Goal: Transaction & Acquisition: Purchase product/service

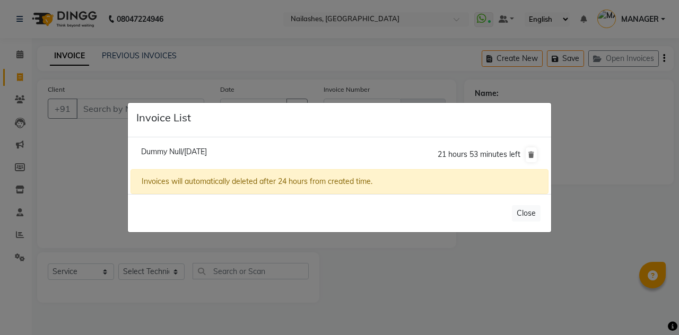
select select "3926"
select select "service"
click at [210, 164] on div "Dummy Null/01 October 2025 21 hours 53 minutes left Invoices will automatically…" at bounding box center [339, 165] width 423 height 57
click at [207, 156] on span "Dummy Null/01 October 2025" at bounding box center [174, 152] width 66 height 10
type input "11******55"
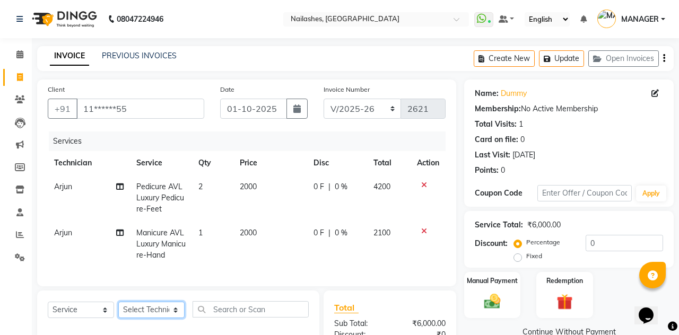
click at [169, 306] on select "Select Technician Anamika Anita Anita 2 Arjun Mamta MANAGER Nisha Nitin Samir S…" at bounding box center [151, 310] width 66 height 16
select select "19477"
click at [118, 302] on select "Select Technician Anamika Anita Anita 2 Arjun Mamta MANAGER Nisha Nitin Samir S…" at bounding box center [151, 310] width 66 height 16
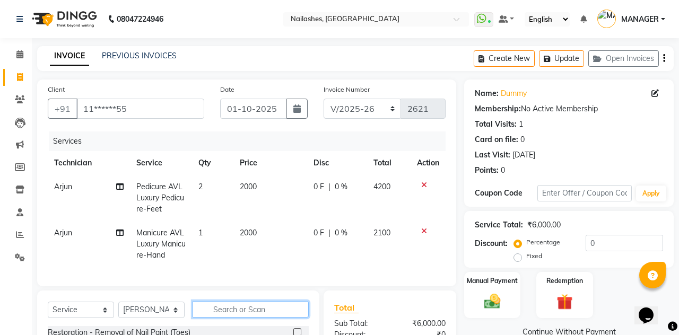
click at [253, 311] on input "text" at bounding box center [250, 309] width 116 height 16
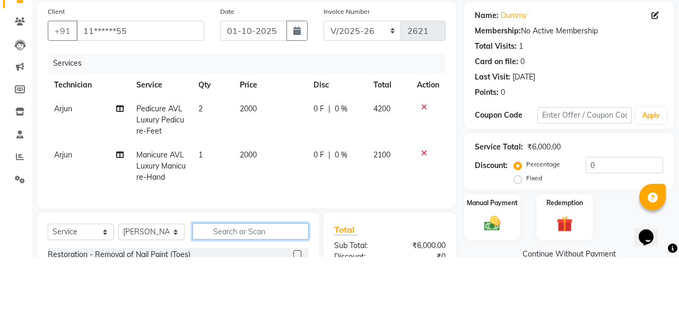
scroll to position [55, 0]
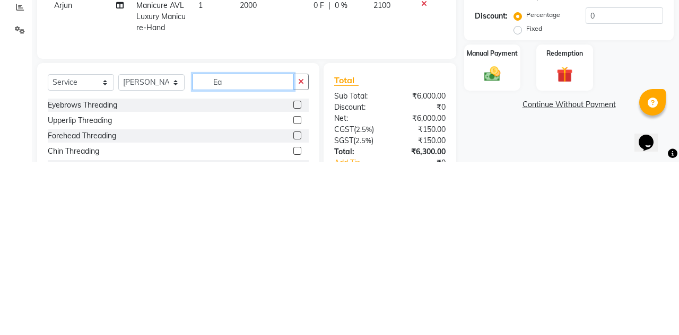
type input "E"
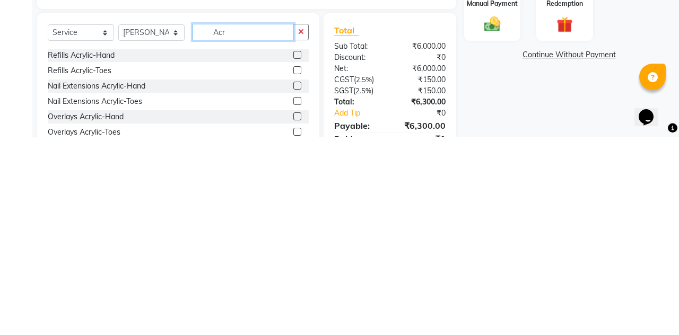
type input "Acr"
click at [295, 286] on label at bounding box center [297, 284] width 8 height 8
click at [295, 286] on input "checkbox" at bounding box center [296, 284] width 7 height 7
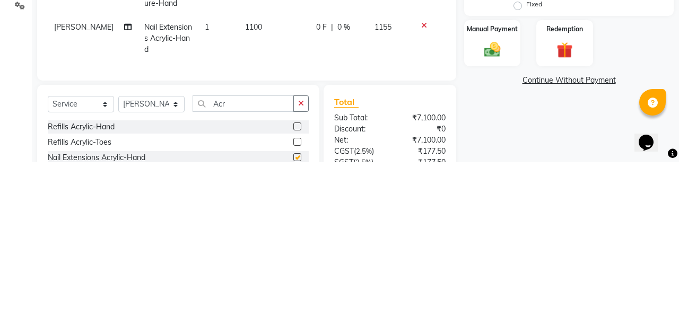
scroll to position [79, 0]
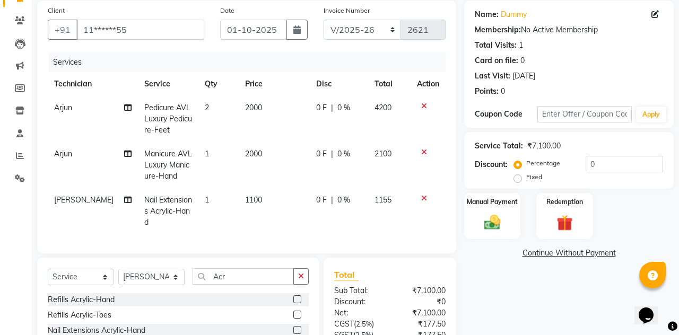
checkbox input "false"
click at [256, 199] on span "1100" at bounding box center [253, 200] width 17 height 10
select select "19477"
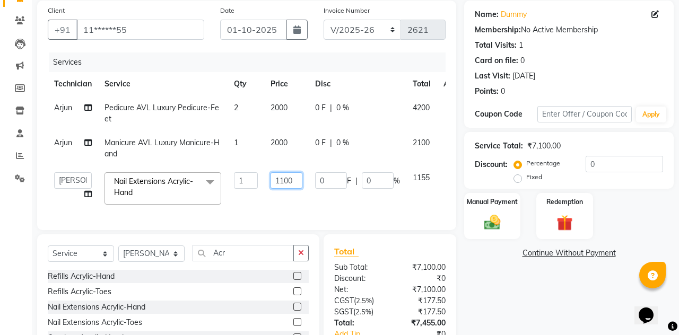
click at [286, 178] on input "1100" at bounding box center [286, 180] width 32 height 16
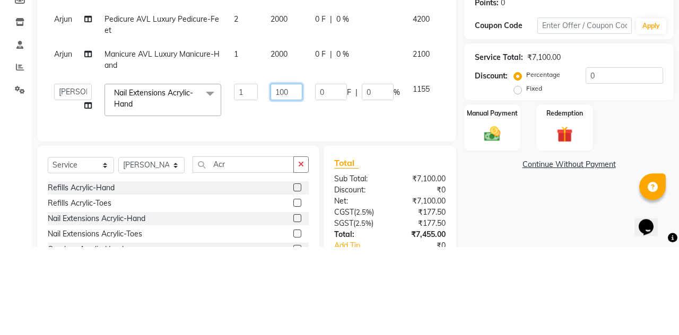
type input "1000"
click at [433, 204] on tr "Anamika Anita Anita 2 Arjun Mamta MANAGER Nisha Nitin Samir Shanu Shushanto Nai…" at bounding box center [260, 188] width 424 height 45
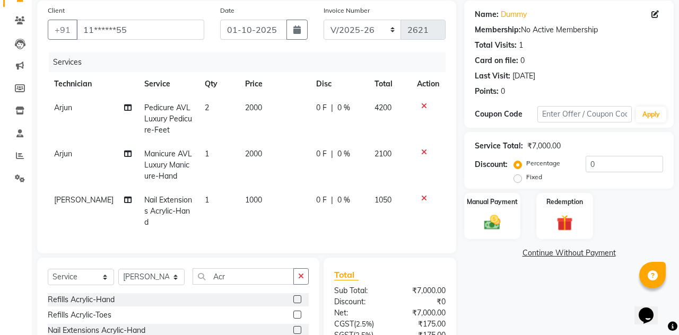
click at [303, 273] on icon "button" at bounding box center [301, 276] width 6 height 7
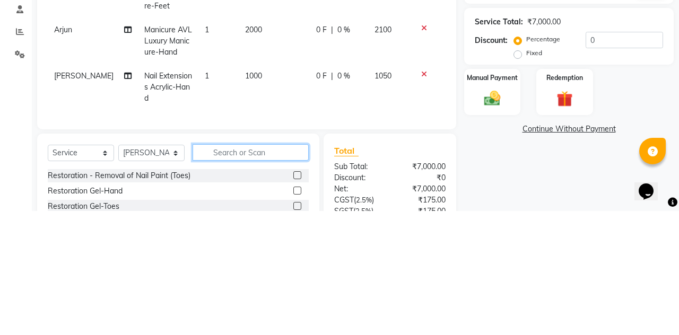
scroll to position [101, 0]
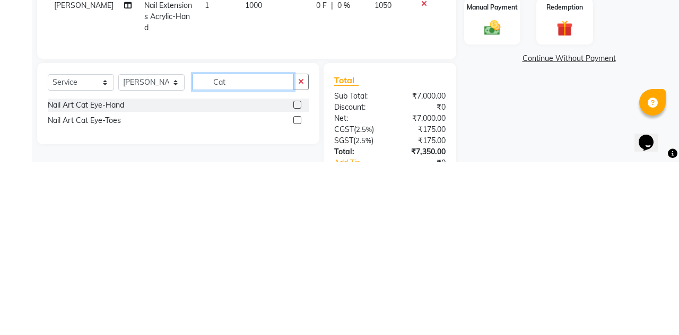
type input "Cat"
click at [296, 277] on label at bounding box center [297, 278] width 8 height 8
click at [296, 277] on input "checkbox" at bounding box center [296, 278] width 7 height 7
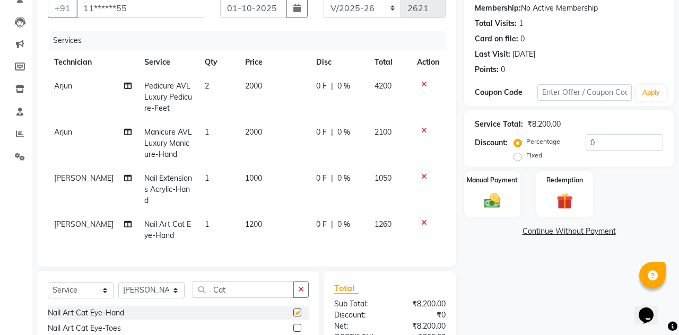
checkbox input "false"
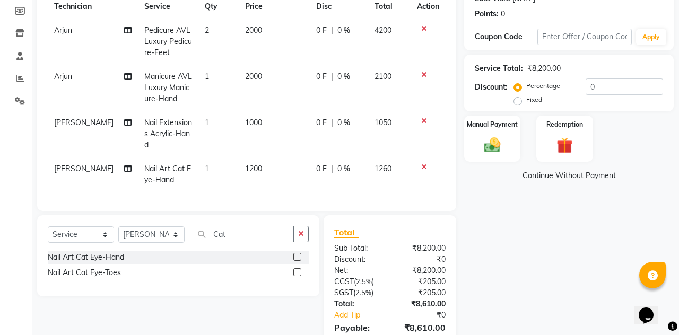
click at [308, 230] on button "button" at bounding box center [300, 234] width 15 height 16
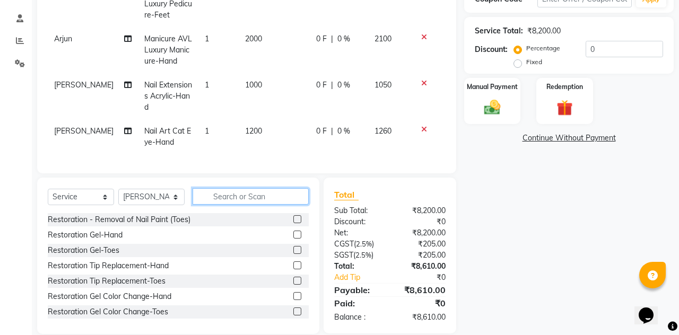
scroll to position [194, 0]
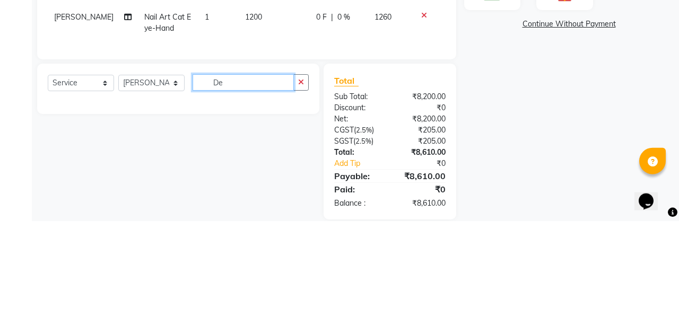
type input "D"
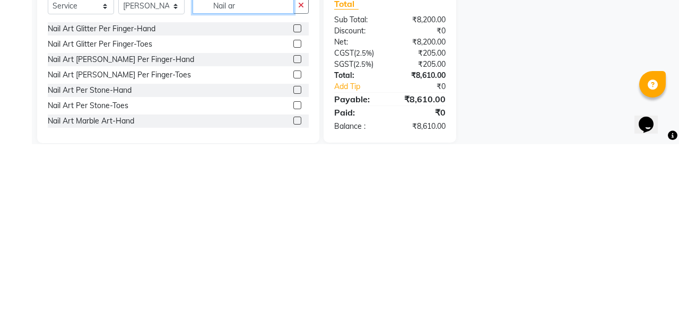
type input "Nail ar"
click at [294, 220] on label at bounding box center [297, 219] width 8 height 8
click at [294, 220] on input "checkbox" at bounding box center [296, 219] width 7 height 7
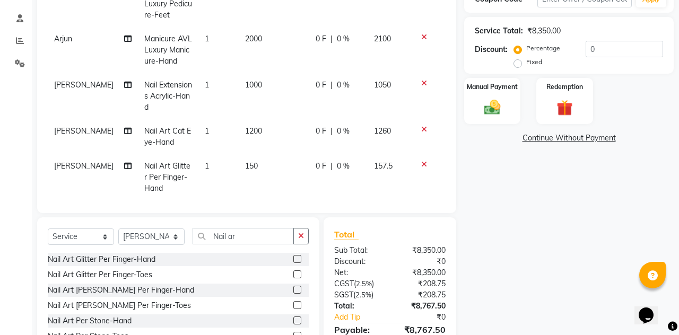
checkbox input "false"
click at [254, 165] on td "150" at bounding box center [274, 177] width 71 height 46
select select "19477"
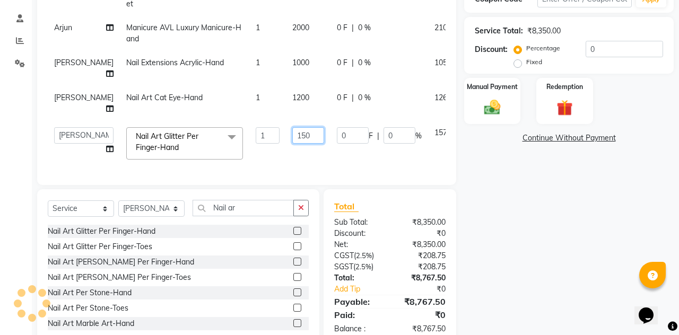
click at [292, 133] on input "150" at bounding box center [308, 135] width 32 height 16
type input "1"
type input "2500"
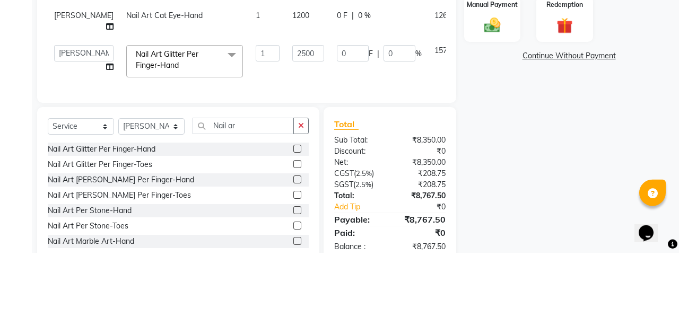
click at [436, 159] on tr "Anamika Anita Anita 2 Arjun Mamta MANAGER Nisha Nitin Samir Shanu Shushanto Nai…" at bounding box center [271, 143] width 447 height 45
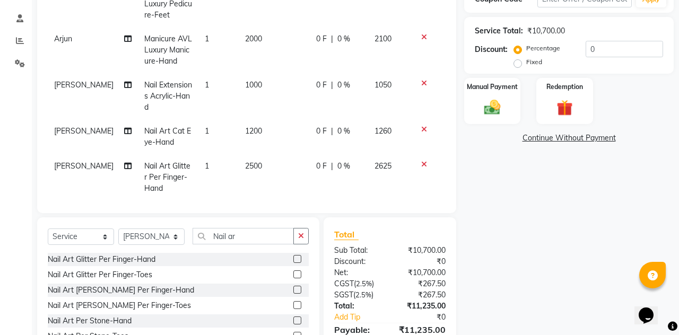
click at [301, 238] on icon "button" at bounding box center [301, 235] width 6 height 7
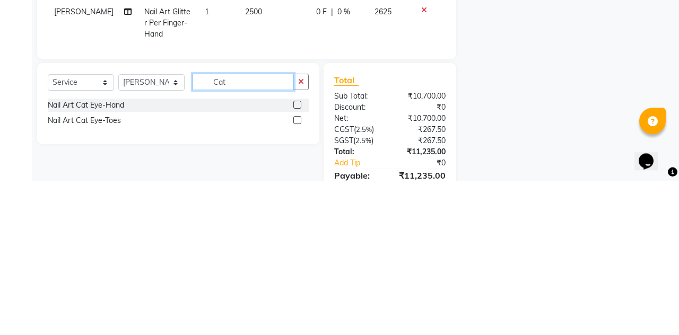
type input "Cat"
click at [295, 273] on label at bounding box center [297, 274] width 8 height 8
click at [295, 273] on input "checkbox" at bounding box center [296, 275] width 7 height 7
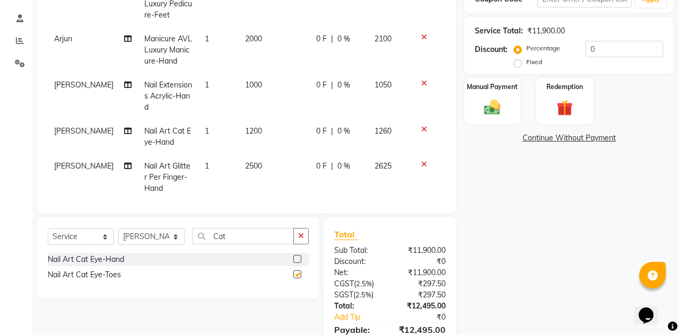
checkbox input "false"
click at [263, 171] on td "2500" at bounding box center [274, 177] width 71 height 46
select select "19477"
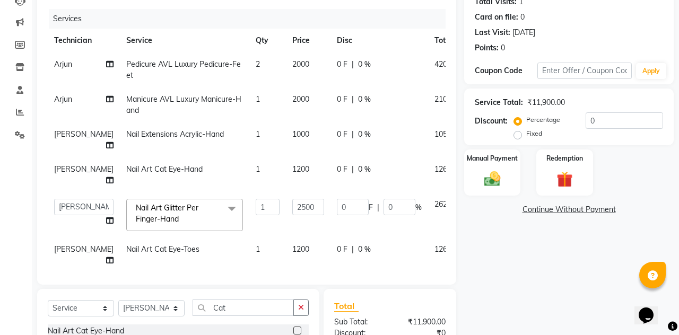
scroll to position [0, 0]
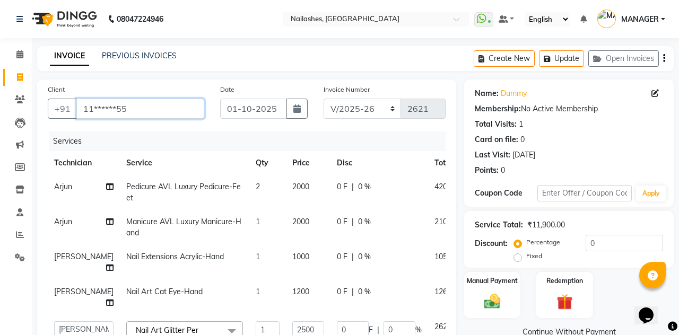
click at [141, 110] on input "11******55" at bounding box center [140, 109] width 128 height 20
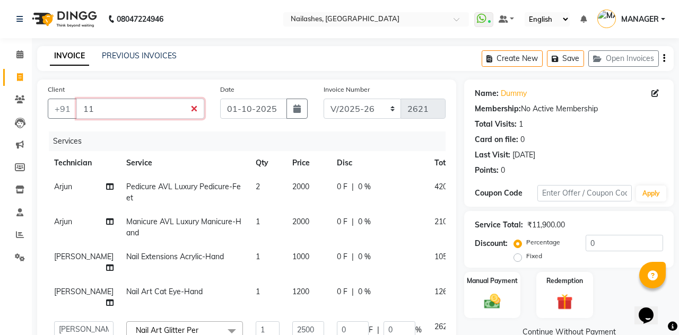
type input "1"
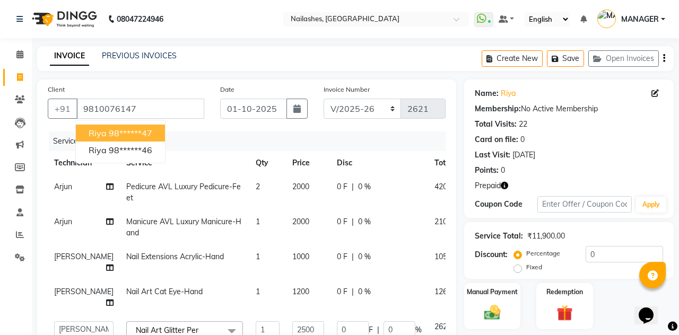
click at [142, 133] on ngb-highlight "98******47" at bounding box center [130, 133] width 43 height 11
type input "98******47"
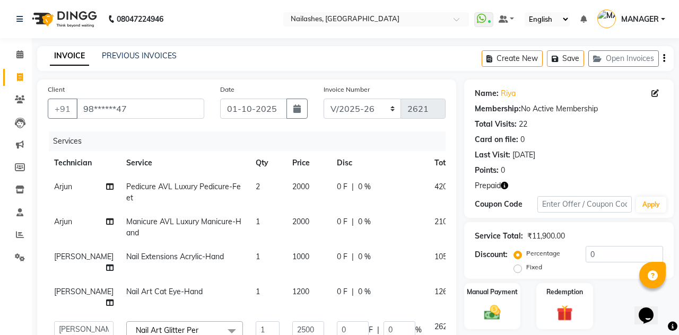
click at [508, 187] on icon "button" at bounding box center [504, 185] width 7 height 7
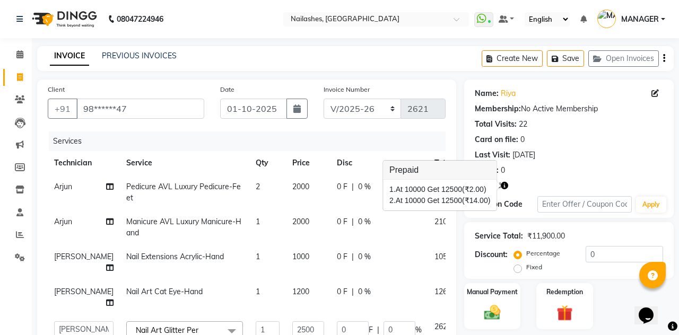
click at [458, 265] on div "Client +91 98******47 Date 01-10-2025 Invoice Number BTH/2025-26 RED/2025-26 V/…" at bounding box center [246, 324] width 435 height 488
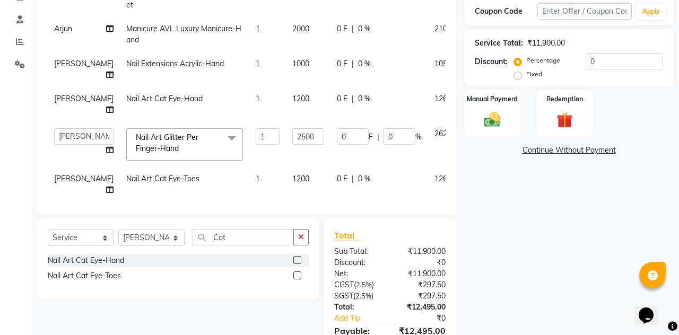
scroll to position [192, 0]
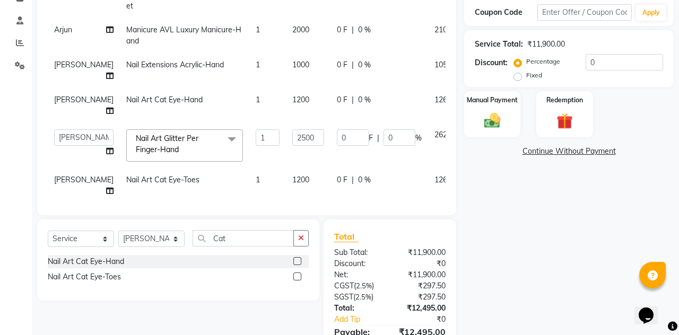
click at [491, 106] on div "Manual Payment" at bounding box center [492, 114] width 56 height 47
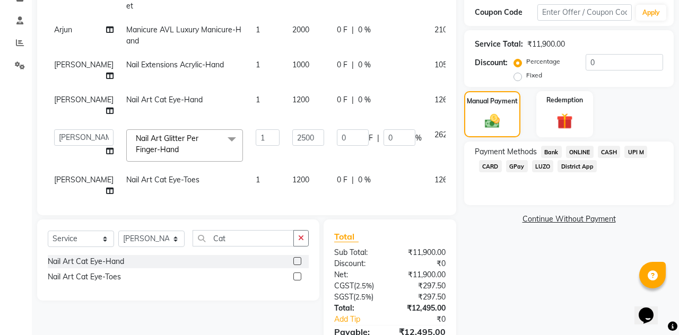
click at [489, 164] on span "CARD" at bounding box center [490, 166] width 23 height 12
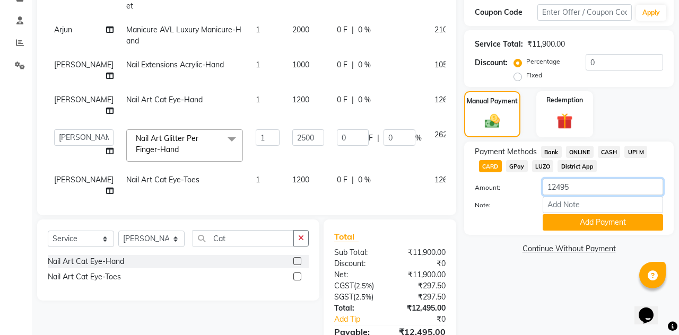
click at [586, 187] on input "12495" at bounding box center [602, 187] width 120 height 16
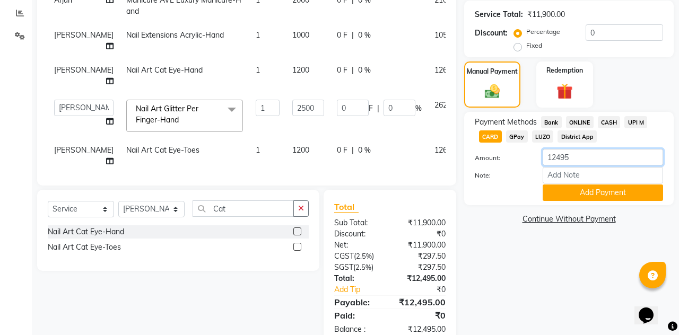
scroll to position [234, 0]
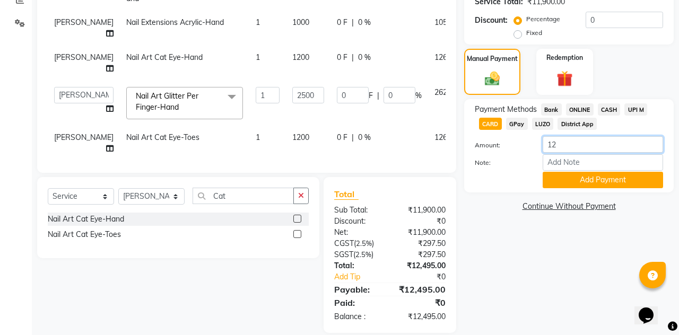
type input "1"
type input "1500"
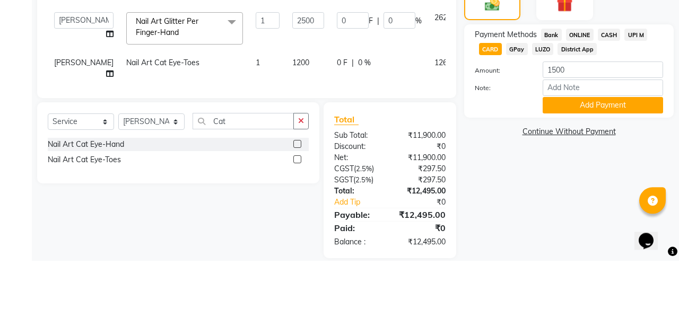
click at [617, 179] on button "Add Payment" at bounding box center [602, 180] width 120 height 16
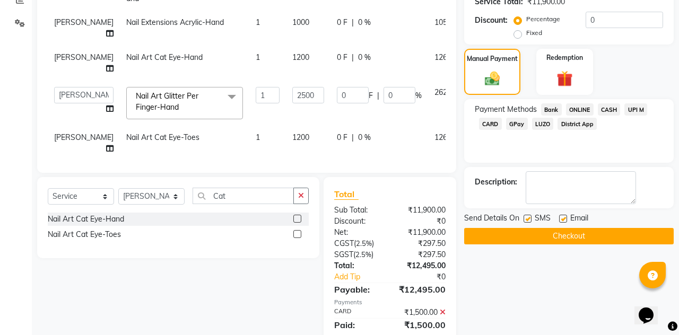
click at [613, 109] on span "CASH" at bounding box center [609, 109] width 23 height 12
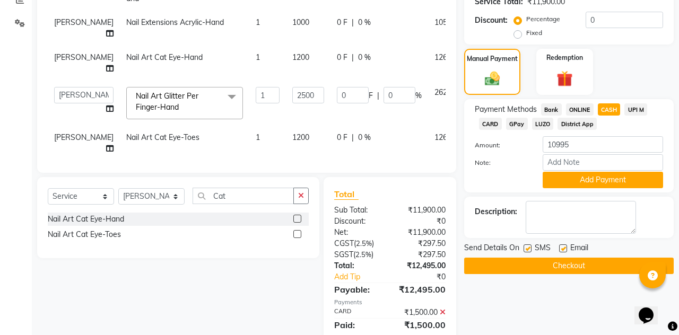
click at [618, 180] on button "Add Payment" at bounding box center [602, 180] width 120 height 16
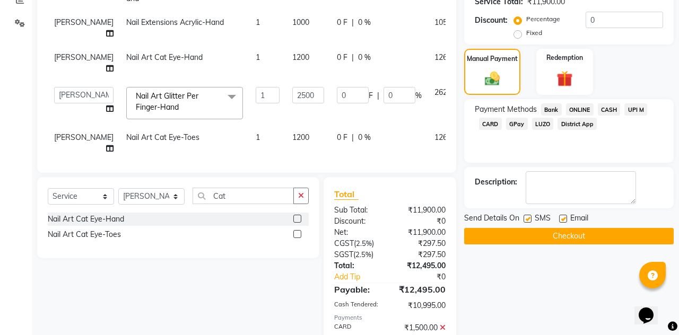
click at [528, 218] on label at bounding box center [527, 219] width 8 height 8
click at [528, 218] on input "checkbox" at bounding box center [526, 219] width 7 height 7
click at [528, 218] on label at bounding box center [527, 219] width 8 height 8
click at [528, 218] on input "checkbox" at bounding box center [526, 219] width 7 height 7
click at [530, 217] on label at bounding box center [527, 219] width 8 height 8
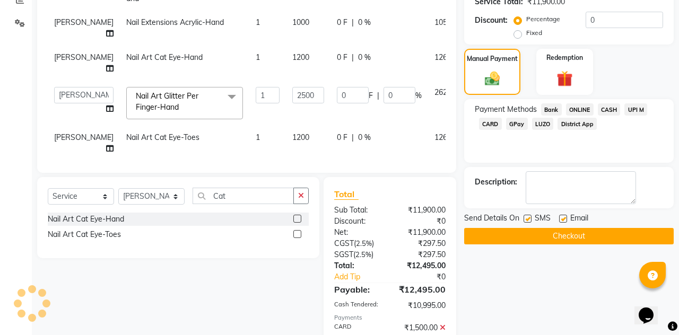
click at [530, 217] on input "checkbox" at bounding box center [526, 219] width 7 height 7
checkbox input "false"
click at [564, 217] on label at bounding box center [563, 219] width 8 height 8
click at [564, 217] on input "checkbox" at bounding box center [562, 219] width 7 height 7
checkbox input "false"
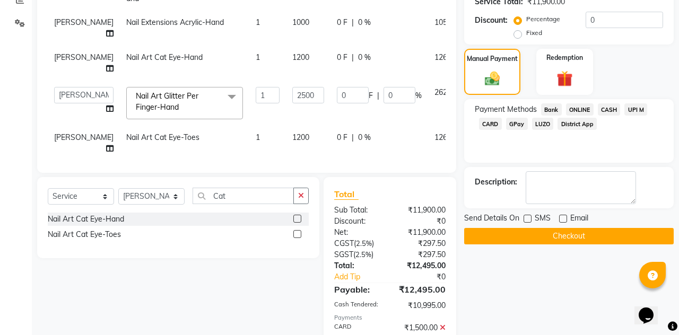
click at [575, 236] on button "Checkout" at bounding box center [568, 236] width 209 height 16
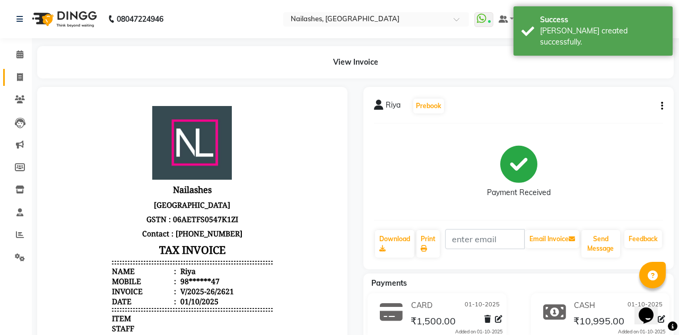
click at [20, 77] on icon at bounding box center [20, 77] width 6 height 8
select select "service"
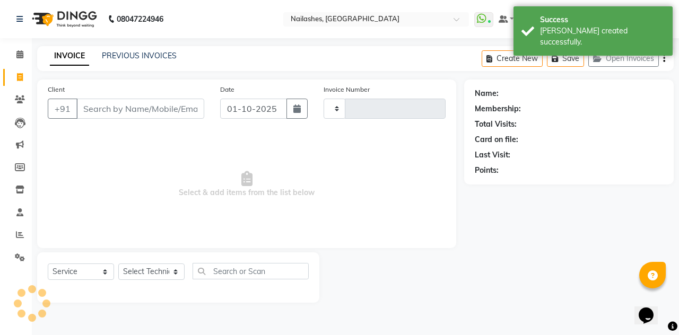
click at [155, 105] on input "Client" at bounding box center [140, 109] width 128 height 20
select select "3926"
type input "2622"
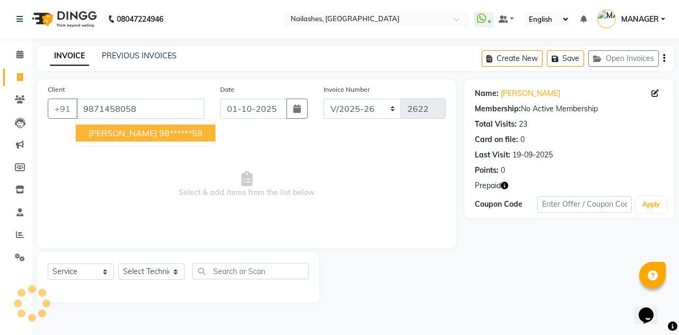
click at [159, 128] on ngb-highlight "98******58" at bounding box center [180, 133] width 43 height 11
type input "98******58"
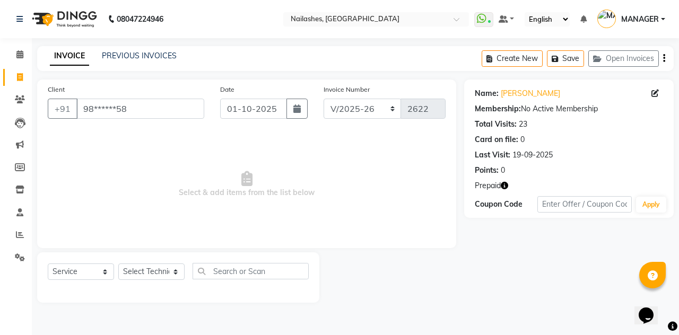
click at [507, 183] on icon "button" at bounding box center [504, 185] width 7 height 7
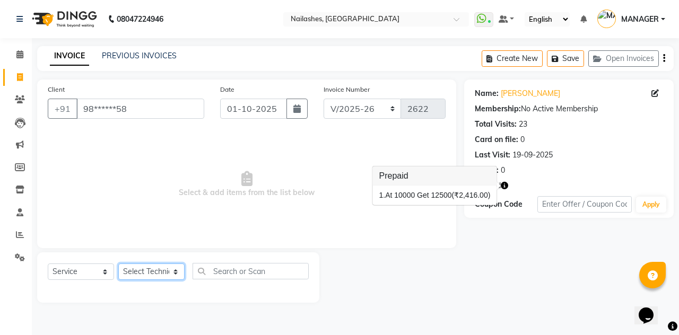
click at [164, 270] on select "Select Technician [PERSON_NAME] [PERSON_NAME] [PERSON_NAME] 2 [PERSON_NAME] MAN…" at bounding box center [151, 272] width 66 height 16
select select "19580"
click at [118, 264] on select "Select Technician [PERSON_NAME] [PERSON_NAME] [PERSON_NAME] 2 [PERSON_NAME] MAN…" at bounding box center [151, 272] width 66 height 16
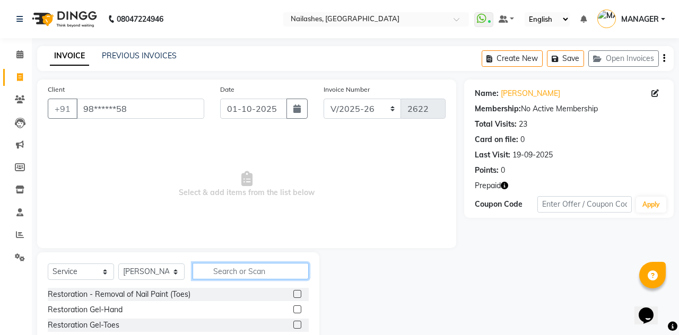
click at [242, 275] on input "text" at bounding box center [250, 271] width 116 height 16
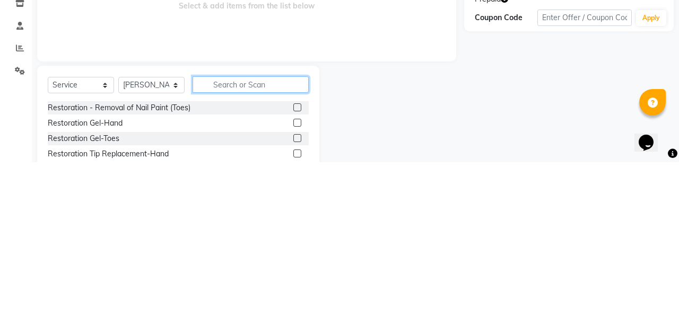
scroll to position [16, 0]
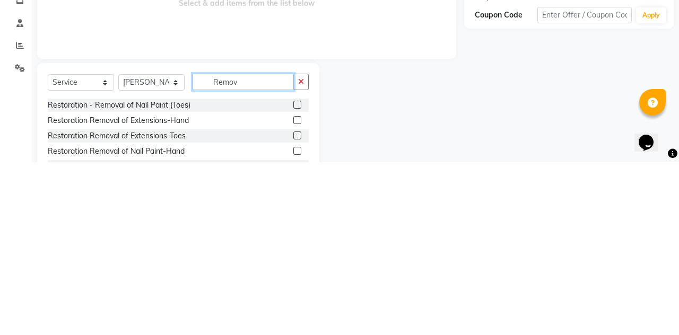
type input "Remov"
click at [295, 294] on label at bounding box center [297, 293] width 8 height 8
click at [295, 294] on input "checkbox" at bounding box center [296, 293] width 7 height 7
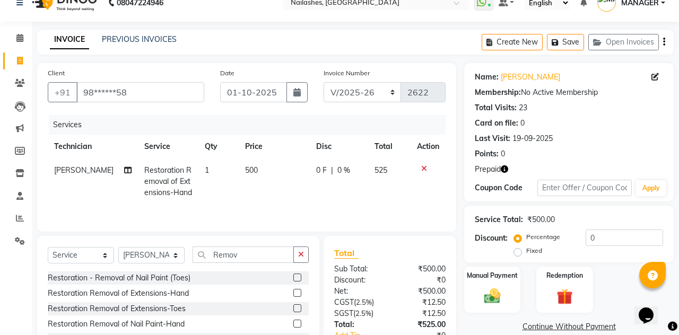
checkbox input "false"
click at [565, 292] on img at bounding box center [564, 297] width 27 height 20
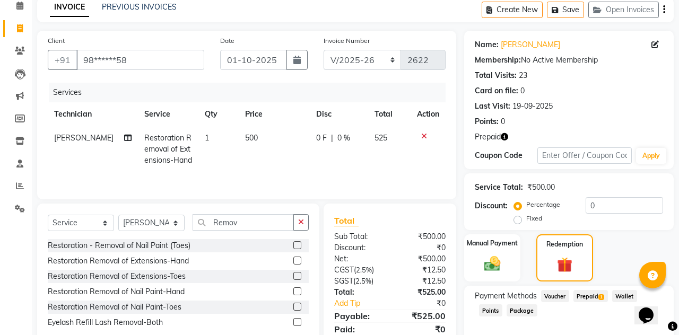
scroll to position [49, 0]
click at [594, 294] on span "Prepaid 1" at bounding box center [590, 296] width 34 height 12
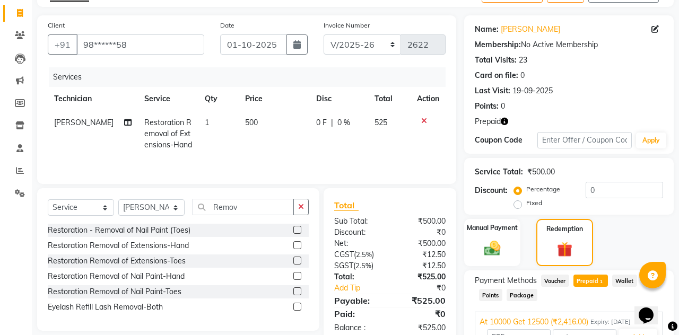
scroll to position [72, 0]
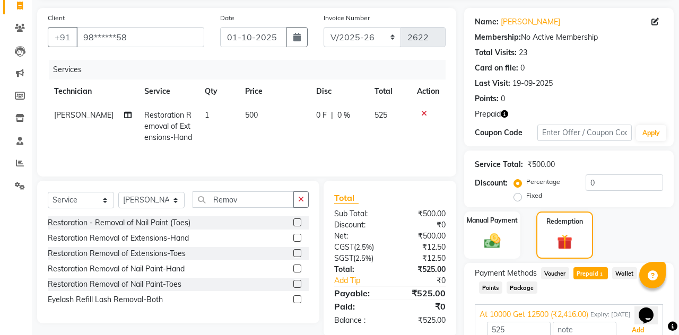
click at [633, 335] on button "Add" at bounding box center [637, 330] width 39 height 18
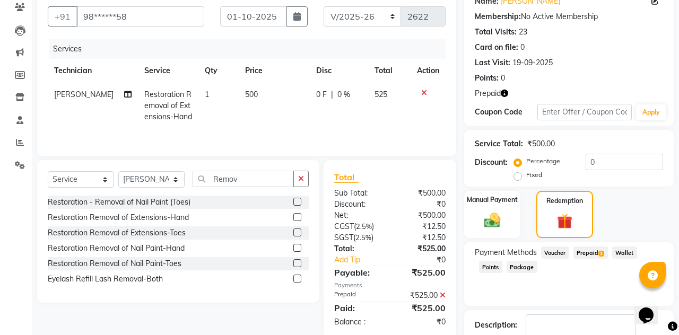
scroll to position [109, 0]
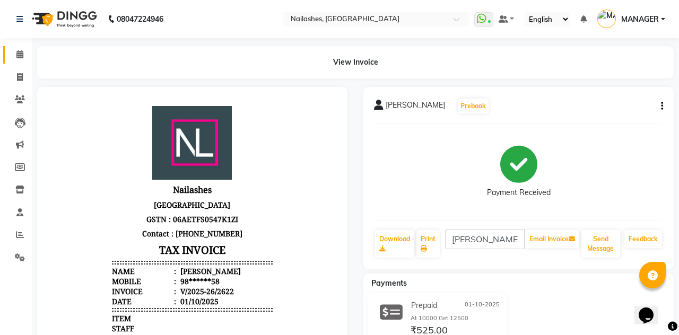
click at [18, 48] on link "Calendar" at bounding box center [15, 54] width 25 height 17
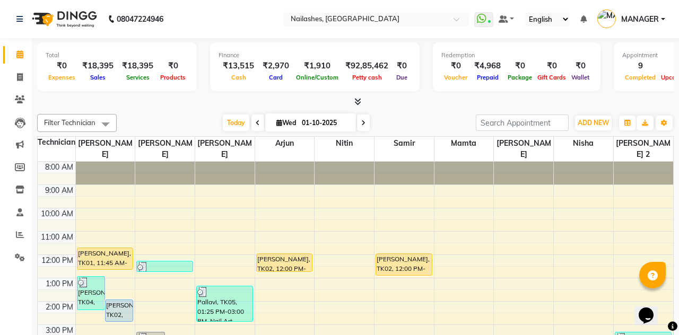
click at [360, 101] on icon at bounding box center [357, 102] width 7 height 8
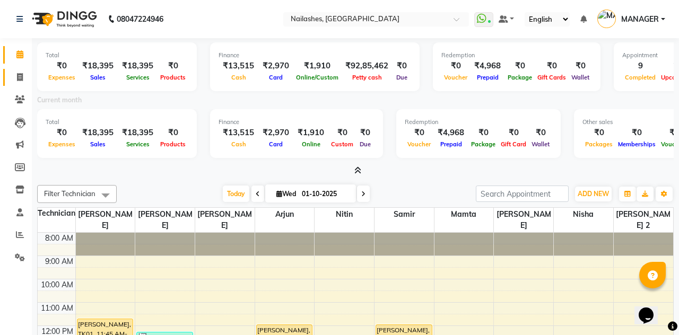
click at [15, 73] on span at bounding box center [20, 78] width 19 height 12
select select "service"
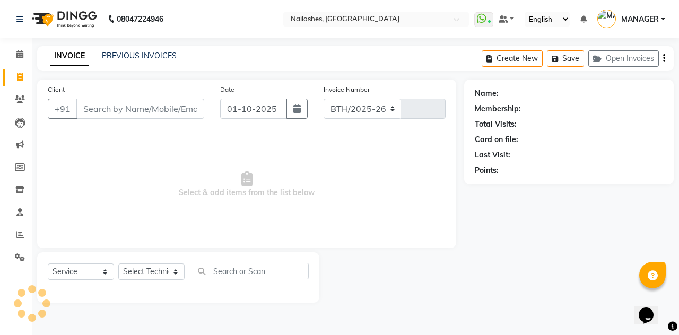
select select "3926"
type input "2623"
click at [138, 57] on link "PREVIOUS INVOICES" at bounding box center [139, 56] width 75 height 10
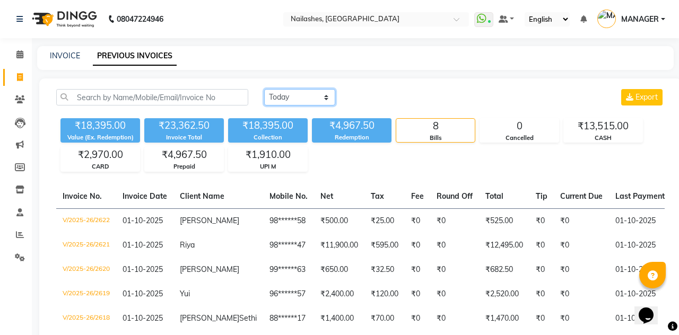
click at [319, 100] on select "Today Yesterday Custom Range" at bounding box center [299, 97] width 71 height 16
select select "range"
click at [264, 89] on select "Today Yesterday Custom Range" at bounding box center [299, 97] width 71 height 16
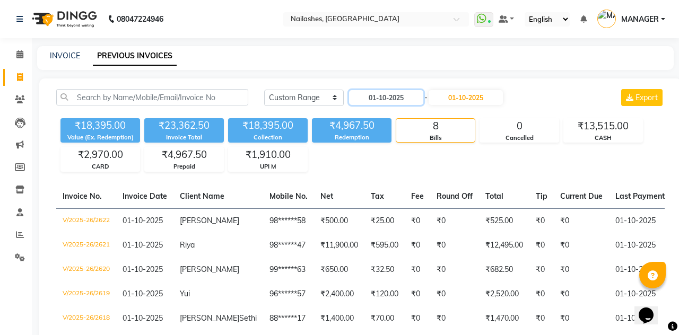
click at [388, 95] on input "01-10-2025" at bounding box center [386, 97] width 74 height 15
select select "10"
select select "2025"
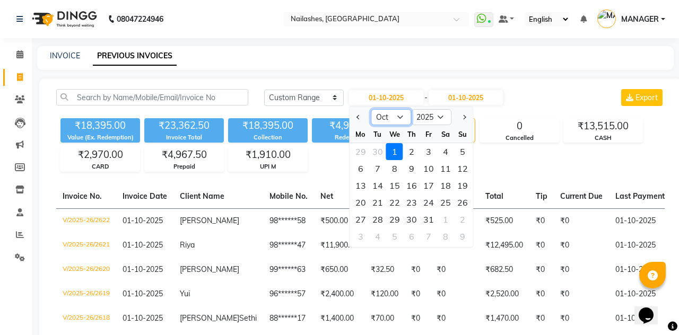
click at [402, 116] on select "Jan Feb Mar Apr May Jun Jul Aug Sep Oct Nov Dec" at bounding box center [391, 117] width 40 height 16
select select "9"
click at [371, 109] on select "Jan Feb Mar Apr May Jun Jul Aug Sep Oct Nov Dec" at bounding box center [391, 117] width 40 height 16
click at [362, 181] on div "15" at bounding box center [360, 185] width 17 height 17
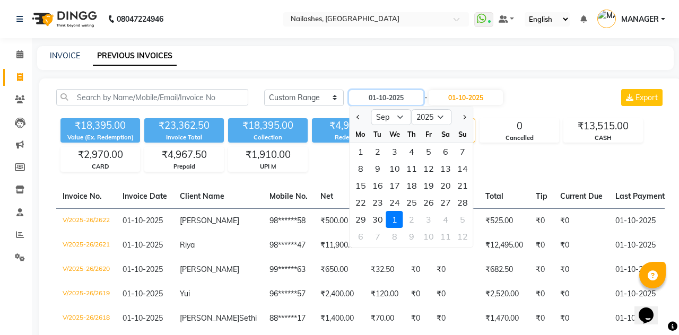
type input "15-09-2025"
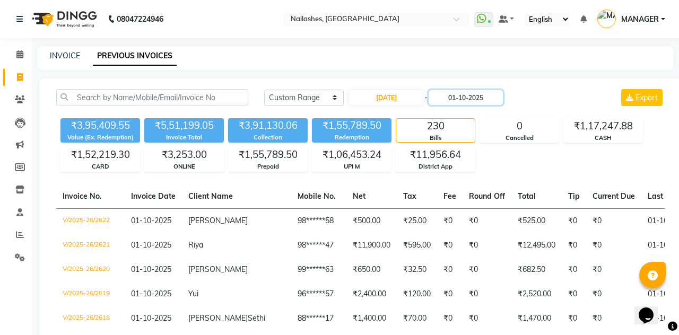
click at [478, 96] on input "01-10-2025" at bounding box center [465, 97] width 74 height 15
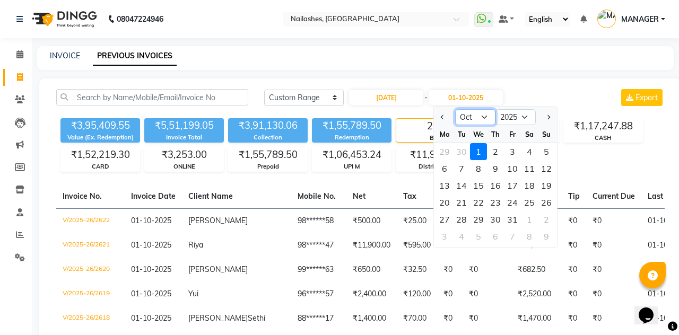
click at [487, 118] on select "Sep Oct Nov Dec" at bounding box center [475, 117] width 40 height 16
select select "9"
click at [455, 109] on select "Sep Oct Nov Dec" at bounding box center [475, 117] width 40 height 16
click at [461, 217] on div "30" at bounding box center [461, 219] width 17 height 17
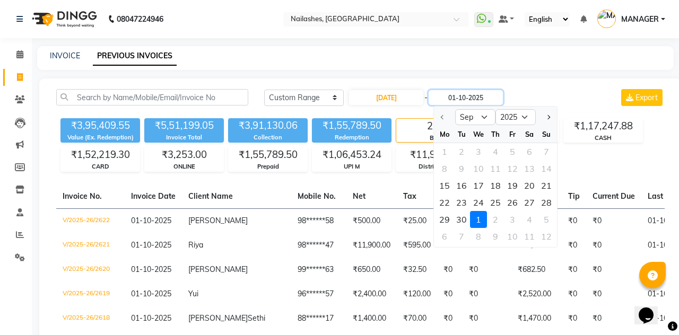
type input "30-09-2025"
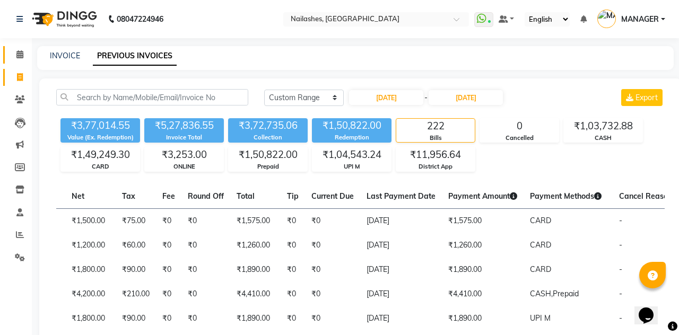
click at [18, 55] on icon at bounding box center [19, 54] width 7 height 8
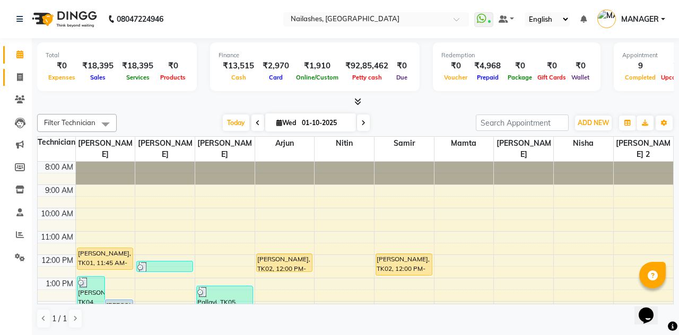
click at [17, 71] on link "Invoice" at bounding box center [15, 77] width 25 height 17
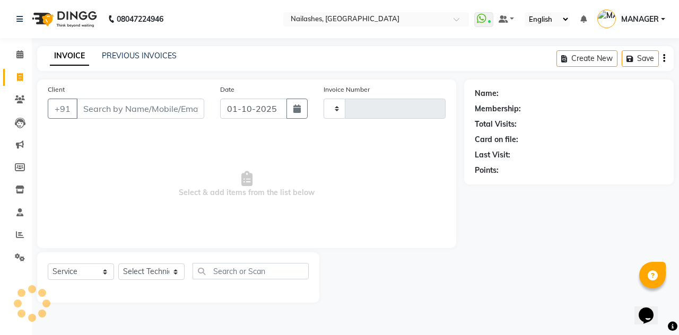
click at [13, 81] on span at bounding box center [20, 78] width 19 height 12
select select "service"
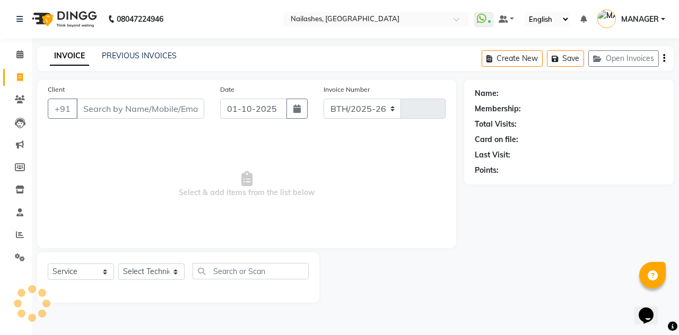
select select "3926"
type input "2623"
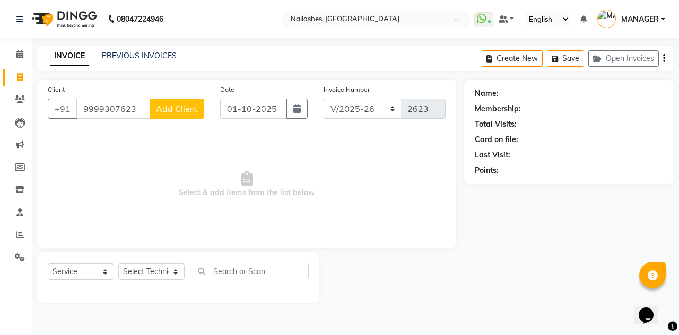
type input "9999307623"
click at [173, 128] on div "Client +91 9999307623 Add Client Date 01-10-2025 Invoice Number BTH/2025-26 RED…" at bounding box center [246, 164] width 419 height 169
click at [178, 102] on button "Add Client" at bounding box center [177, 109] width 55 height 20
select select "21"
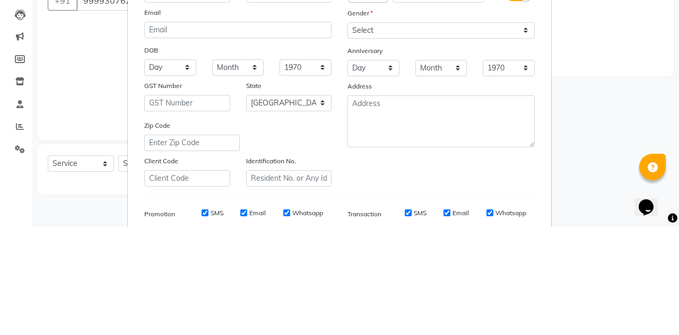
type input "PUJA"
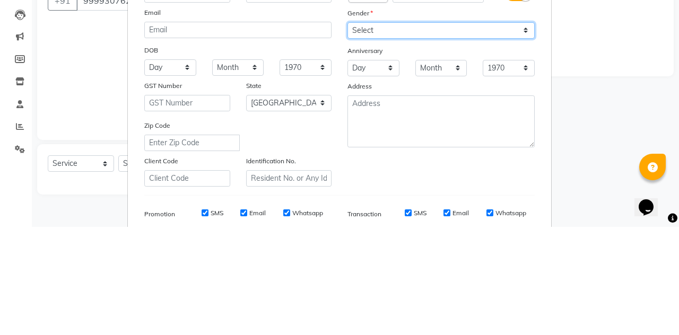
click at [521, 141] on select "Select Male Female Other Prefer Not To Say" at bounding box center [440, 138] width 187 height 16
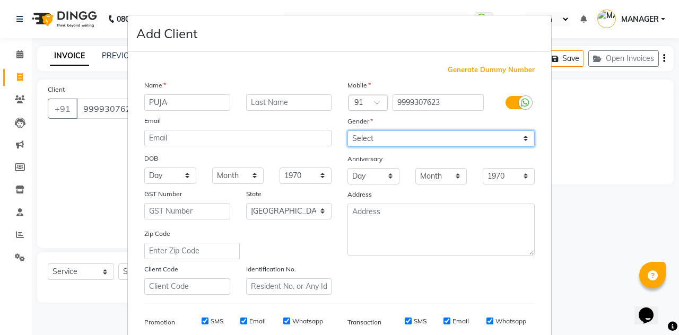
select select "female"
click at [347, 130] on select "Select Male Female Other Prefer Not To Say" at bounding box center [440, 138] width 187 height 16
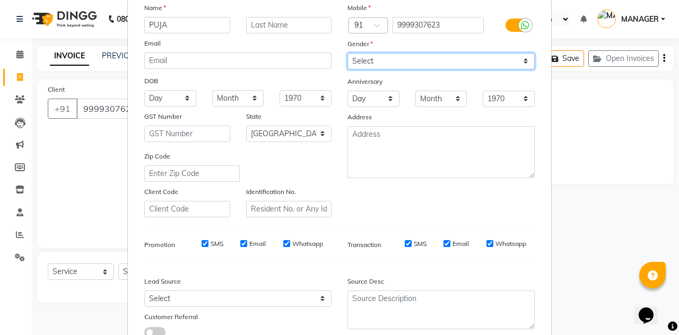
scroll to position [98, 0]
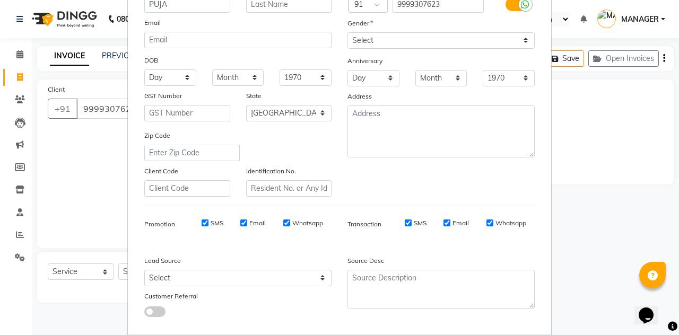
type input "99******23"
select select
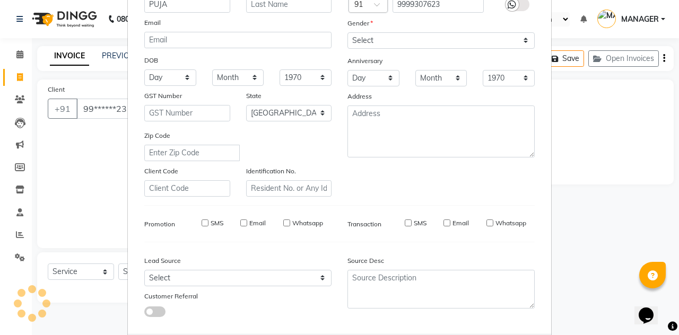
select select "null"
select select
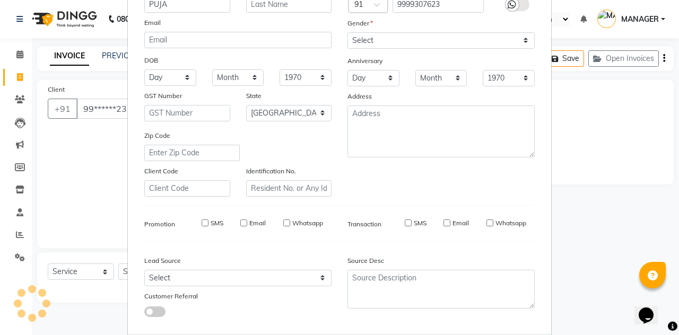
checkbox input "false"
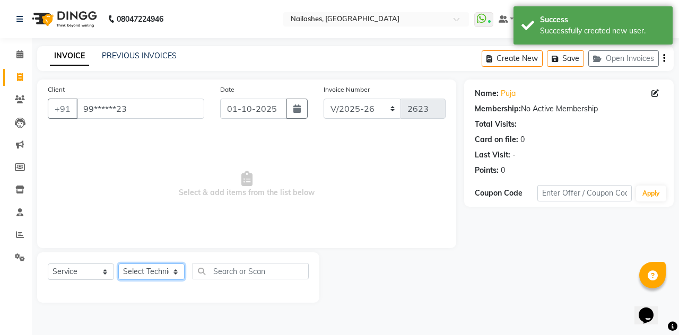
click at [167, 274] on select "Select Technician [PERSON_NAME] [PERSON_NAME] [PERSON_NAME] 2 [PERSON_NAME] MAN…" at bounding box center [151, 272] width 66 height 16
select select "93473"
click at [118, 264] on select "Select Technician [PERSON_NAME] [PERSON_NAME] [PERSON_NAME] 2 [PERSON_NAME] MAN…" at bounding box center [151, 272] width 66 height 16
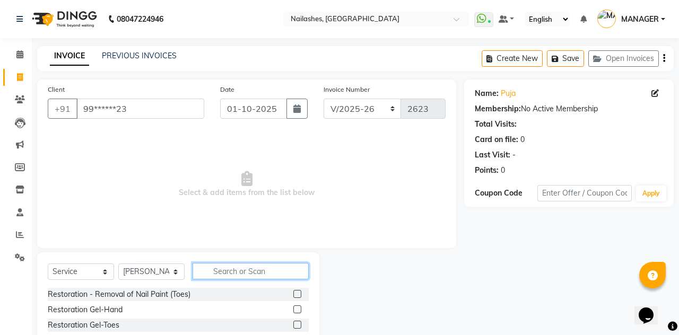
click at [251, 274] on input "text" at bounding box center [250, 271] width 116 height 16
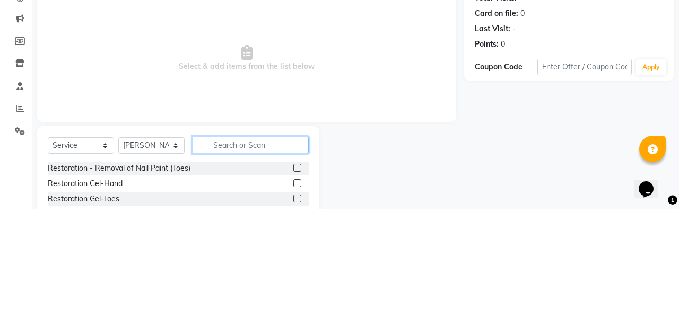
scroll to position [16, 0]
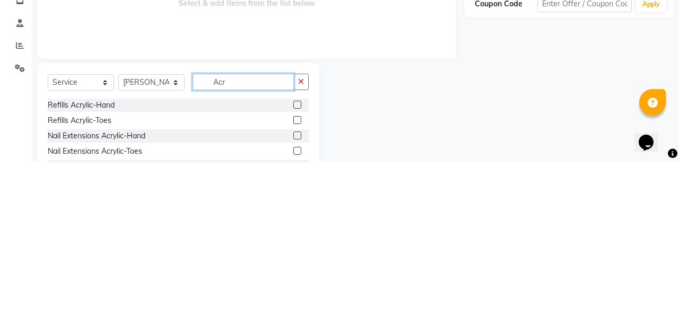
type input "Acr"
click at [296, 276] on label at bounding box center [297, 278] width 8 height 8
click at [296, 276] on input "checkbox" at bounding box center [296, 278] width 7 height 7
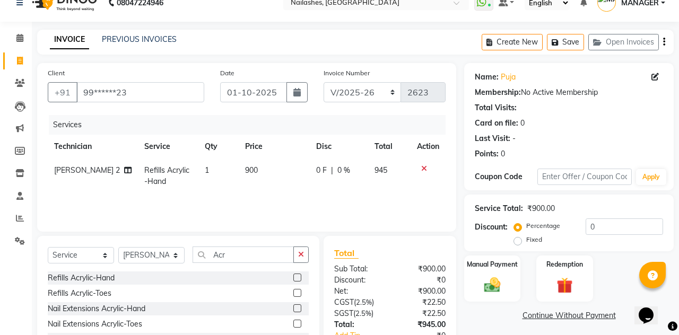
checkbox input "false"
click at [424, 171] on icon at bounding box center [424, 168] width 6 height 7
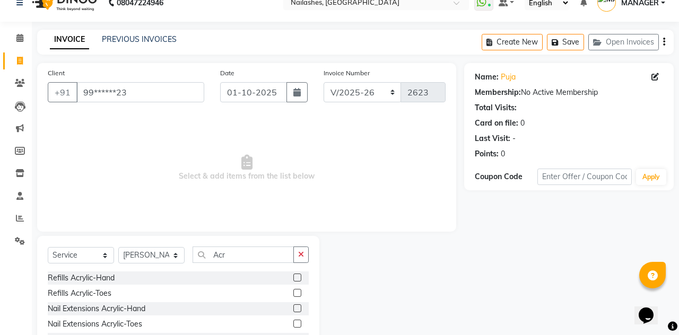
click at [297, 311] on label at bounding box center [297, 308] width 8 height 8
click at [297, 311] on input "checkbox" at bounding box center [296, 308] width 7 height 7
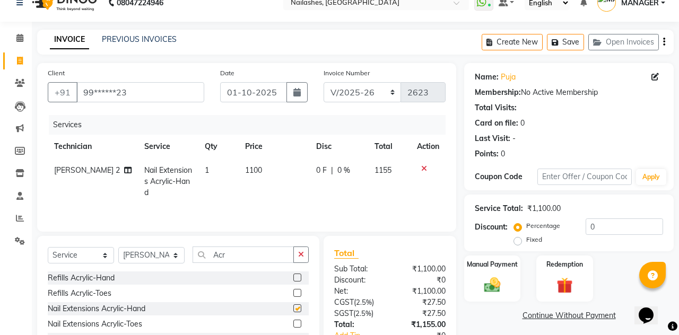
checkbox input "false"
click at [304, 258] on button "button" at bounding box center [300, 255] width 15 height 16
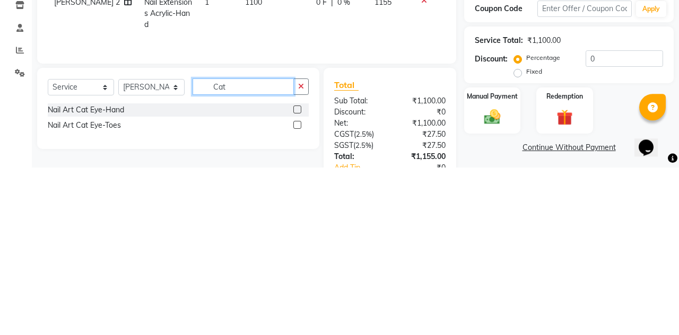
type input "Cat"
click at [298, 277] on label at bounding box center [297, 278] width 8 height 8
click at [298, 277] on input "checkbox" at bounding box center [296, 278] width 7 height 7
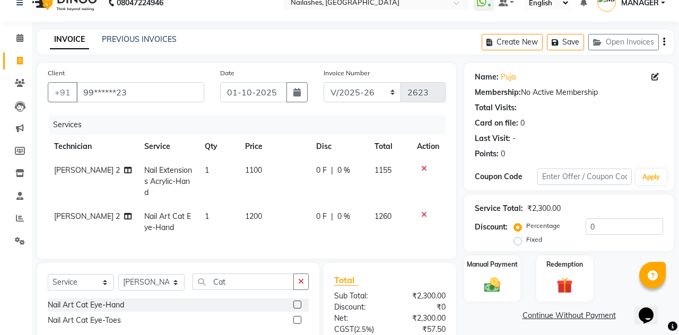
checkbox input "false"
click at [258, 169] on td "1100" at bounding box center [274, 182] width 71 height 46
select select "93473"
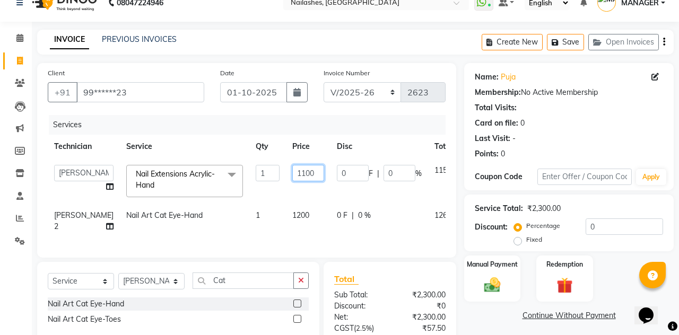
click at [295, 169] on input "1100" at bounding box center [308, 173] width 32 height 16
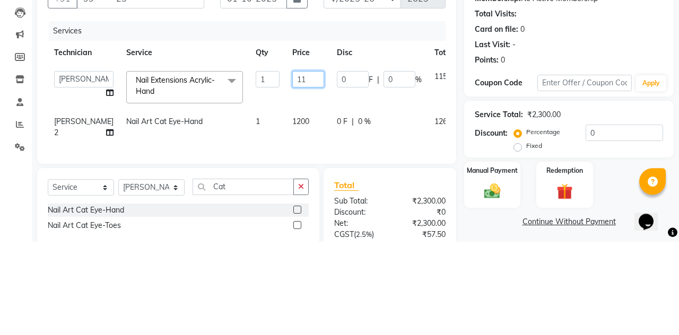
type input "1"
type input "1000"
click at [448, 212] on div "Client +91 99******23 Date 01-10-2025 Invoice Number BTH/2025-26 RED/2025-26 V/…" at bounding box center [246, 160] width 419 height 195
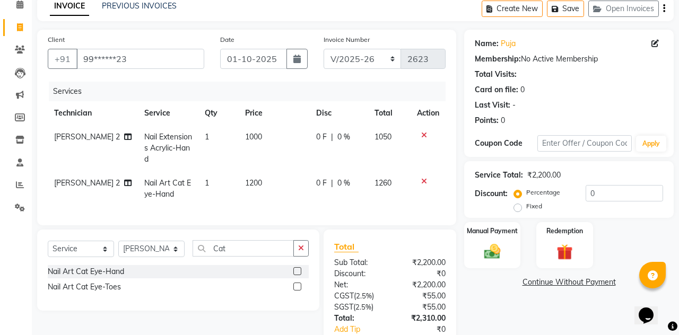
scroll to position [49, 0]
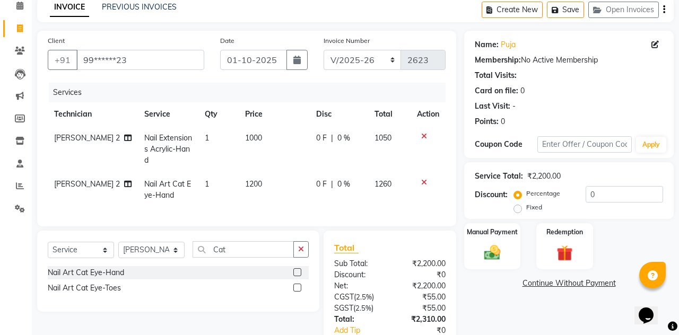
click at [252, 177] on td "1200" at bounding box center [274, 189] width 71 height 35
select select "93473"
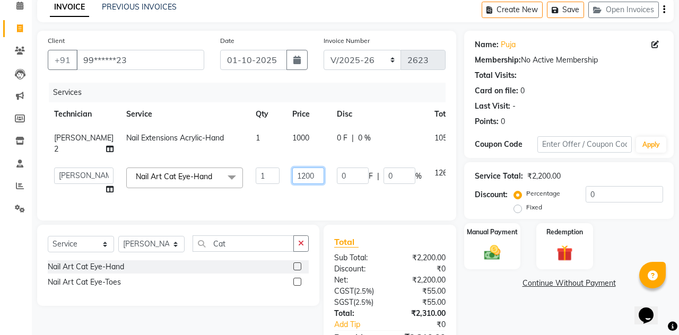
click at [294, 168] on input "1200" at bounding box center [308, 176] width 32 height 16
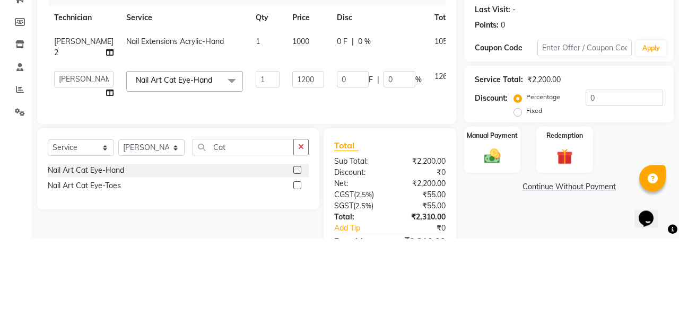
click at [526, 209] on label "Fixed" at bounding box center [534, 208] width 16 height 10
click at [519, 209] on input "Fixed" at bounding box center [519, 207] width 7 height 7
radio input "true"
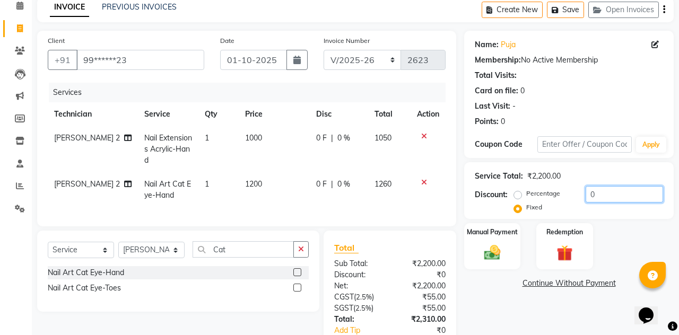
click at [612, 194] on input "0" at bounding box center [623, 194] width 77 height 16
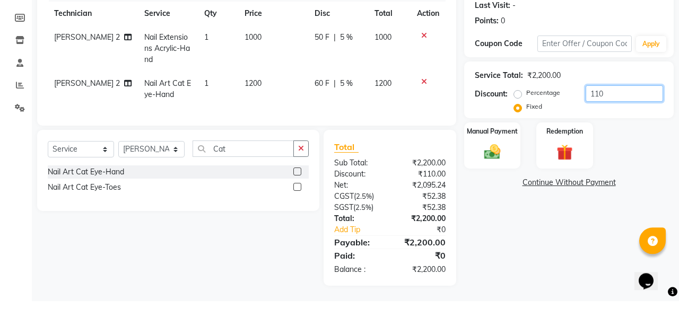
scroll to position [115, 0]
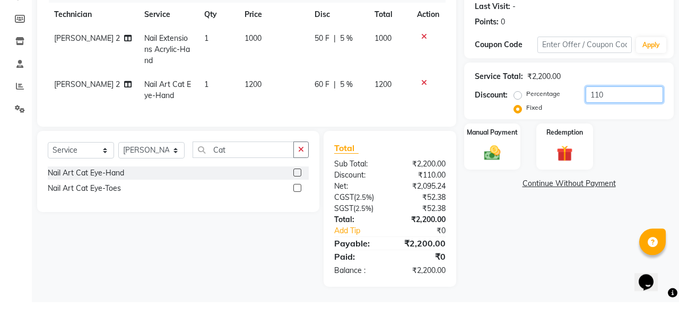
type input "110"
click at [250, 66] on td "1000" at bounding box center [273, 83] width 70 height 46
select select "93473"
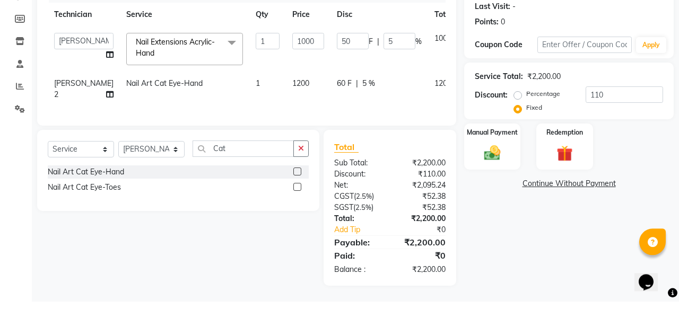
scroll to position [102, 0]
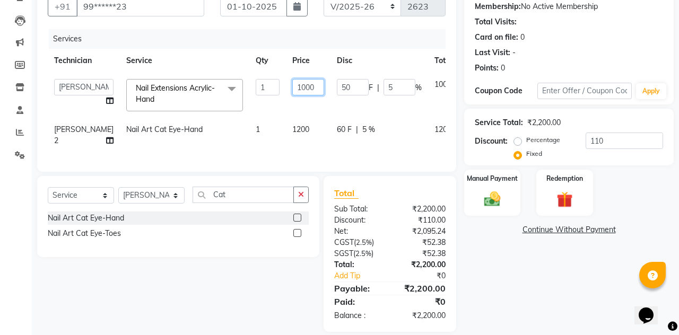
click at [292, 87] on input "1000" at bounding box center [308, 87] width 32 height 16
type input "1"
type input "8"
type input "1000"
click at [458, 138] on div "Client +91 99******23 Date 01-10-2025 Invoice Number BTH/2025-26 RED/2025-26 V/…" at bounding box center [246, 154] width 435 height 355
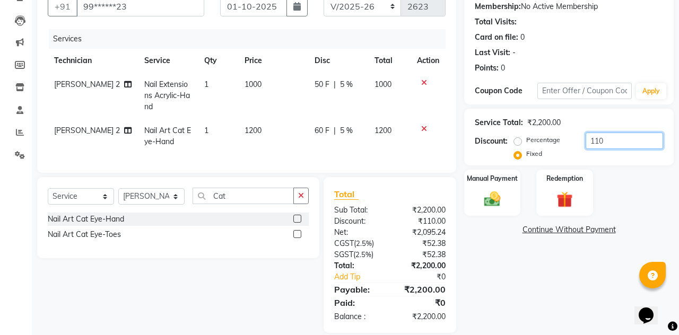
click at [616, 137] on input "110" at bounding box center [623, 141] width 77 height 16
type input "1"
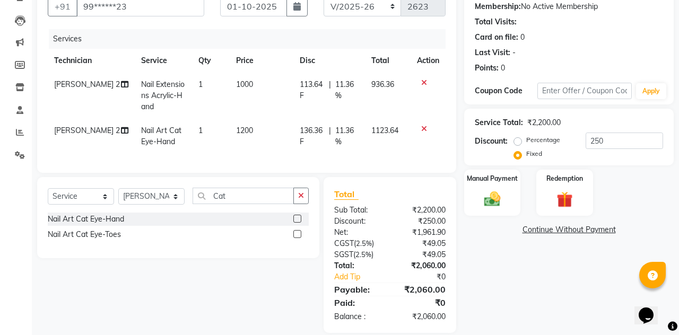
click at [451, 149] on div "Client +91 99******23 Date 01-10-2025 Invoice Number BTH/2025-26 RED/2025-26 V/…" at bounding box center [246, 75] width 419 height 196
click at [614, 143] on input "250" at bounding box center [623, 141] width 77 height 16
type input "2"
type input "310"
click at [459, 134] on div "Client +91 99******23 Date 01-10-2025 Invoice Number BTH/2025-26 RED/2025-26 V/…" at bounding box center [246, 155] width 435 height 356
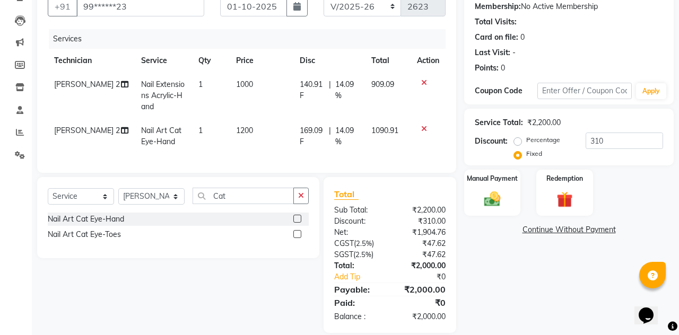
click at [496, 196] on img at bounding box center [492, 199] width 27 height 19
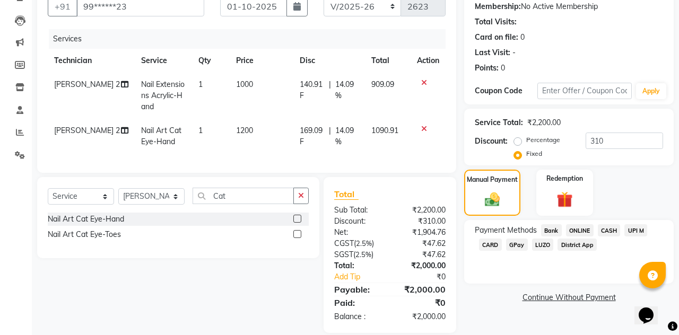
click at [611, 225] on span "CASH" at bounding box center [609, 230] width 23 height 12
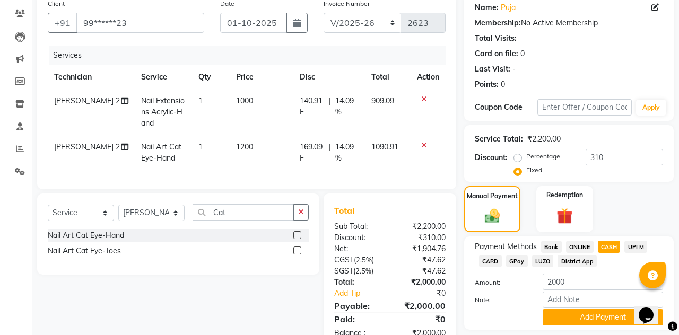
scroll to position [63, 0]
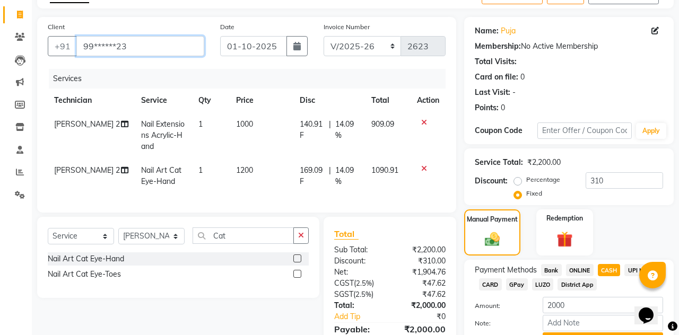
click at [137, 46] on input "99******23" at bounding box center [140, 46] width 128 height 20
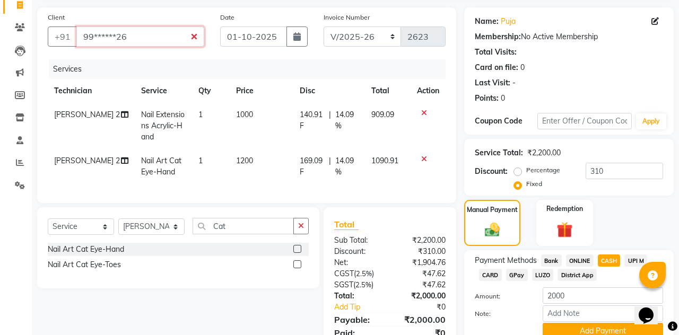
scroll to position [117, 0]
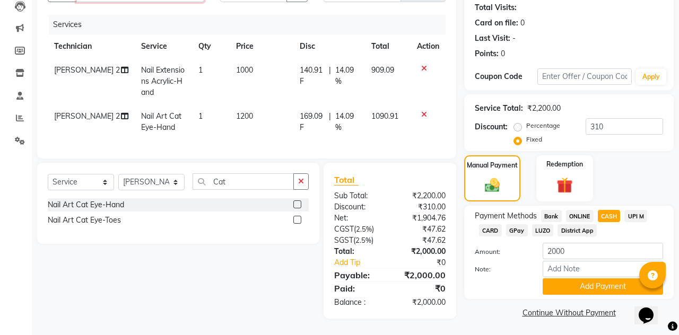
type input "99******26"
click at [598, 290] on button "Add Payment" at bounding box center [602, 286] width 120 height 16
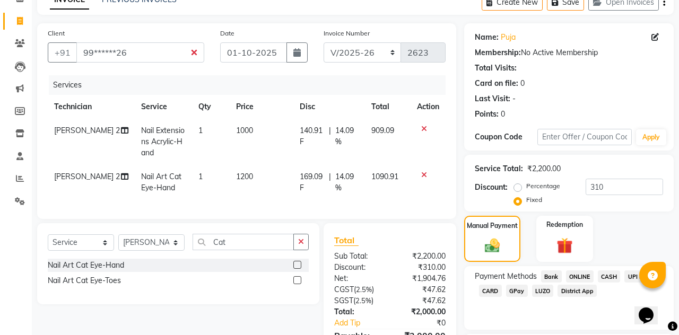
scroll to position [102, 0]
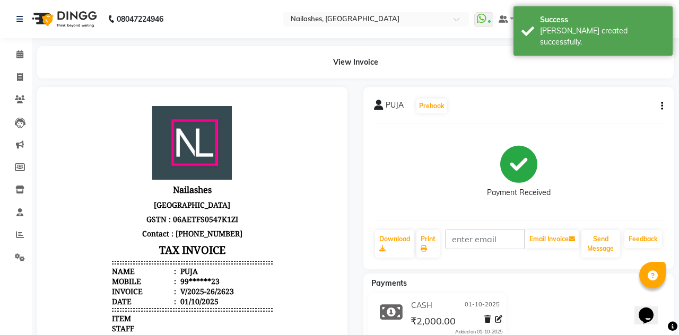
click at [500, 319] on icon at bounding box center [498, 319] width 7 height 7
select select "1"
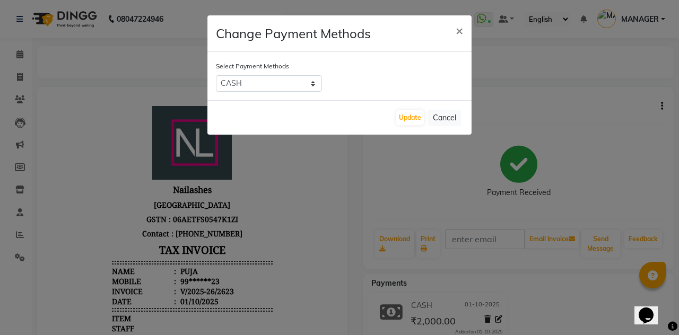
click at [559, 299] on ngb-modal-window "Change Payment Methods × Select Payment Methods Bank ONLINE CASH UPI M CARD GPa…" at bounding box center [339, 167] width 679 height 335
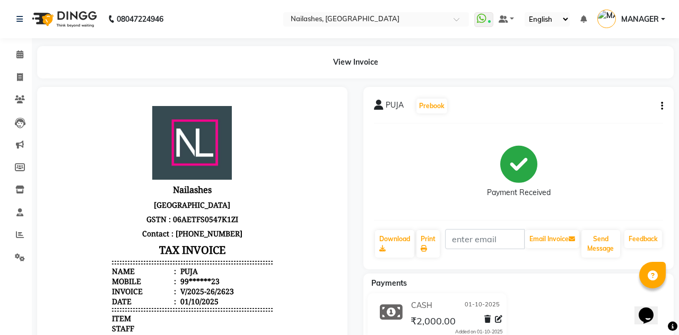
click at [662, 106] on icon "button" at bounding box center [662, 106] width 2 height 1
click at [617, 99] on div "Split Service Amount" at bounding box center [608, 99] width 73 height 13
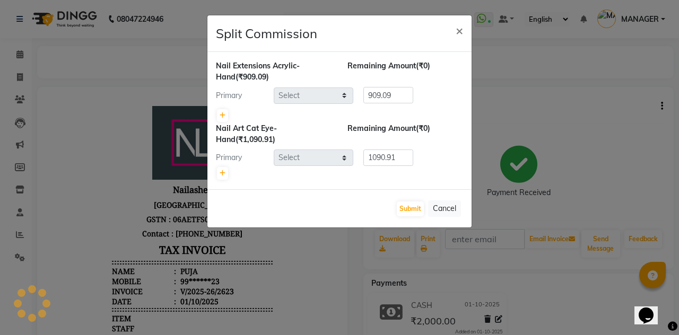
select select "93473"
click at [450, 207] on button "Cancel" at bounding box center [444, 208] width 33 height 16
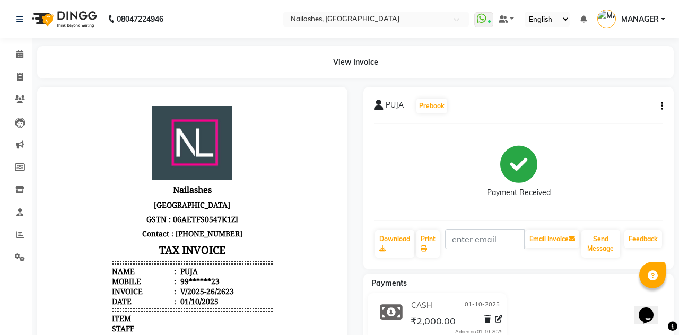
click at [661, 106] on icon "button" at bounding box center [662, 106] width 2 height 1
click at [634, 95] on div "Split Service Amount" at bounding box center [608, 99] width 73 height 13
select select "93473"
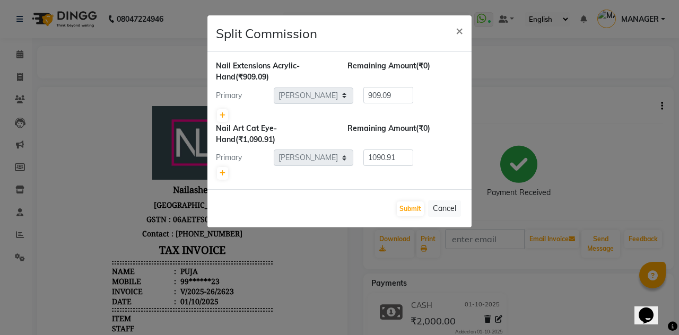
click at [452, 203] on button "Cancel" at bounding box center [444, 208] width 33 height 16
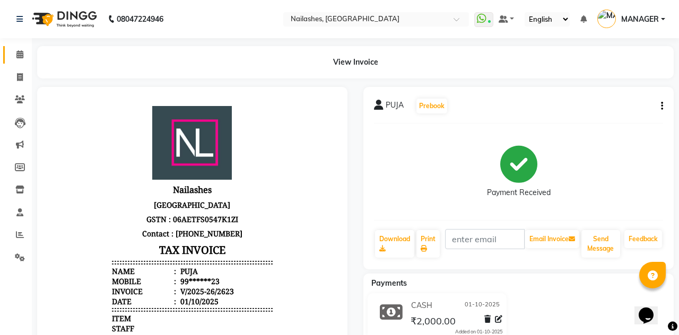
click at [16, 51] on icon at bounding box center [19, 54] width 7 height 8
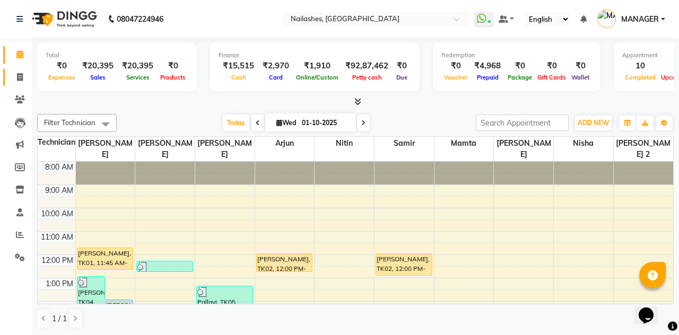
click at [19, 76] on icon at bounding box center [20, 77] width 6 height 8
select select "3926"
select select "service"
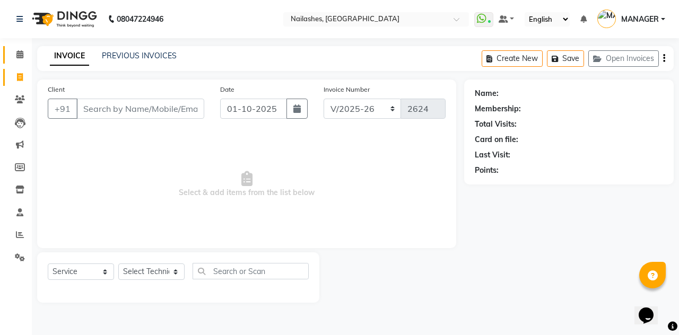
click at [18, 56] on icon at bounding box center [19, 54] width 7 height 8
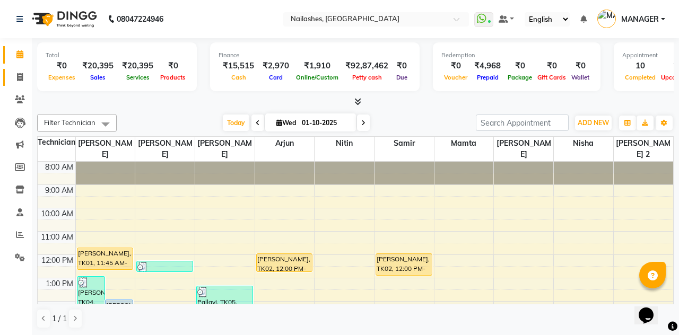
click at [17, 76] on icon at bounding box center [20, 77] width 6 height 8
select select "service"
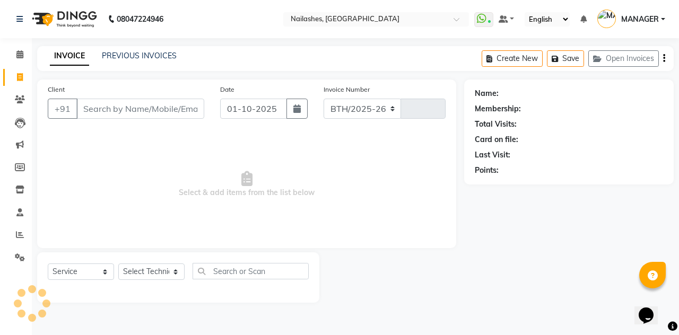
select select "3926"
type input "2624"
click at [148, 55] on link "PREVIOUS INVOICES" at bounding box center [139, 56] width 75 height 10
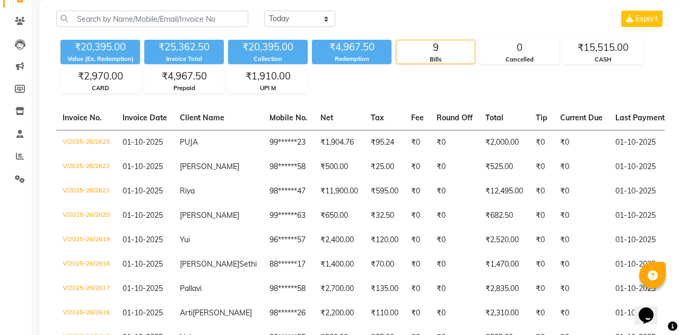
scroll to position [82, 0]
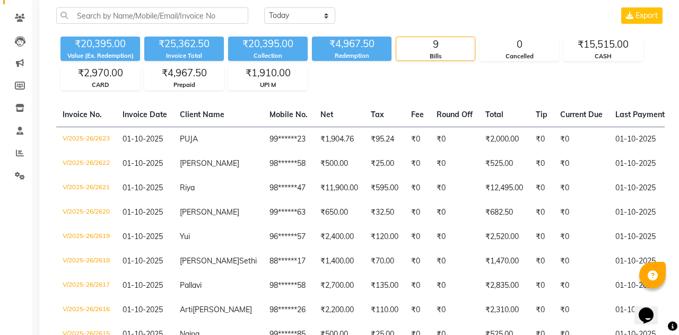
click at [479, 137] on td "₹2,000.00" at bounding box center [504, 139] width 50 height 25
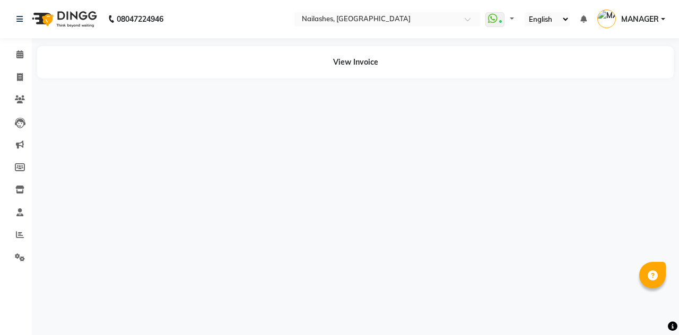
select select "en"
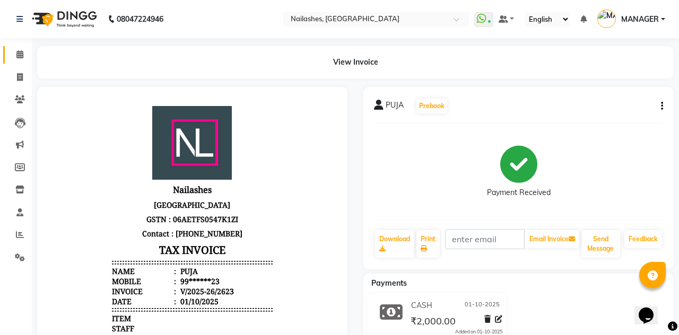
click at [21, 55] on icon at bounding box center [19, 54] width 7 height 8
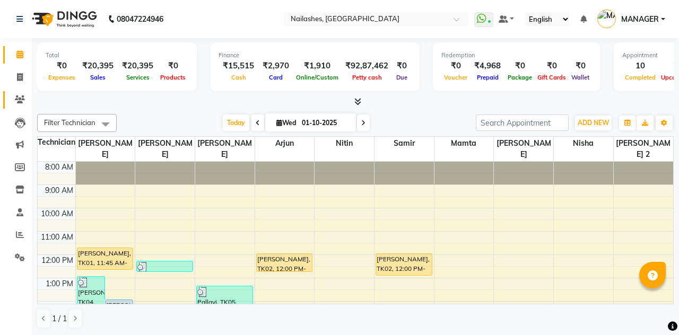
click at [21, 97] on icon at bounding box center [20, 99] width 10 height 8
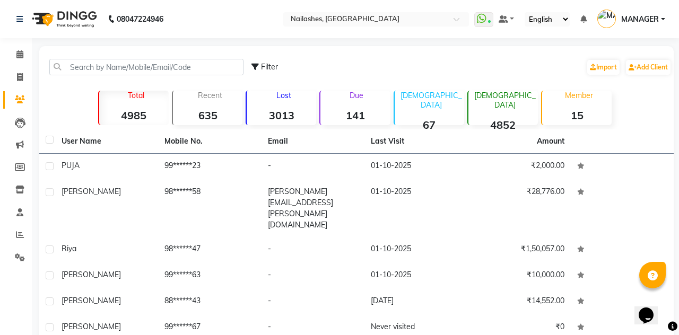
click at [470, 165] on td "₹2,000.00" at bounding box center [518, 167] width 103 height 26
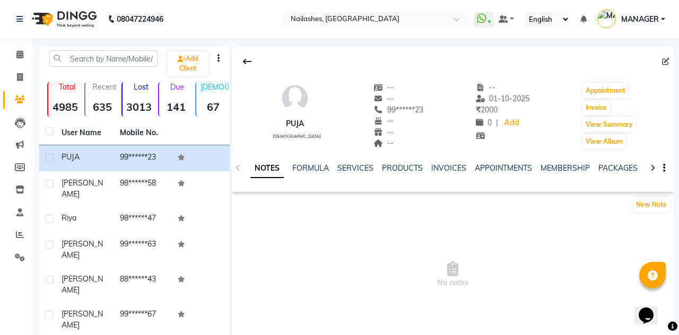
click at [666, 62] on icon at bounding box center [665, 61] width 7 height 7
select select "21"
select select "[DEMOGRAPHIC_DATA]"
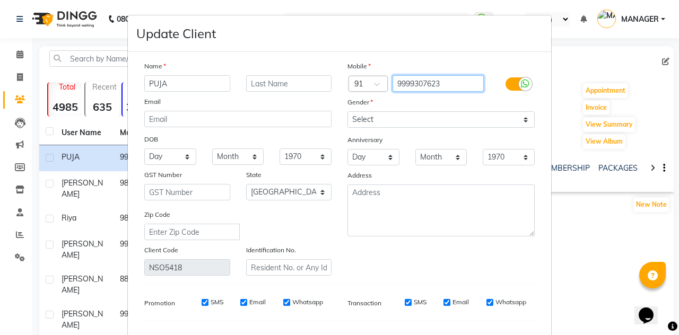
click at [448, 83] on input "9999307623" at bounding box center [438, 83] width 92 height 16
type input "9999307622"
click at [519, 83] on div at bounding box center [525, 83] width 13 height 13
click at [0, 0] on input "checkbox" at bounding box center [0, 0] width 0 height 0
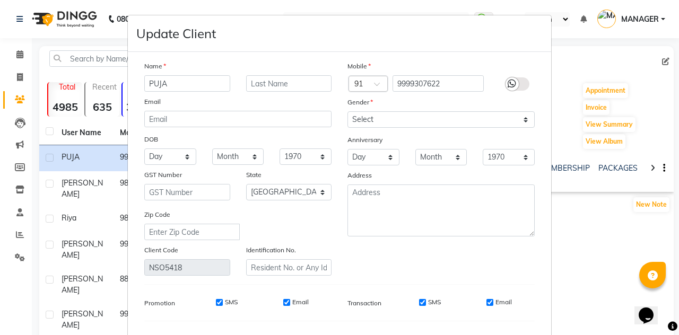
click at [519, 81] on label at bounding box center [517, 83] width 24 height 13
click at [0, 0] on input "checkbox" at bounding box center [0, 0] width 0 height 0
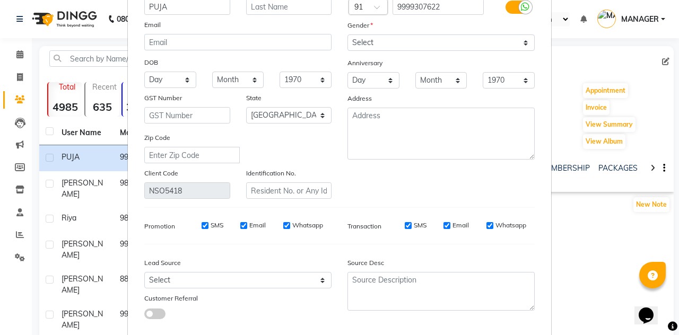
scroll to position [80, 0]
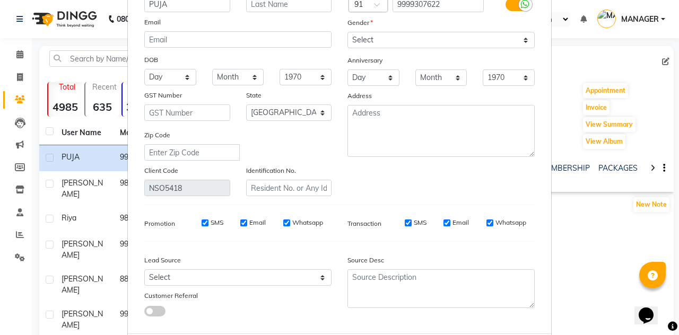
select select
select select "null"
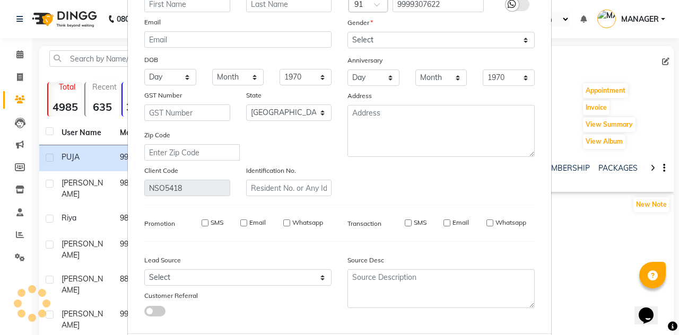
select select
checkbox input "false"
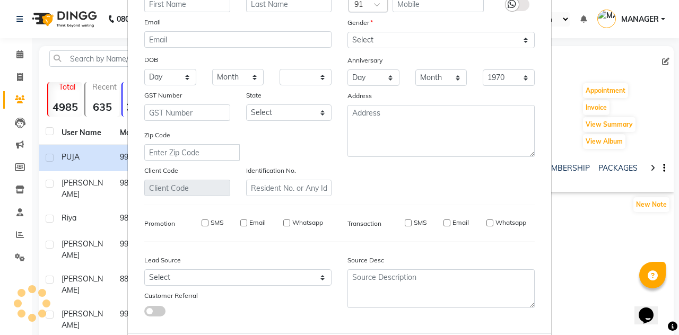
checkbox input "false"
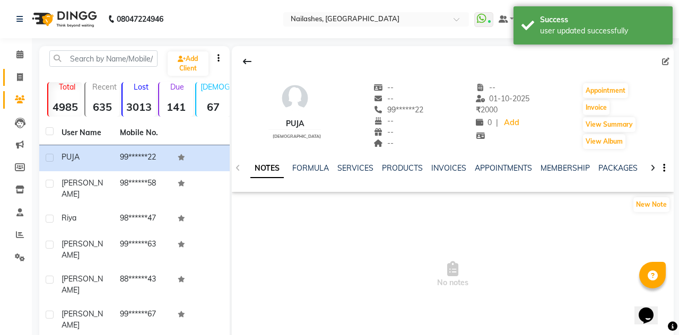
click at [17, 79] on icon at bounding box center [20, 77] width 6 height 8
select select "3926"
select select "service"
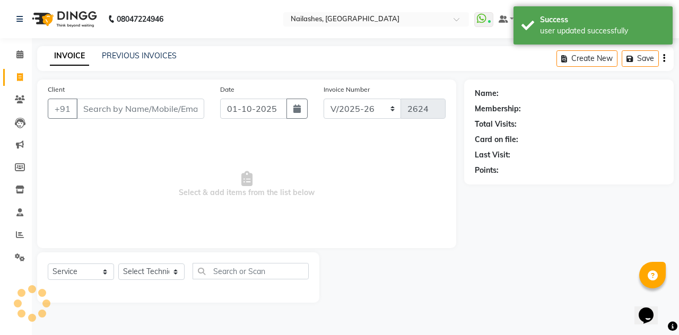
scroll to position [51, 0]
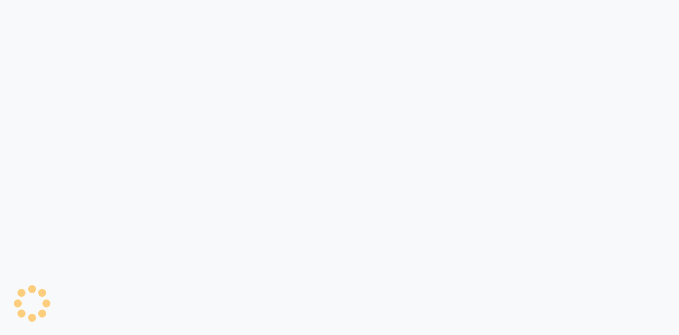
select select "3926"
select select "service"
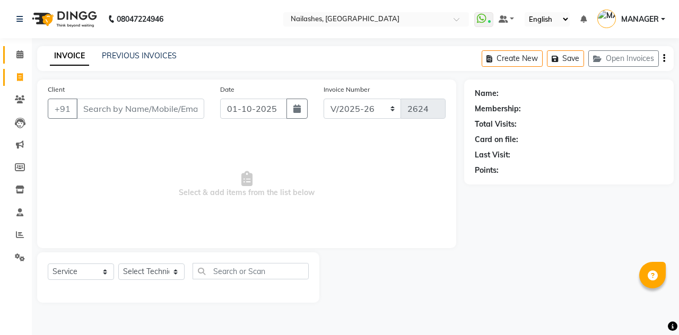
click at [17, 55] on icon at bounding box center [19, 54] width 7 height 8
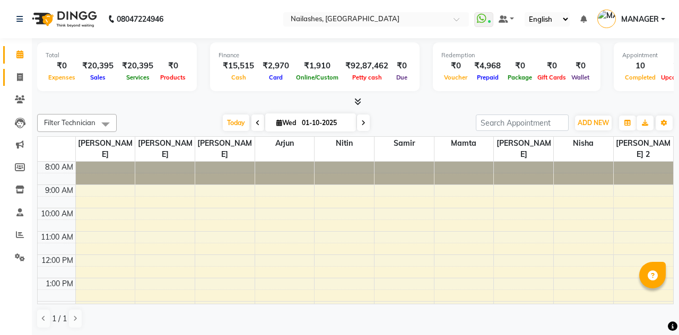
click at [17, 77] on icon at bounding box center [20, 77] width 6 height 8
select select "service"
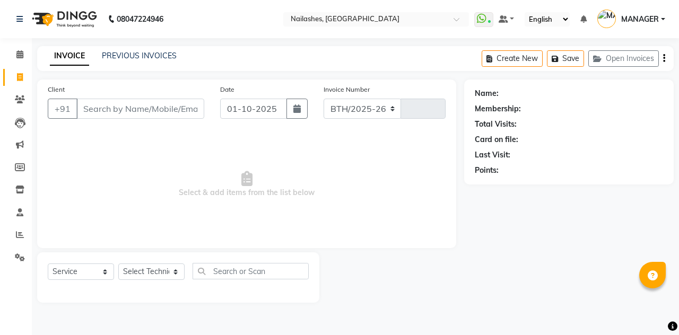
select select "3926"
type input "2624"
click at [18, 56] on icon at bounding box center [19, 54] width 7 height 8
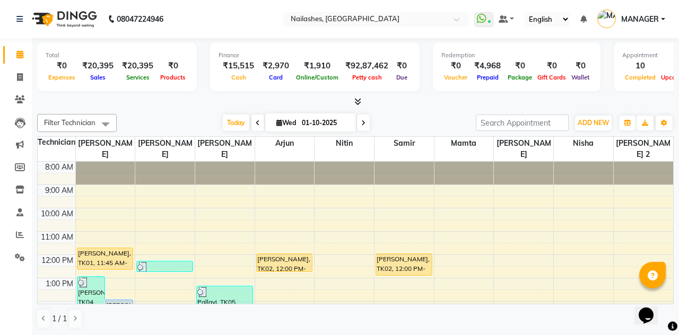
click at [408, 259] on div "[PERSON_NAME], TK02, 12:00 PM-01:00 PM, Pedicure Bombani Pedicure-Feet" at bounding box center [404, 264] width 56 height 21
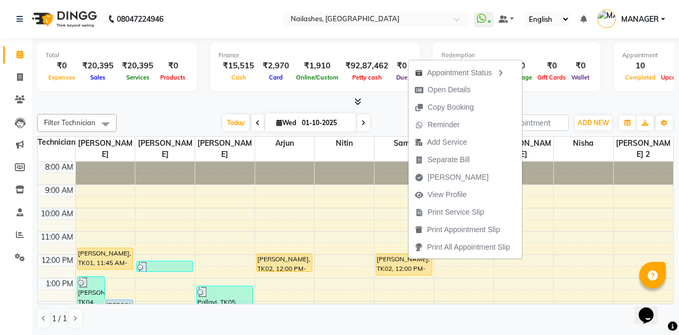
click at [476, 179] on button "Mark Done" at bounding box center [464, 177] width 113 height 17
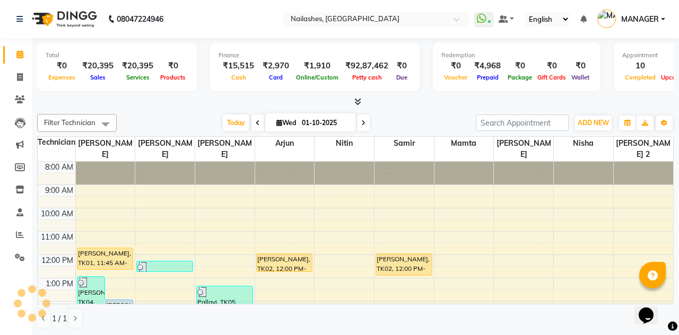
select select "service"
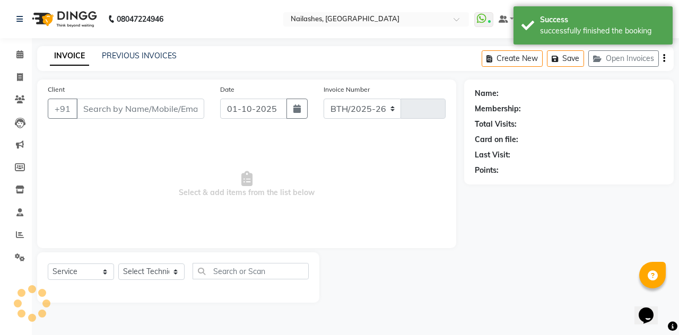
select select "3926"
type input "2624"
click at [20, 58] on icon at bounding box center [19, 54] width 7 height 8
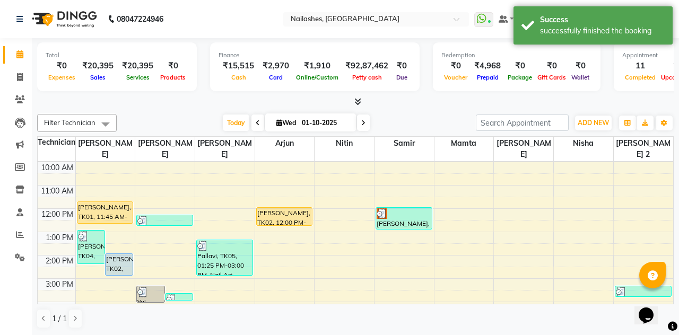
scroll to position [46, 0]
click at [92, 203] on div "[PERSON_NAME], TK01, 11:45 AM-12:45 PM, Overlays Gel-Hand" at bounding box center [105, 213] width 56 height 21
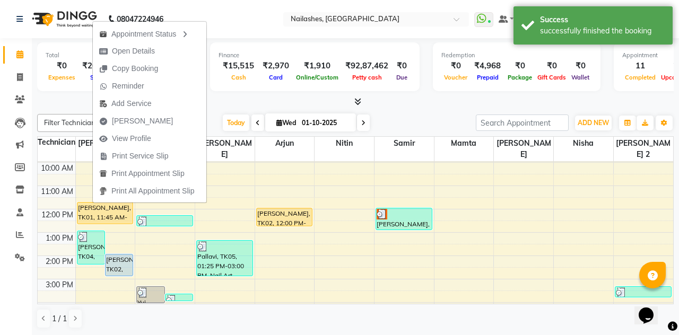
click at [160, 117] on button "Mark Done" at bounding box center [149, 120] width 113 height 17
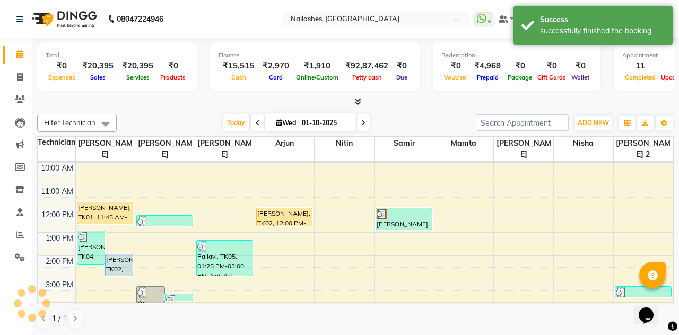
select select "3926"
select select "service"
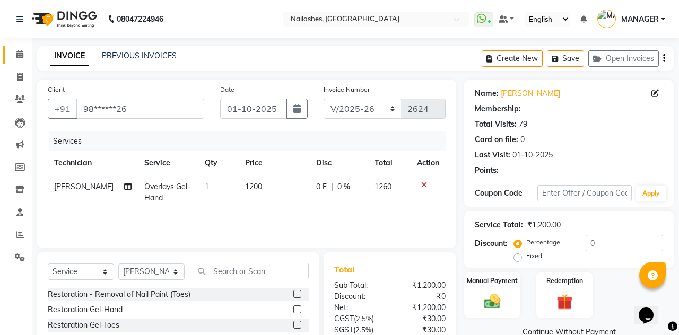
click at [20, 56] on icon at bounding box center [19, 54] width 7 height 8
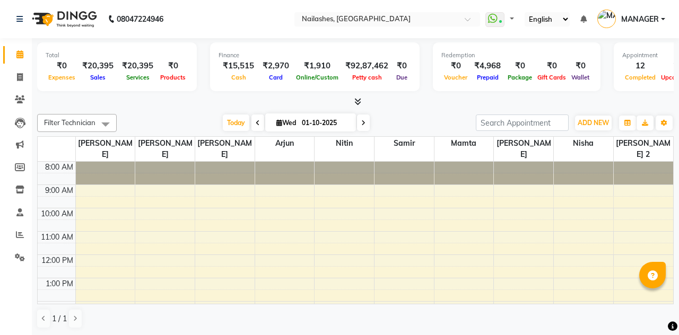
select select "en"
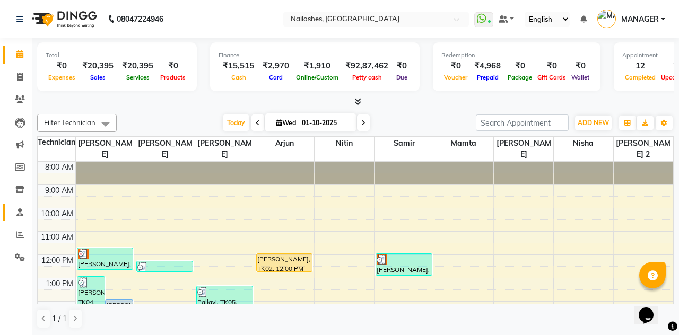
click at [20, 212] on icon at bounding box center [19, 212] width 7 height 8
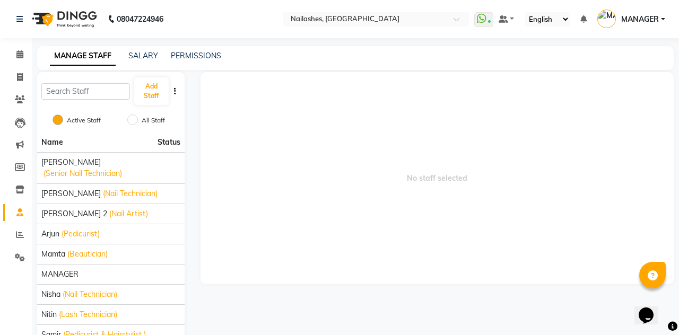
click at [62, 208] on span "[PERSON_NAME] 2" at bounding box center [74, 213] width 66 height 11
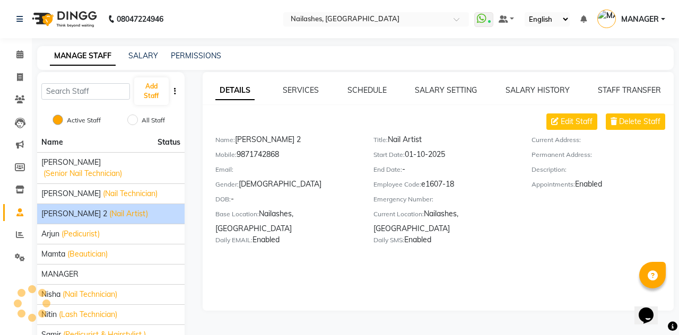
click at [577, 123] on span "Edit Staff" at bounding box center [577, 121] width 32 height 11
select select "[DEMOGRAPHIC_DATA]"
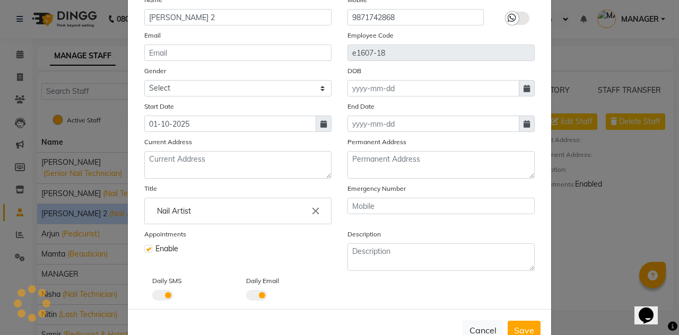
scroll to position [127, 0]
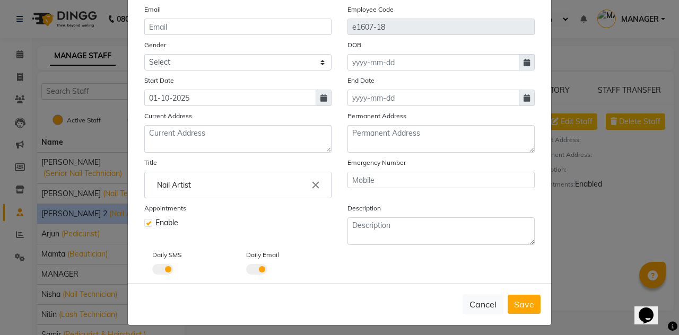
click at [168, 264] on span at bounding box center [162, 269] width 21 height 11
click at [152, 271] on input "checkbox" at bounding box center [152, 271] width 0 height 0
click at [255, 264] on span at bounding box center [256, 269] width 21 height 11
click at [246, 271] on input "checkbox" at bounding box center [246, 271] width 0 height 0
click at [525, 299] on span "Save" at bounding box center [524, 304] width 20 height 11
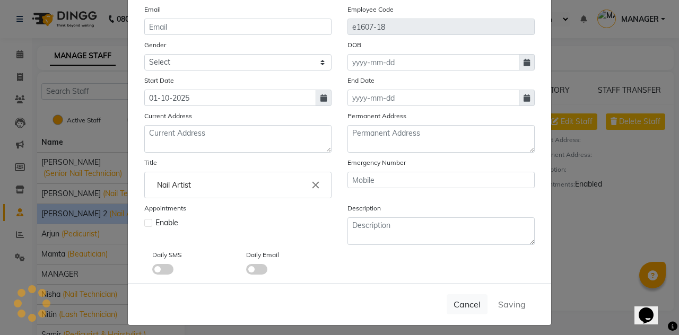
select select
checkbox input "false"
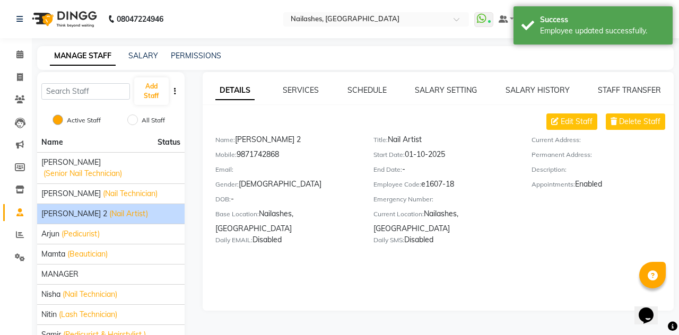
click at [310, 94] on link "SERVICES" at bounding box center [301, 90] width 36 height 10
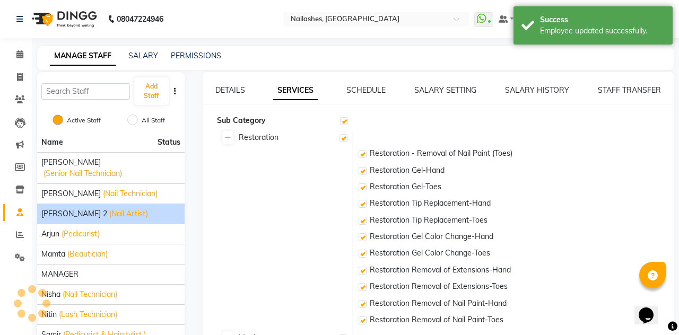
checkbox input "true"
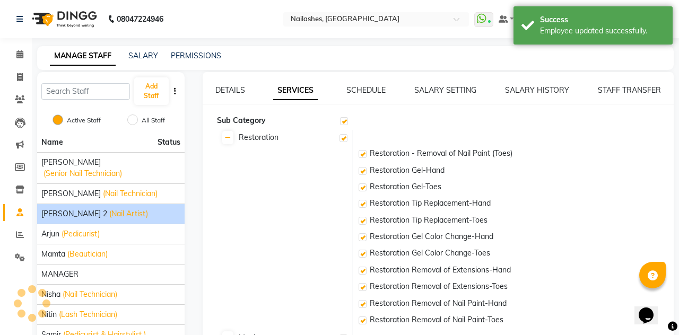
checkbox input "true"
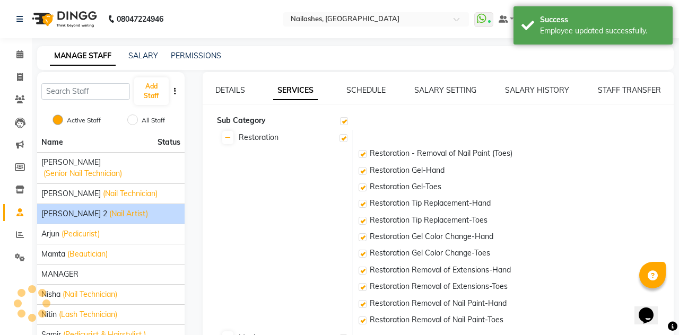
checkbox input "true"
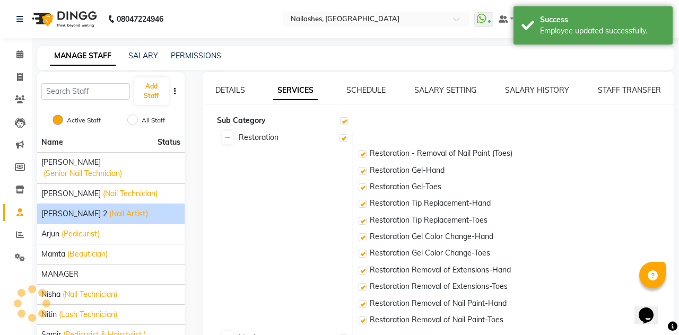
checkbox input "true"
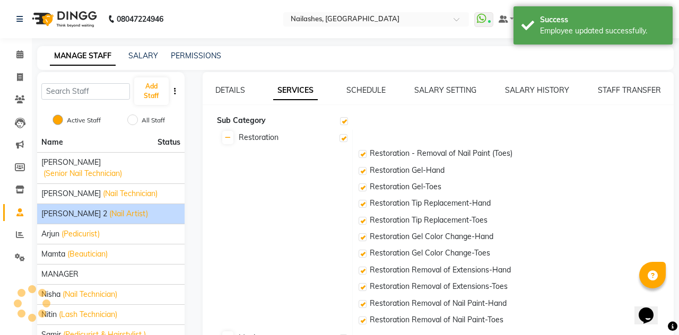
checkbox input "true"
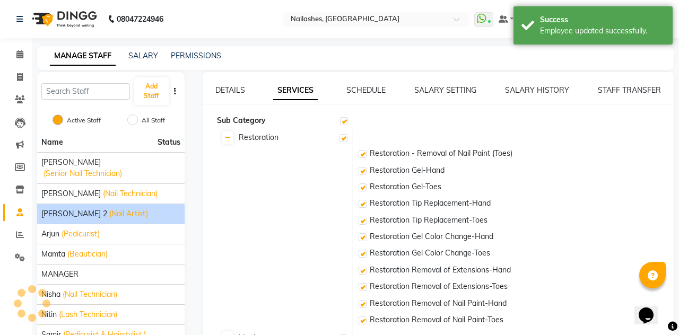
checkbox input "true"
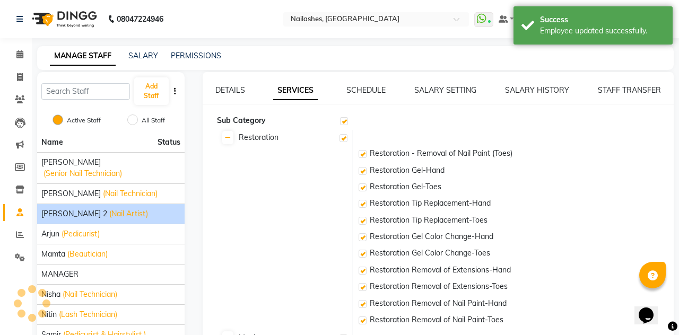
checkbox input "true"
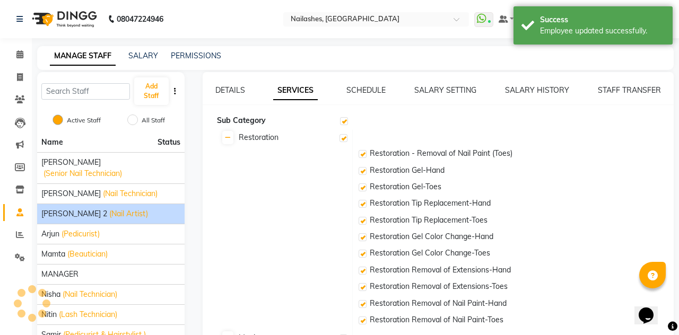
checkbox input "true"
click at [15, 52] on span at bounding box center [20, 55] width 19 height 12
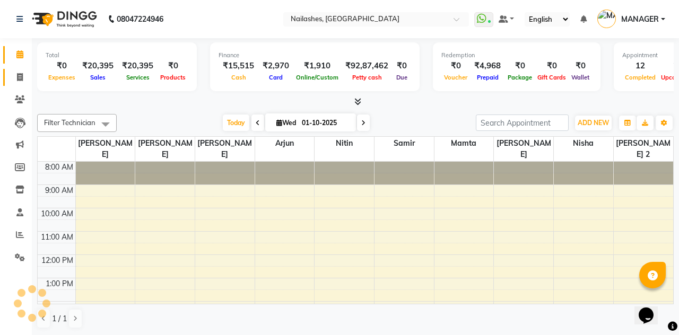
click at [16, 75] on span at bounding box center [20, 78] width 19 height 12
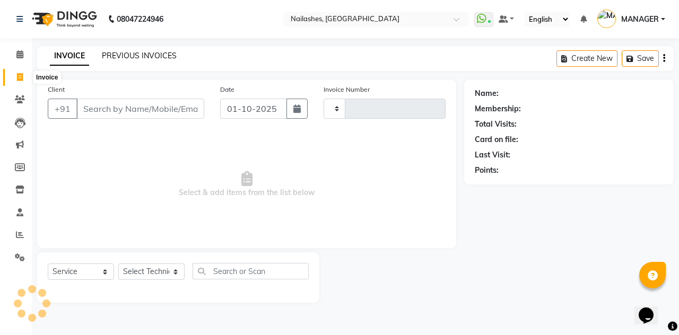
click at [158, 54] on link "PREVIOUS INVOICES" at bounding box center [139, 56] width 75 height 10
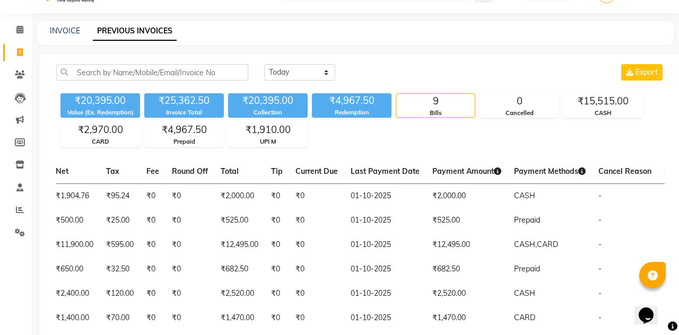
scroll to position [17, 0]
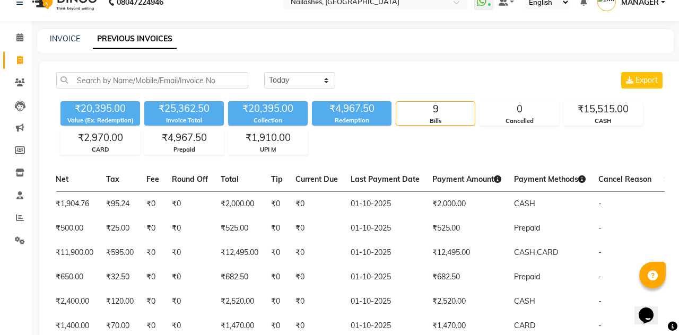
click at [610, 200] on td "-" at bounding box center [625, 203] width 66 height 25
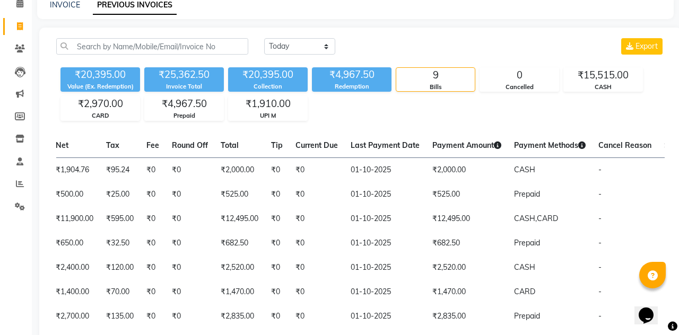
scroll to position [0, 0]
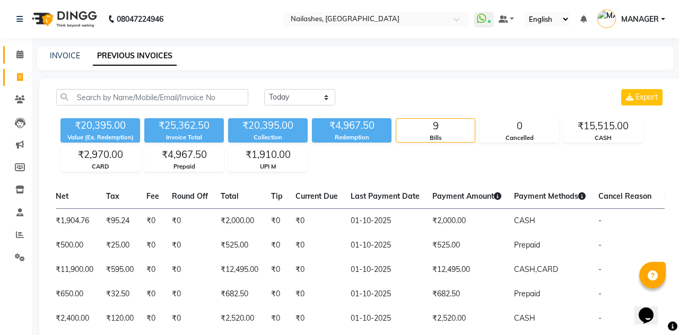
click at [16, 56] on icon at bounding box center [19, 54] width 7 height 8
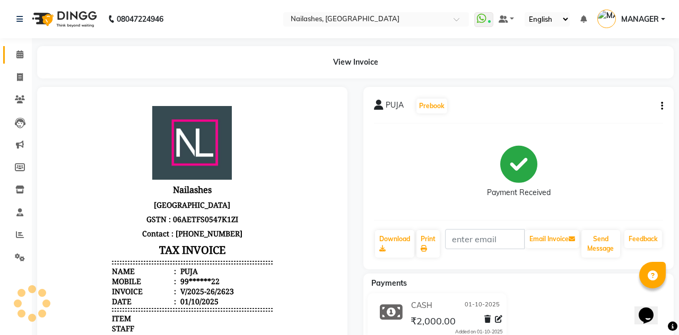
click at [14, 56] on span at bounding box center [20, 55] width 19 height 12
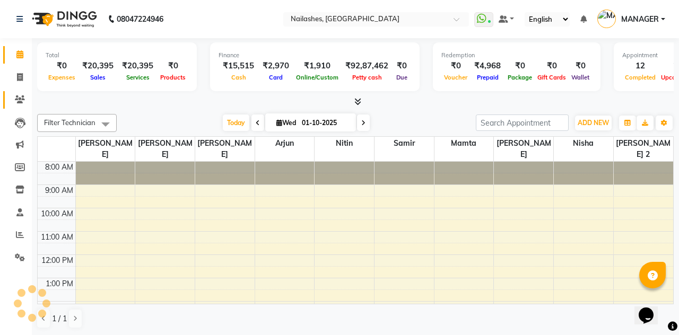
click at [18, 101] on icon at bounding box center [20, 99] width 10 height 8
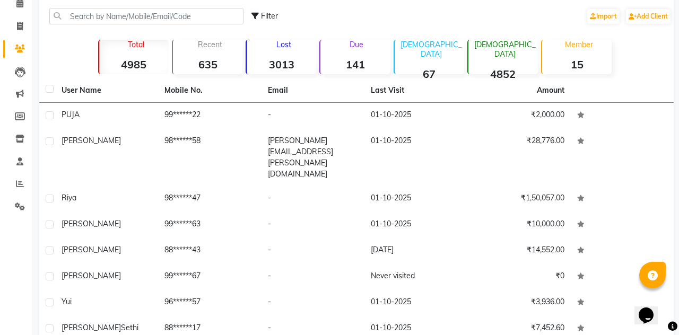
scroll to position [50, 0]
click at [548, 143] on td "₹28,776.00" at bounding box center [518, 157] width 103 height 57
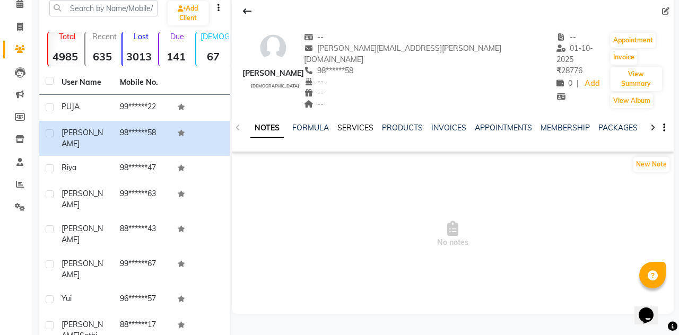
click at [358, 123] on link "SERVICES" at bounding box center [355, 128] width 36 height 10
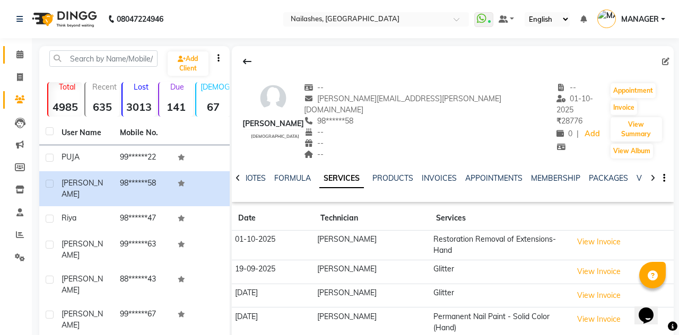
click at [21, 52] on icon at bounding box center [19, 54] width 7 height 8
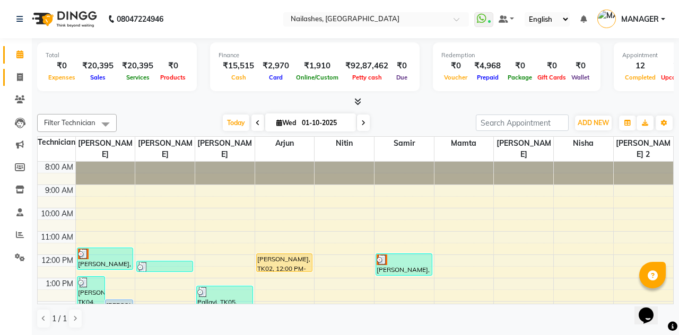
click at [15, 78] on span at bounding box center [20, 78] width 19 height 12
select select "service"
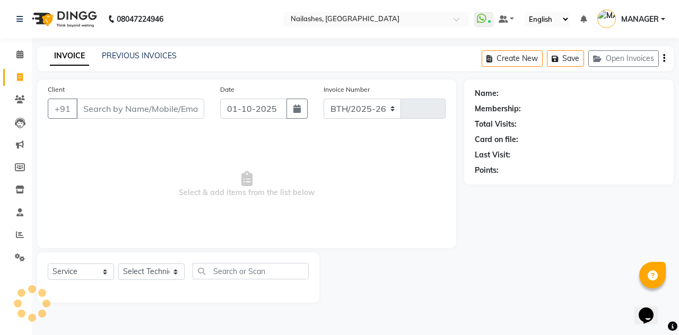
select select "3926"
type input "2624"
click at [28, 63] on link "Calendar" at bounding box center [15, 54] width 25 height 17
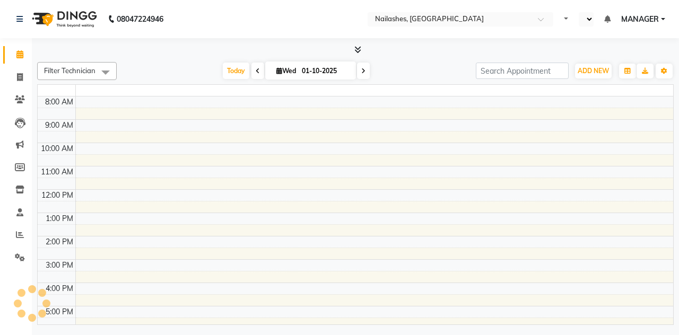
select select "en"
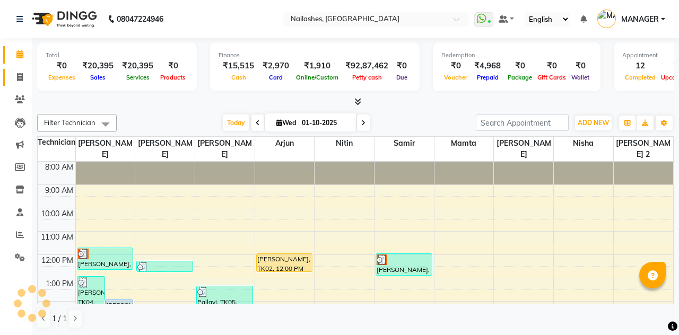
click at [21, 78] on icon at bounding box center [20, 77] width 6 height 8
select select "service"
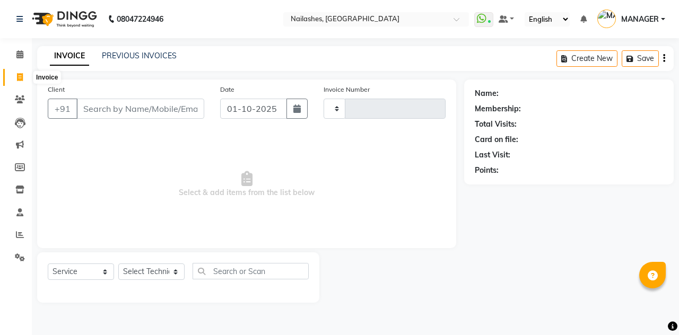
click at [156, 105] on input "Client" at bounding box center [140, 109] width 128 height 20
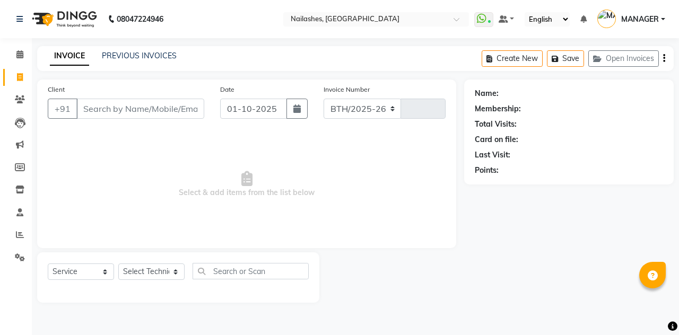
select select "3926"
type input "2624"
type input "7042667356"
click at [183, 109] on span "Add Client" at bounding box center [177, 108] width 42 height 11
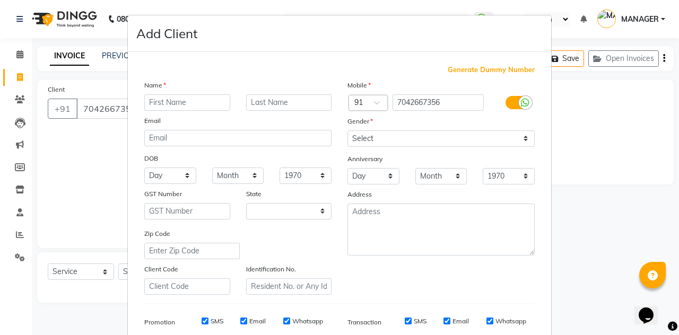
select select "21"
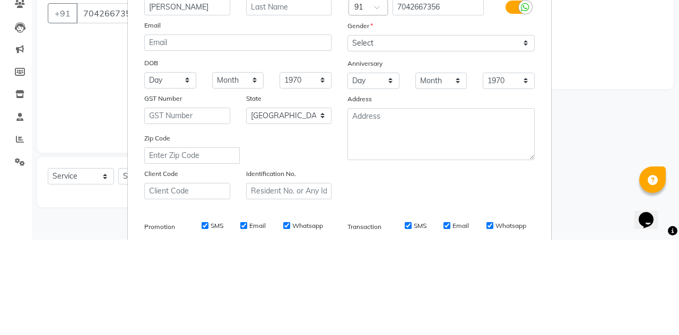
type input "[PERSON_NAME]"
click at [459, 135] on select "Select [DEMOGRAPHIC_DATA] [DEMOGRAPHIC_DATA] Other Prefer Not To Say" at bounding box center [440, 138] width 187 height 16
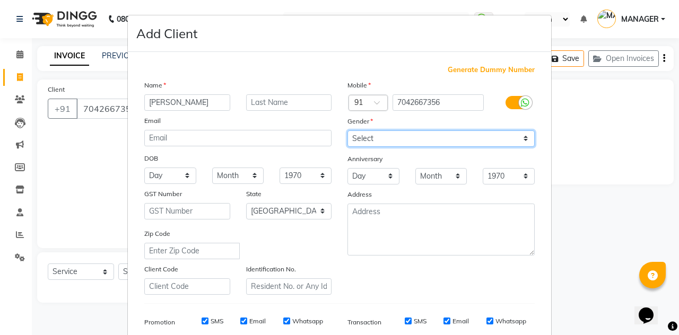
select select "[DEMOGRAPHIC_DATA]"
click at [347, 130] on select "Select [DEMOGRAPHIC_DATA] [DEMOGRAPHIC_DATA] Other Prefer Not To Say" at bounding box center [440, 138] width 187 height 16
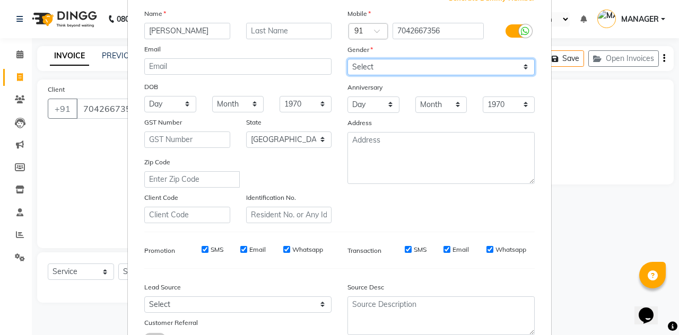
scroll to position [98, 0]
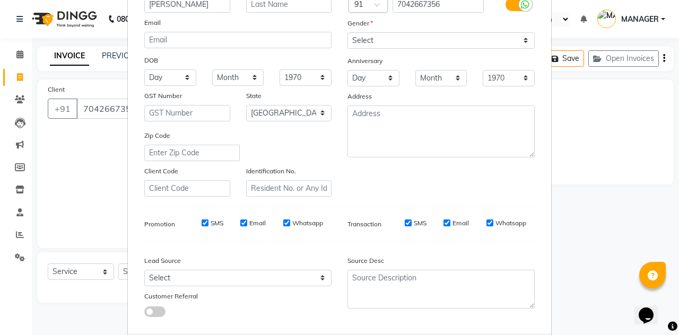
type input "70******56"
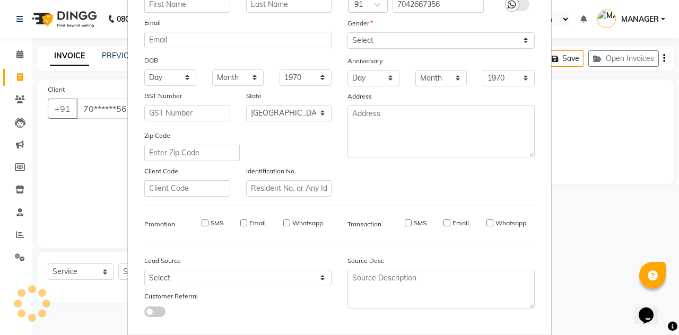
select select
select select "null"
select select
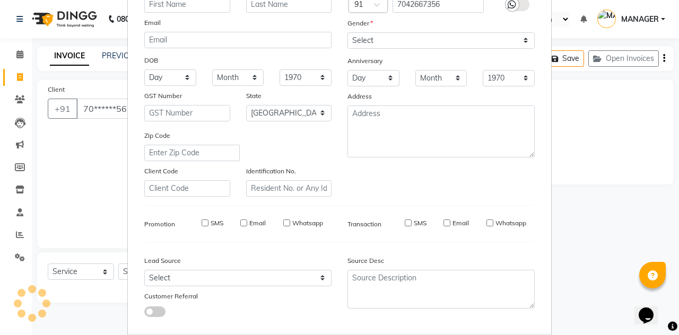
select select
checkbox input "false"
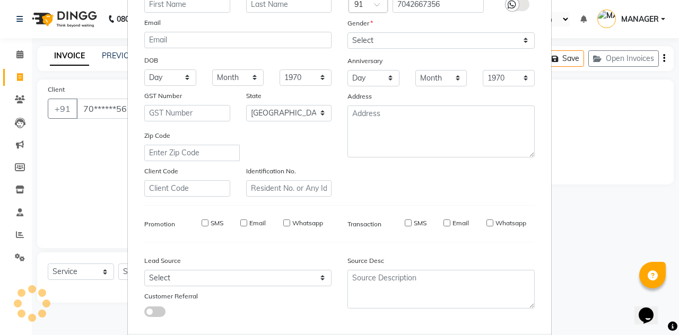
checkbox input "false"
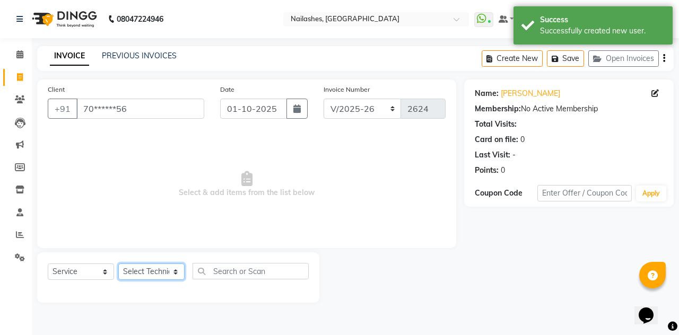
click at [173, 276] on select "Select Technician [PERSON_NAME] [PERSON_NAME] [PERSON_NAME] 2 [PERSON_NAME] MAN…" at bounding box center [151, 272] width 66 height 16
select select "38034"
click at [118, 264] on select "Select Technician [PERSON_NAME] [PERSON_NAME] [PERSON_NAME] 2 [PERSON_NAME] MAN…" at bounding box center [151, 272] width 66 height 16
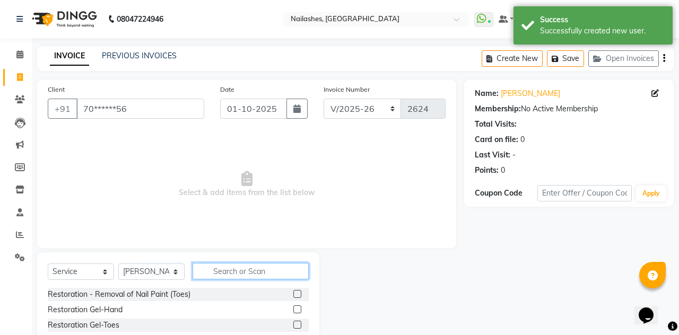
click at [250, 269] on input "text" at bounding box center [250, 271] width 116 height 16
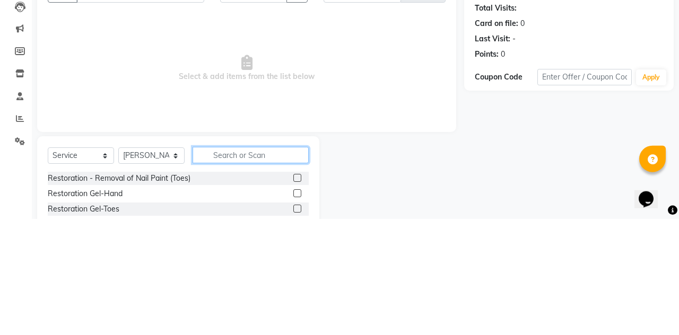
scroll to position [16, 0]
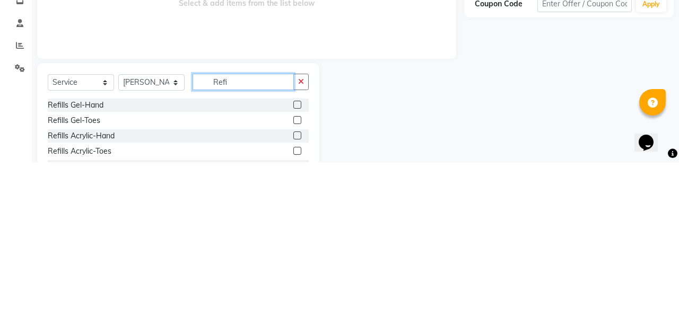
type input "Refi"
click at [296, 276] on label at bounding box center [297, 278] width 8 height 8
click at [296, 276] on input "checkbox" at bounding box center [296, 278] width 7 height 7
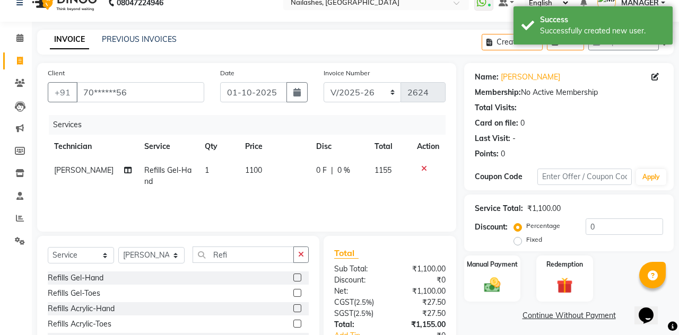
checkbox input "false"
click at [260, 166] on td "1100" at bounding box center [274, 176] width 71 height 35
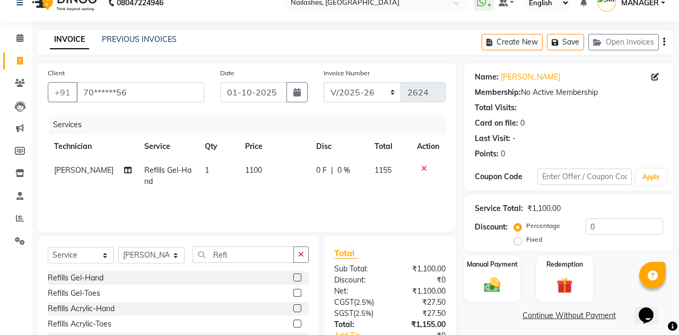
select select "38034"
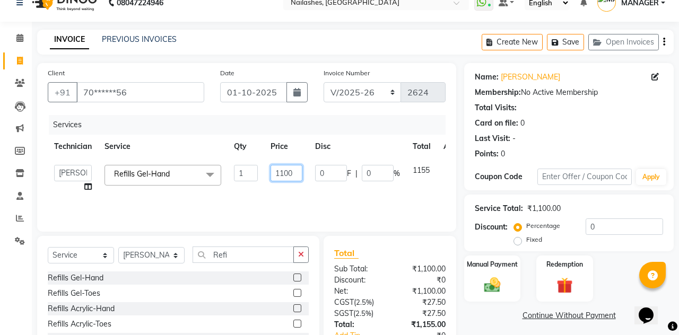
click at [296, 172] on input "1100" at bounding box center [286, 173] width 32 height 16
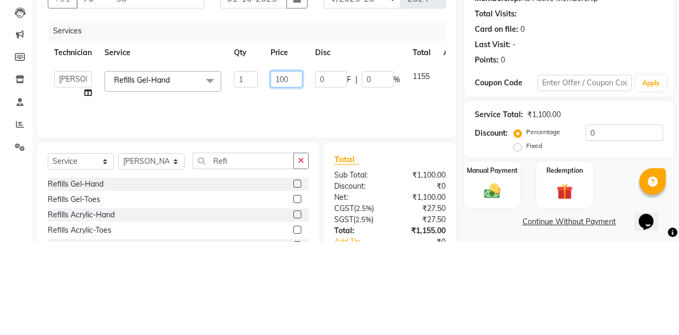
type input "1000"
click at [436, 196] on div "Services Technician Service Qty Price Disc Total Action [PERSON_NAME] [PERSON_N…" at bounding box center [247, 168] width 398 height 106
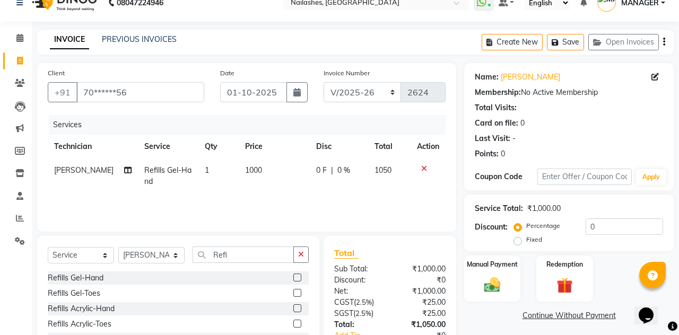
click at [307, 254] on button "button" at bounding box center [300, 255] width 15 height 16
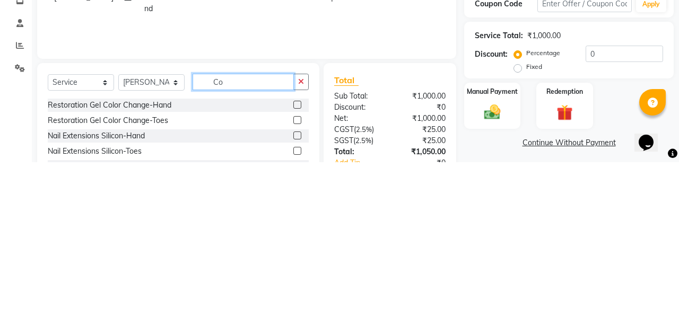
type input "C"
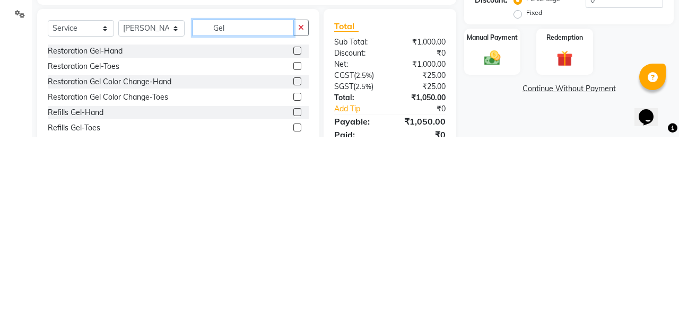
scroll to position [49, 0]
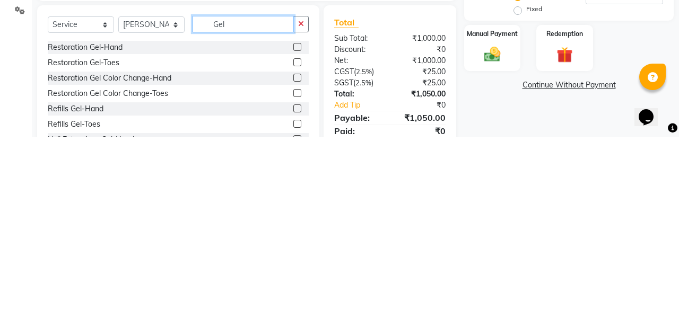
type input "Gel"
click at [295, 278] on label at bounding box center [297, 276] width 8 height 8
click at [295, 278] on input "checkbox" at bounding box center [296, 276] width 7 height 7
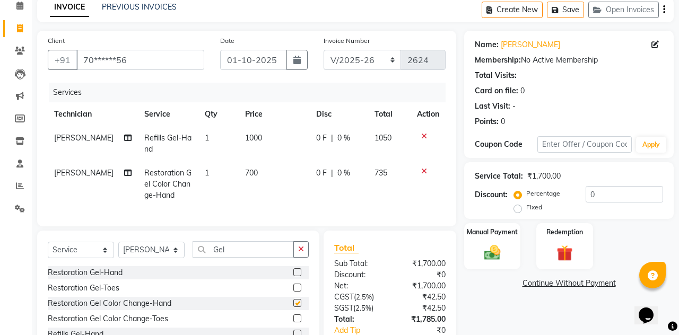
checkbox input "false"
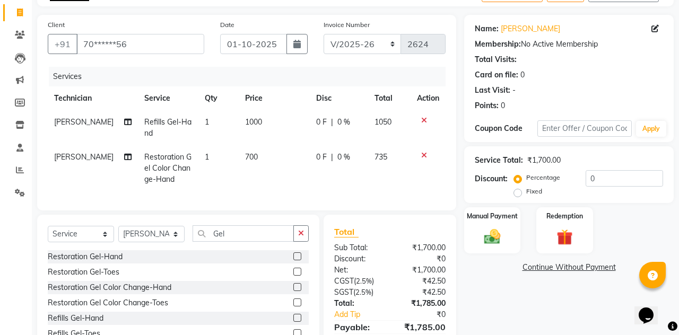
click at [496, 225] on div "Manual Payment" at bounding box center [492, 230] width 56 height 47
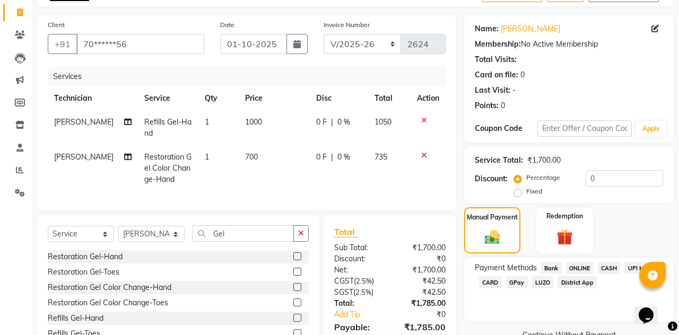
click at [637, 265] on span "UPI M" at bounding box center [635, 268] width 23 height 12
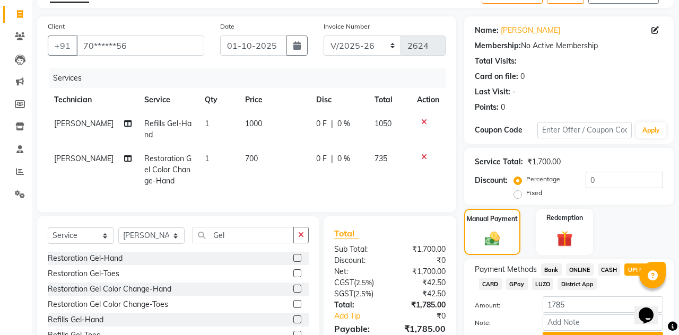
scroll to position [66, 0]
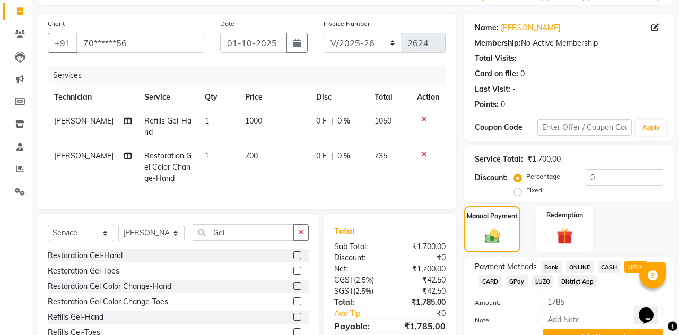
click at [596, 335] on button "Add Payment" at bounding box center [602, 337] width 120 height 16
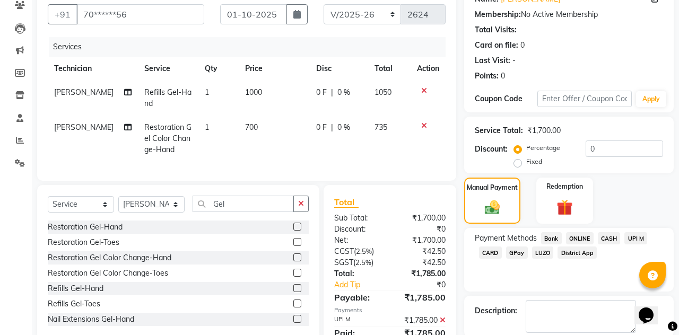
scroll to position [97, 0]
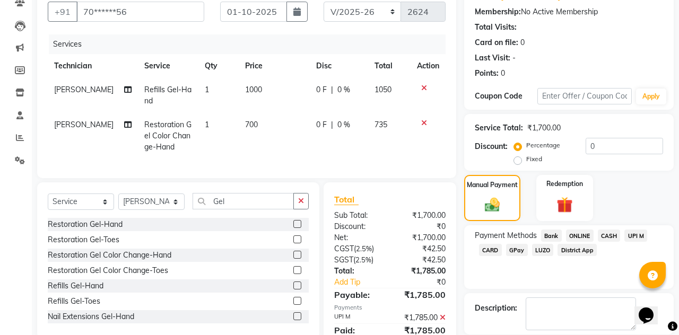
checkbox input "false"
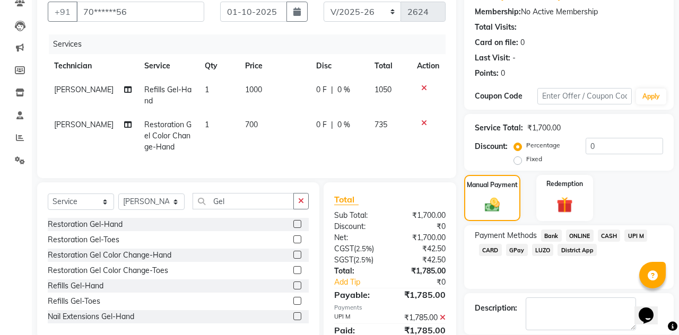
checkbox input "false"
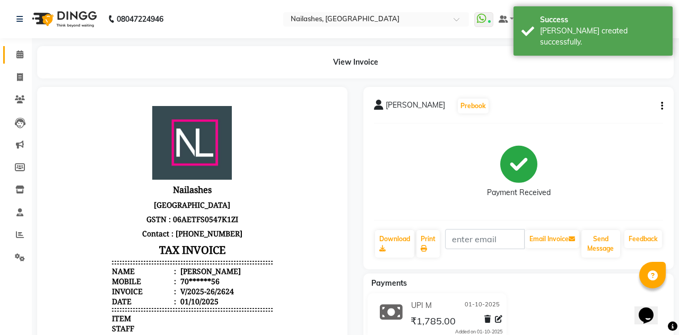
click at [17, 56] on icon at bounding box center [19, 54] width 7 height 8
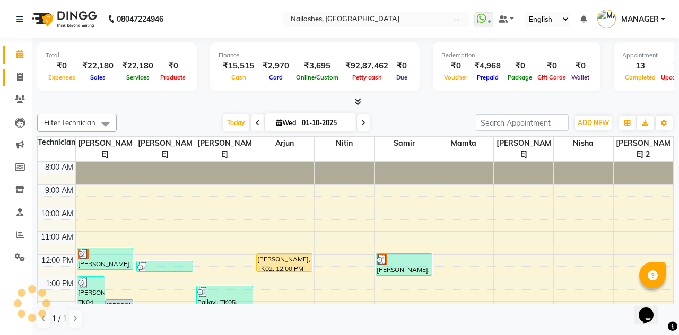
click at [19, 80] on icon at bounding box center [20, 77] width 6 height 8
select select "service"
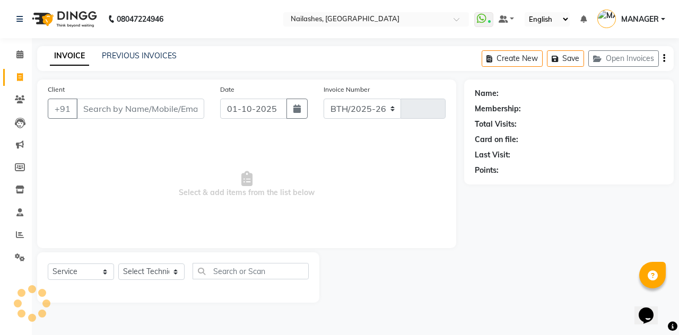
select select "3926"
type input "2625"
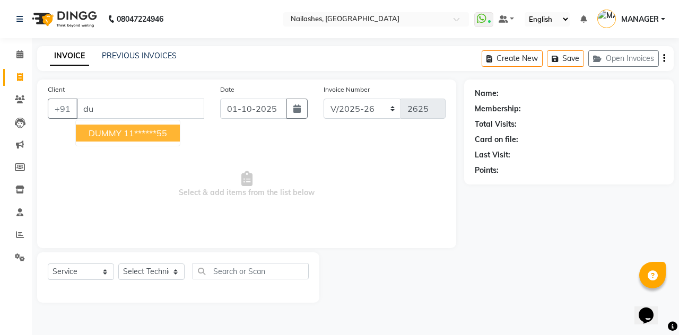
type input "d"
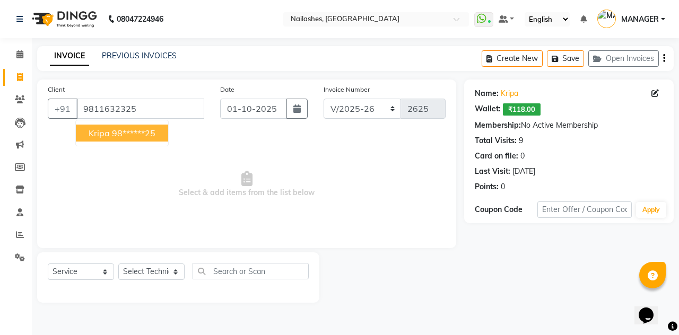
click at [151, 137] on button "Kripa 98******25" at bounding box center [122, 133] width 92 height 17
type input "98******25"
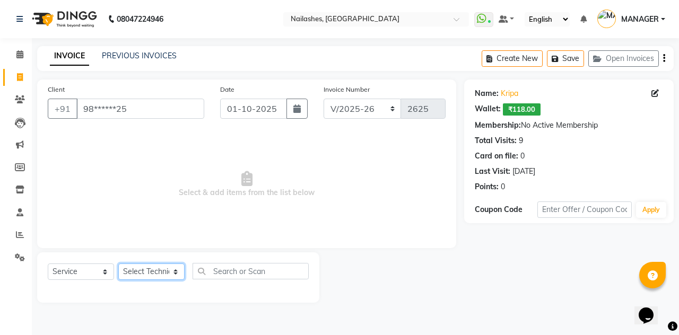
click at [156, 269] on select "Select Technician [PERSON_NAME] [PERSON_NAME] [PERSON_NAME] 2 [PERSON_NAME] MAN…" at bounding box center [151, 272] width 66 height 16
select select "20189"
click at [118, 264] on select "Select Technician [PERSON_NAME] [PERSON_NAME] [PERSON_NAME] 2 [PERSON_NAME] MAN…" at bounding box center [151, 272] width 66 height 16
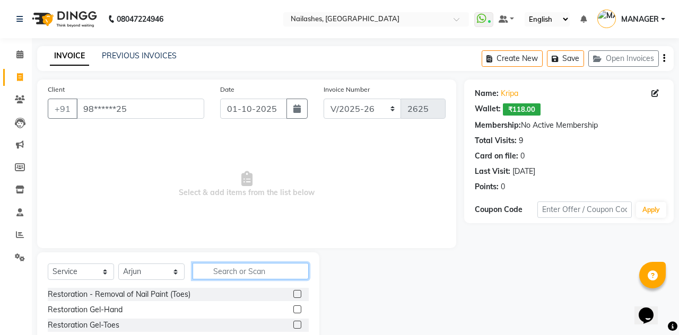
click at [248, 273] on input "text" at bounding box center [250, 271] width 116 height 16
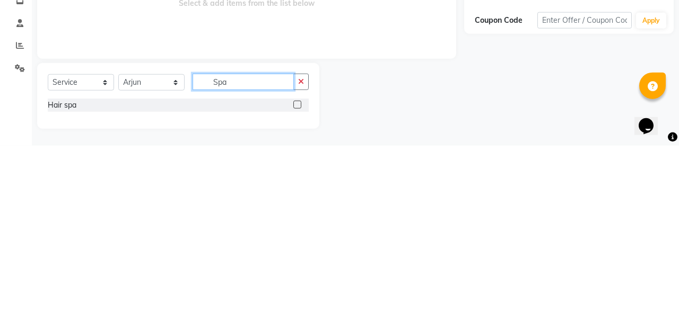
type input "Spa"
click at [293, 293] on label at bounding box center [297, 294] width 8 height 8
click at [293, 293] on input "checkbox" at bounding box center [296, 294] width 7 height 7
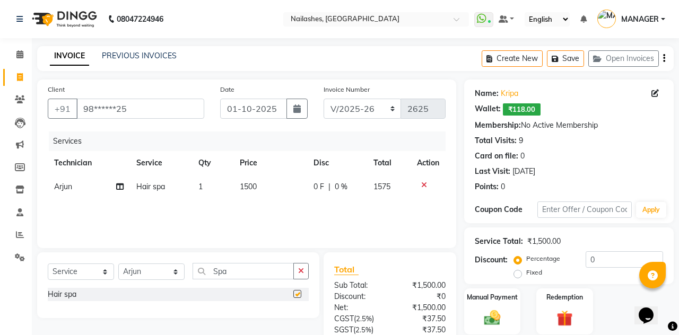
checkbox input "false"
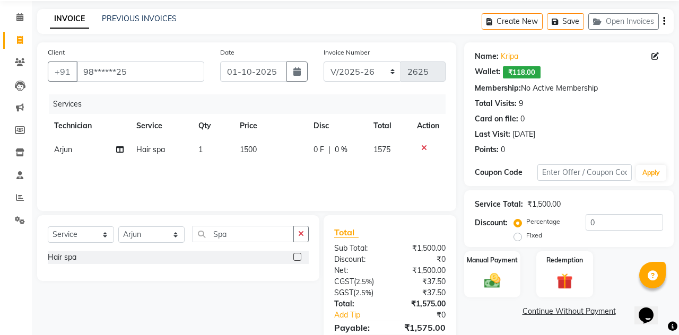
click at [496, 267] on div "Manual Payment" at bounding box center [492, 274] width 56 height 47
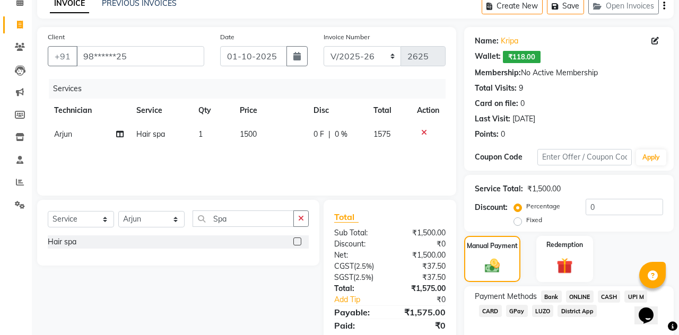
scroll to position [54, 0]
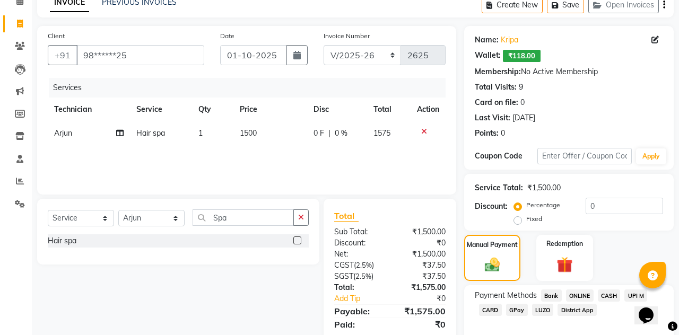
click at [578, 253] on div "Redemption" at bounding box center [564, 258] width 56 height 47
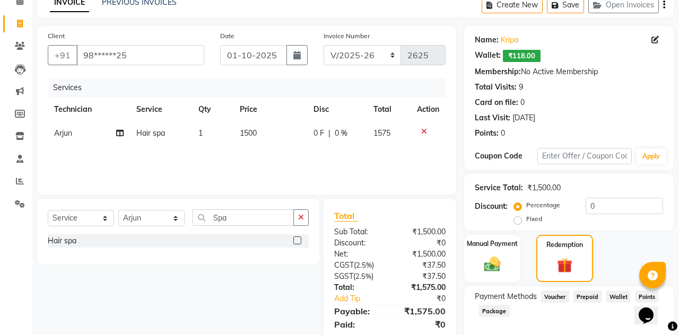
click at [620, 294] on span "Wallet" at bounding box center [618, 297] width 25 height 12
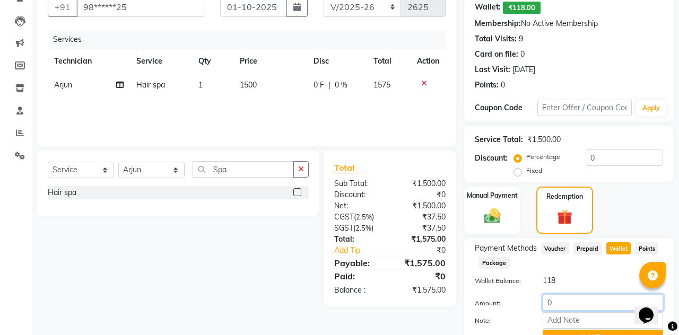
click at [593, 298] on input "0" at bounding box center [602, 302] width 120 height 16
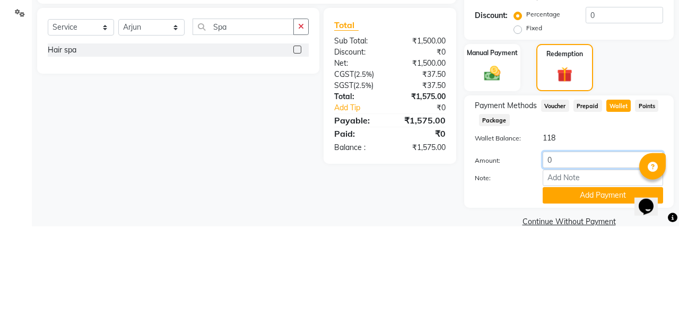
scroll to position [153, 0]
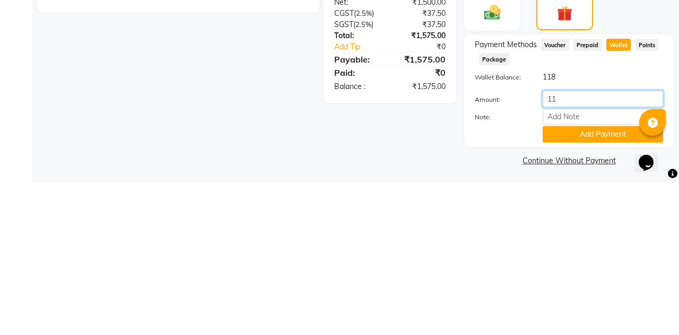
type input "118"
click at [595, 279] on button "Add Payment" at bounding box center [602, 287] width 120 height 16
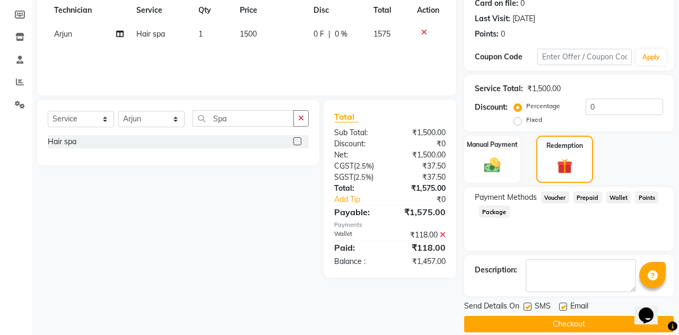
click at [528, 305] on label at bounding box center [527, 307] width 8 height 8
click at [528, 305] on input "checkbox" at bounding box center [526, 307] width 7 height 7
checkbox input "false"
click at [564, 305] on label at bounding box center [563, 307] width 8 height 8
click at [564, 305] on input "checkbox" at bounding box center [562, 307] width 7 height 7
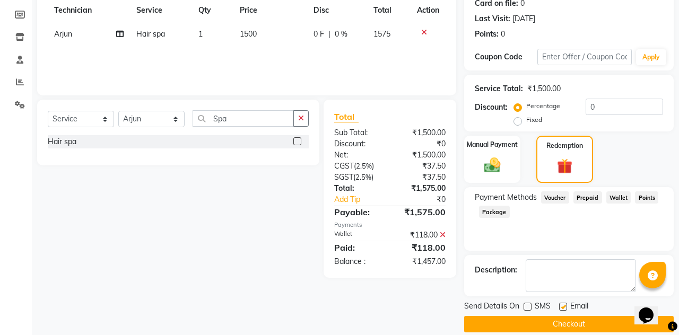
checkbox input "false"
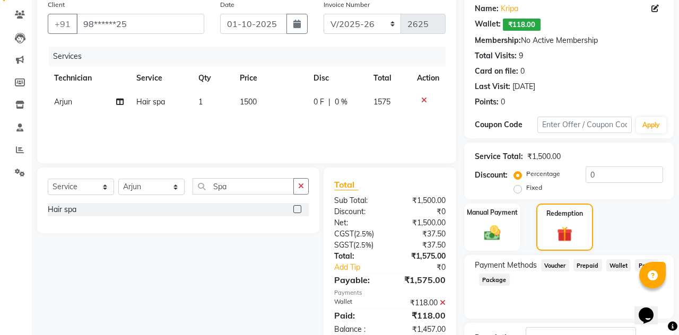
scroll to position [84, 0]
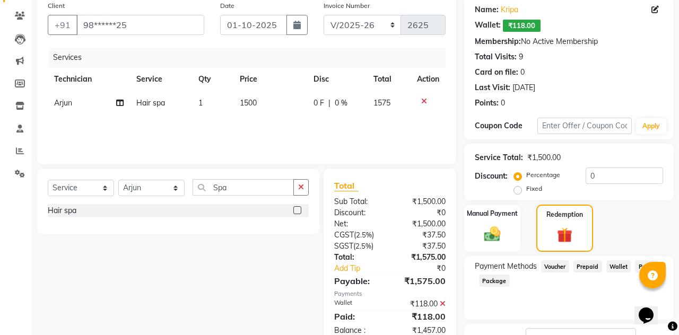
click at [494, 210] on label "Manual Payment" at bounding box center [492, 214] width 51 height 10
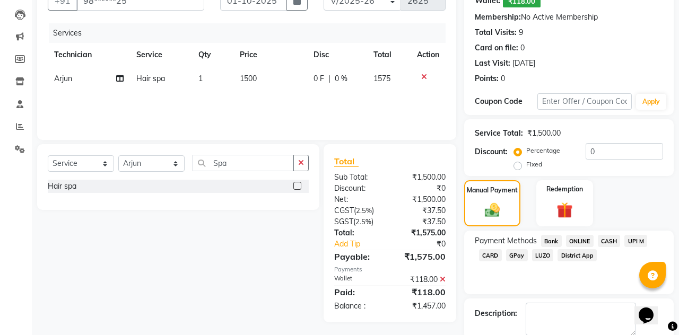
scroll to position [110, 0]
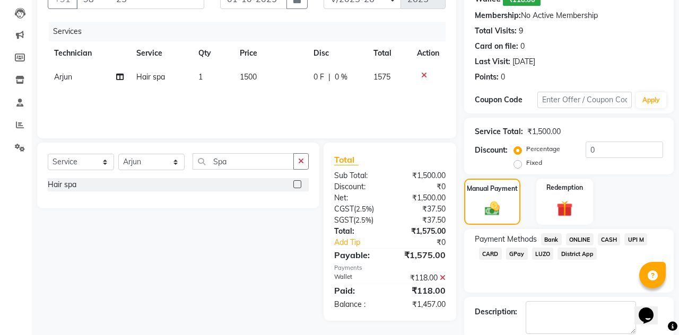
click at [614, 241] on span "CASH" at bounding box center [609, 239] width 23 height 12
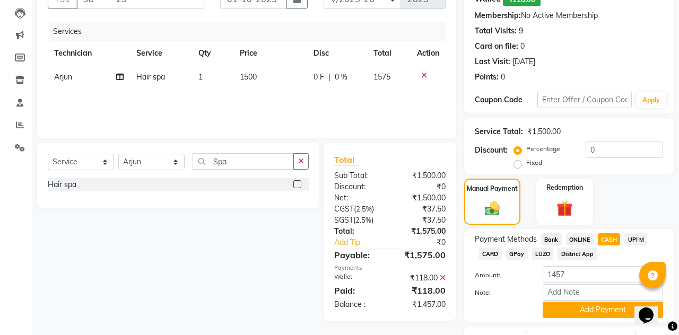
click at [526, 165] on label "Fixed" at bounding box center [534, 163] width 16 height 10
click at [520, 165] on input "Fixed" at bounding box center [519, 162] width 7 height 7
radio input "true"
click at [617, 145] on input "0" at bounding box center [623, 150] width 77 height 16
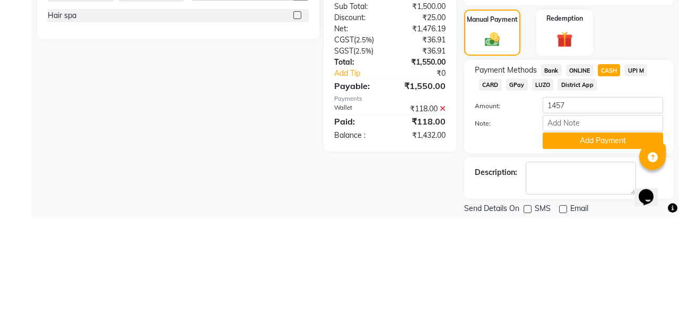
scroll to position [161, 0]
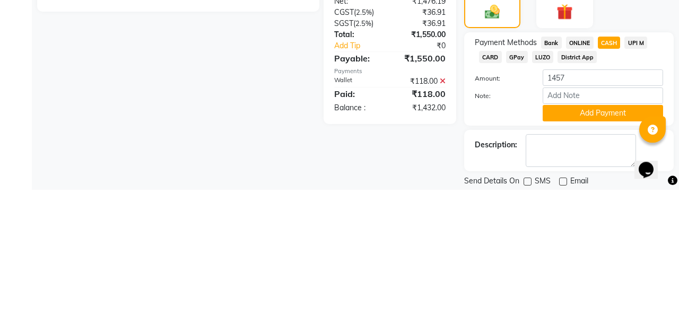
type input "25"
click at [575, 162] on img at bounding box center [564, 158] width 27 height 20
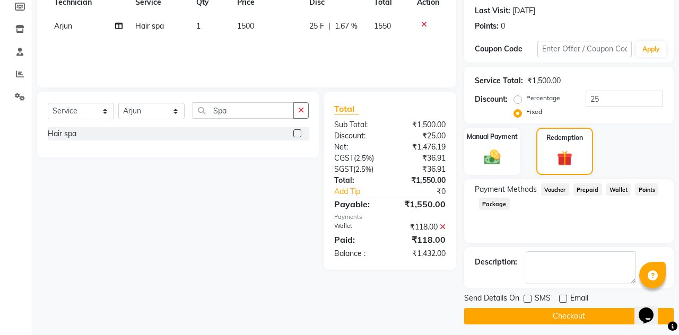
click at [514, 143] on div "Manual Payment" at bounding box center [492, 152] width 56 height 48
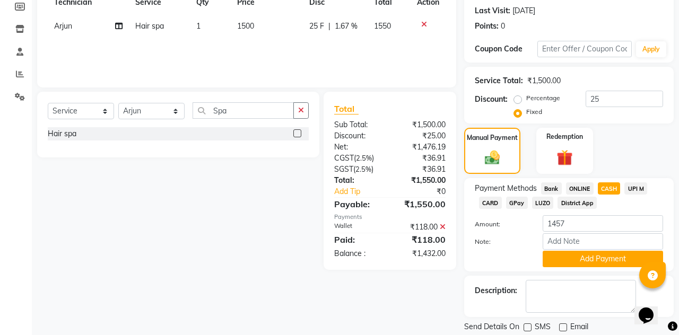
click at [603, 256] on button "Add Payment" at bounding box center [602, 259] width 120 height 16
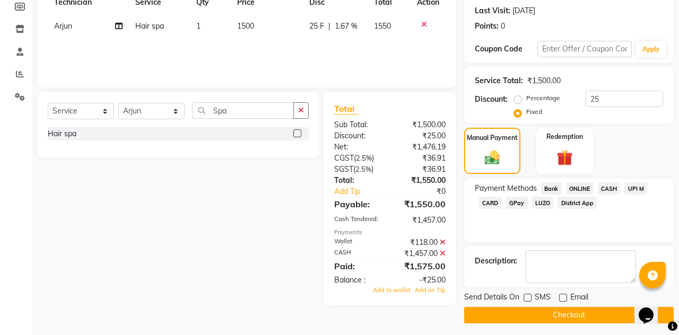
click at [443, 255] on icon at bounding box center [443, 253] width 6 height 7
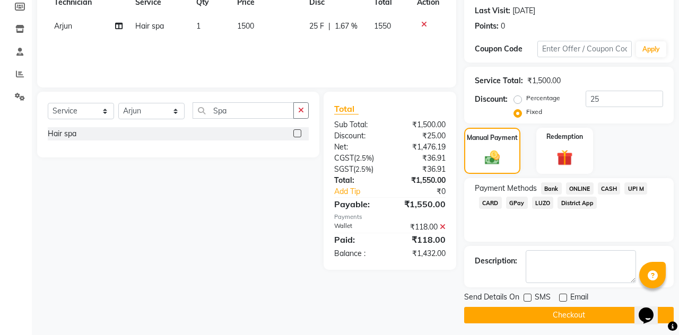
click at [615, 188] on span "CASH" at bounding box center [609, 188] width 23 height 12
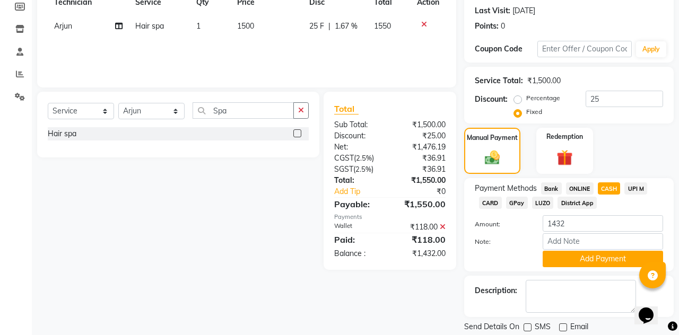
click at [610, 258] on button "Add Payment" at bounding box center [602, 259] width 120 height 16
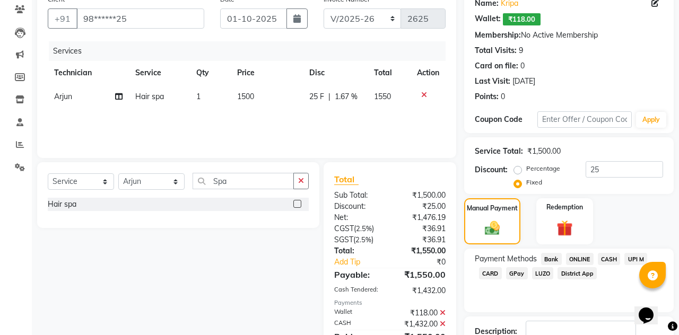
scroll to position [113, 0]
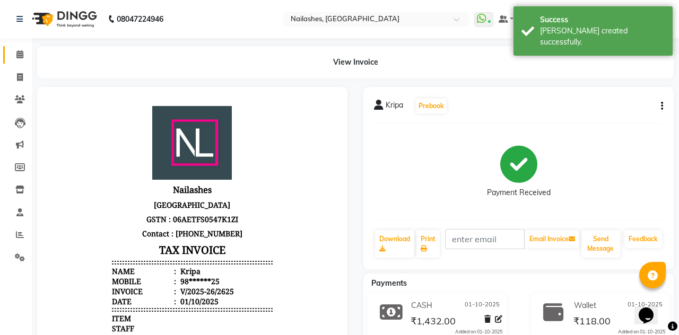
click at [16, 54] on icon at bounding box center [19, 54] width 7 height 8
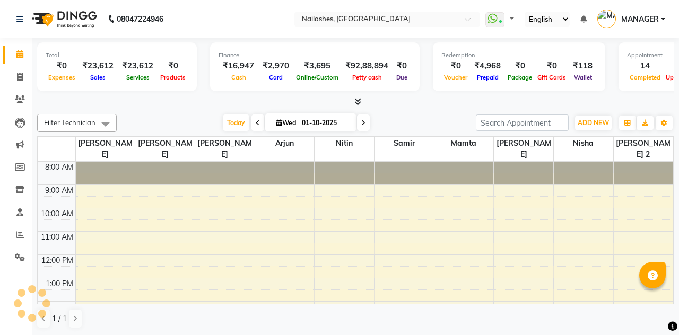
select select "en"
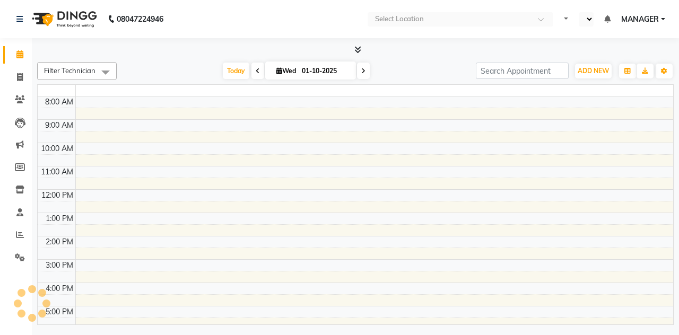
select select "en"
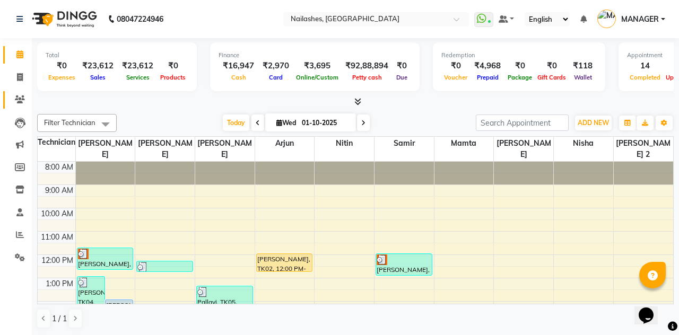
click at [12, 99] on span at bounding box center [20, 100] width 19 height 12
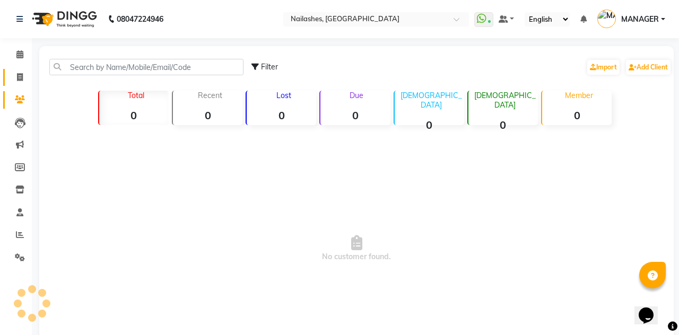
click at [14, 79] on span at bounding box center [20, 78] width 19 height 12
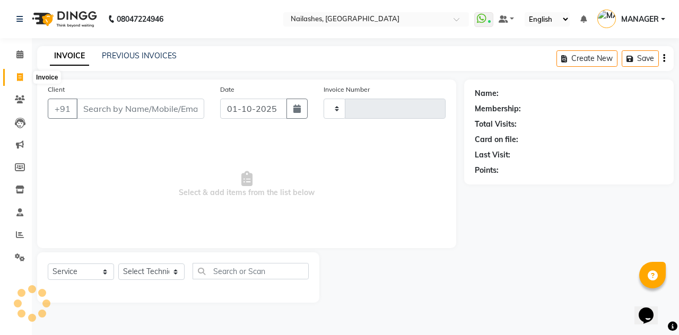
click at [16, 75] on span at bounding box center [20, 78] width 19 height 12
select select "service"
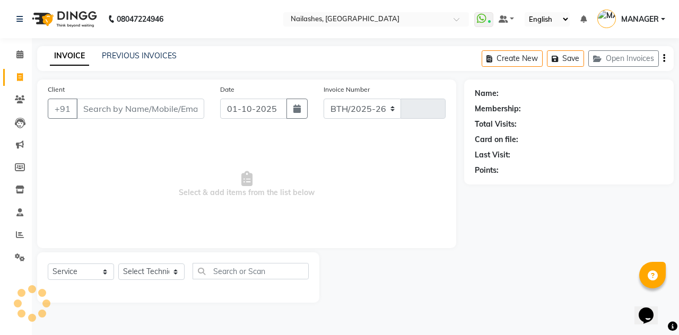
select select "3926"
type input "2626"
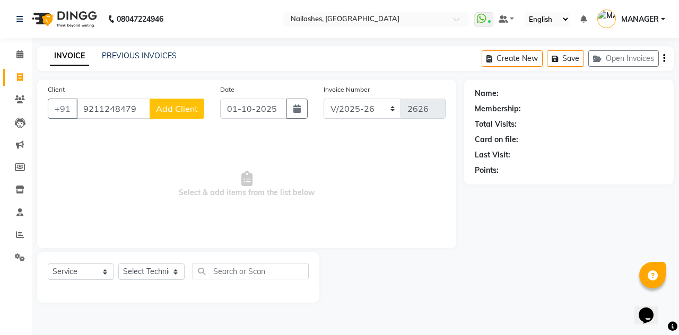
type input "9211248479"
click at [180, 107] on span "Add Client" at bounding box center [177, 108] width 42 height 11
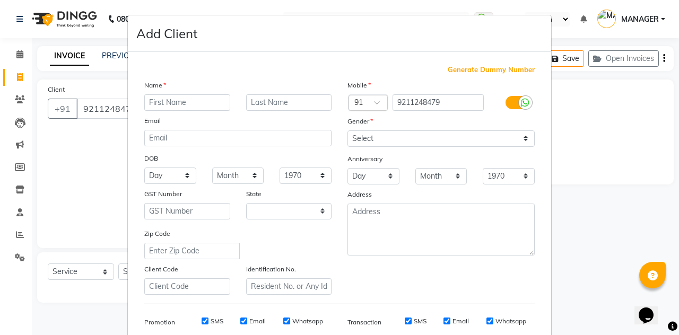
select select "21"
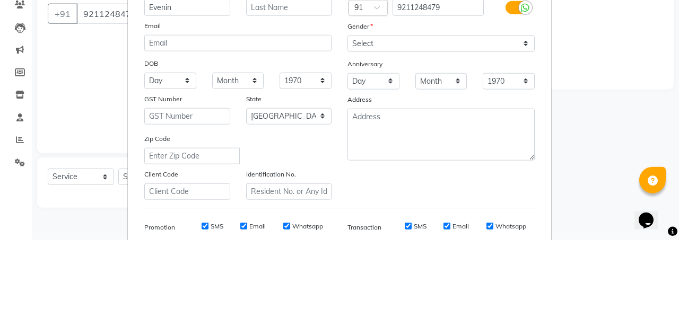
type input "Evenin"
click at [513, 135] on select "Select [DEMOGRAPHIC_DATA] [DEMOGRAPHIC_DATA] Other Prefer Not To Say" at bounding box center [440, 138] width 187 height 16
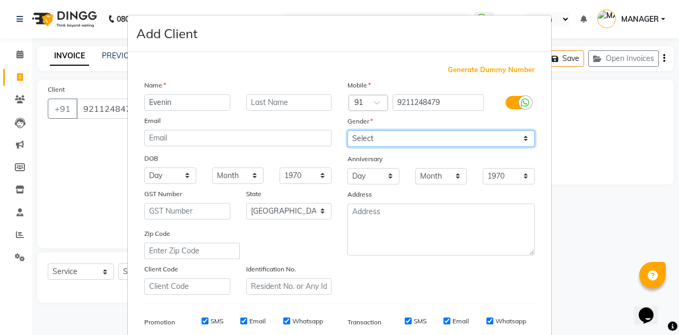
select select "[DEMOGRAPHIC_DATA]"
click at [347, 130] on select "Select [DEMOGRAPHIC_DATA] [DEMOGRAPHIC_DATA] Other Prefer Not To Say" at bounding box center [440, 138] width 187 height 16
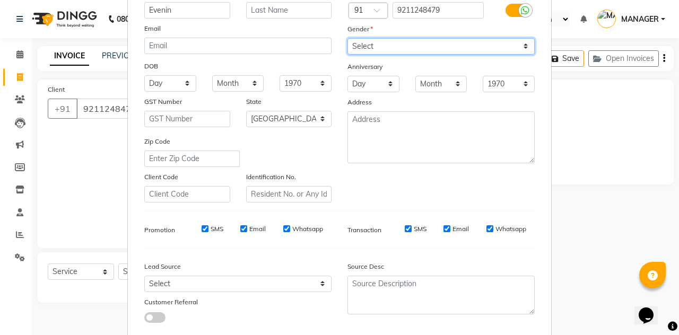
scroll to position [93, 0]
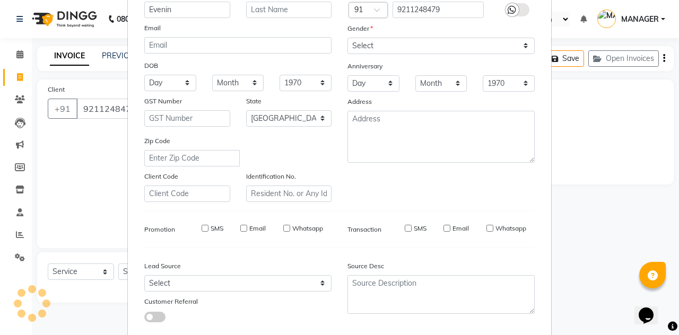
type input "92******79"
select select
select select "null"
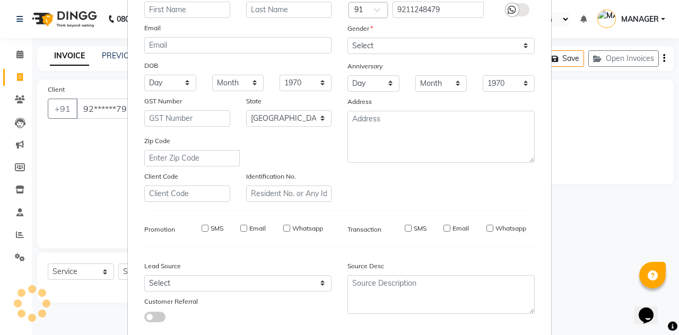
select select
checkbox input "false"
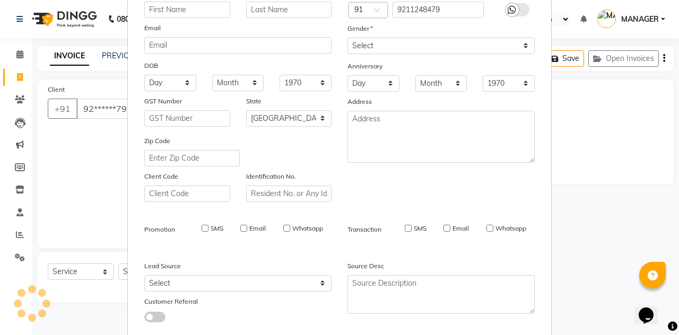
checkbox input "false"
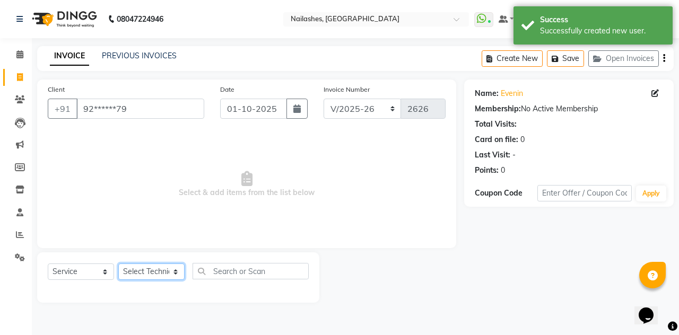
click at [170, 271] on select "Select Technician [PERSON_NAME] [PERSON_NAME] [PERSON_NAME] 2 [PERSON_NAME] MAN…" at bounding box center [151, 272] width 66 height 16
select select "93473"
click at [118, 264] on select "Select Technician [PERSON_NAME] [PERSON_NAME] [PERSON_NAME] 2 [PERSON_NAME] MAN…" at bounding box center [151, 272] width 66 height 16
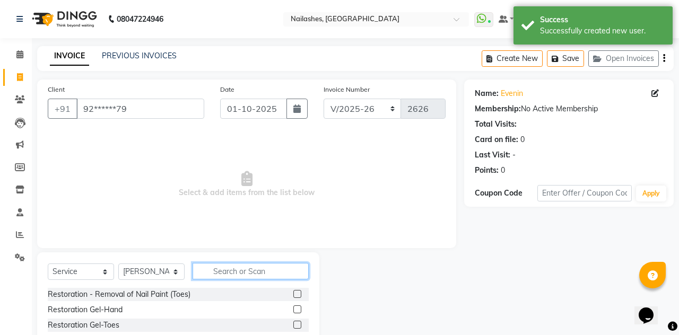
click at [248, 270] on input "text" at bounding box center [250, 271] width 116 height 16
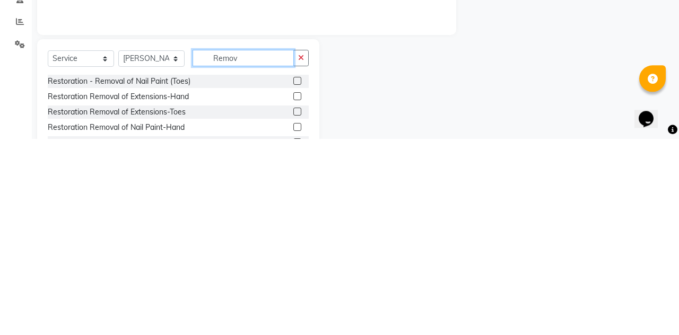
scroll to position [33, 0]
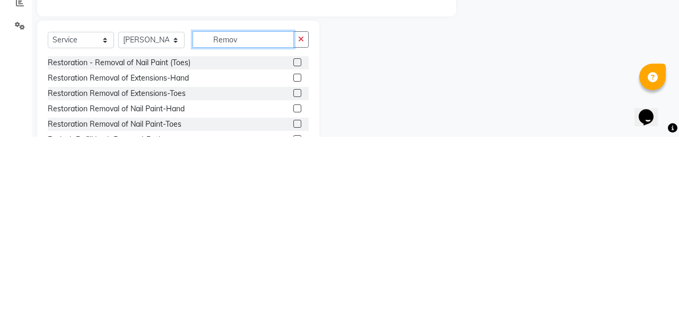
type input "Remov"
click at [295, 276] on label at bounding box center [297, 276] width 8 height 8
click at [295, 276] on input "checkbox" at bounding box center [296, 276] width 7 height 7
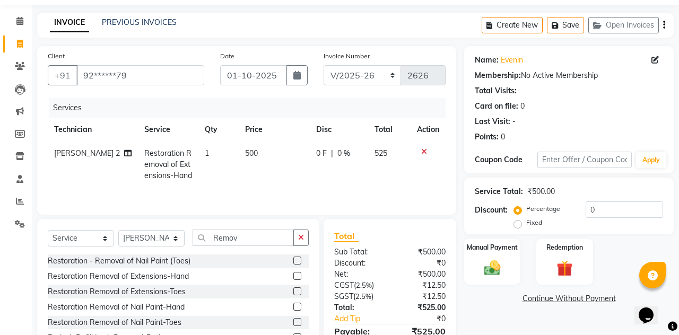
checkbox input "false"
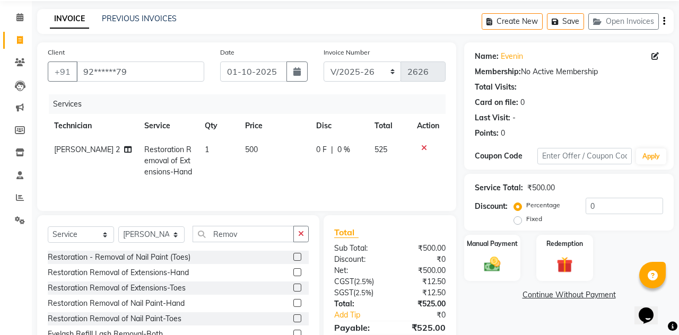
click at [492, 255] on img at bounding box center [492, 264] width 27 height 19
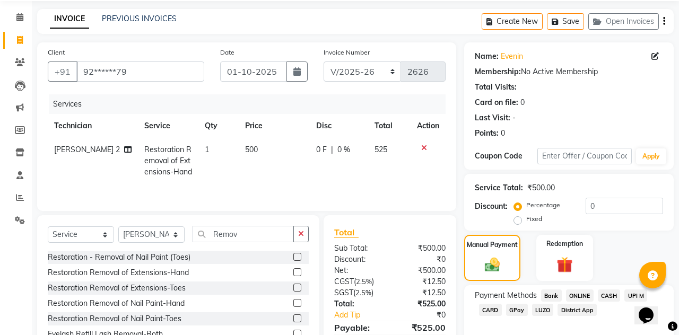
click at [635, 297] on span "UPI M" at bounding box center [635, 296] width 23 height 12
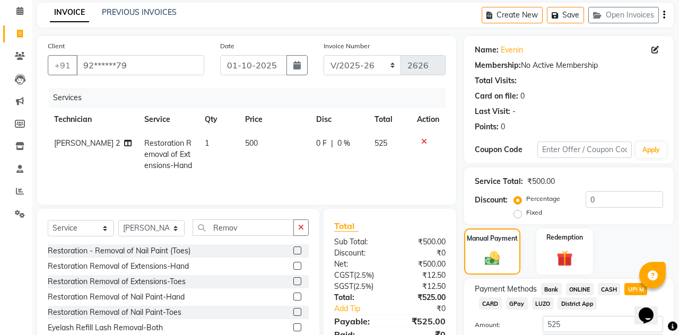
scroll to position [66, 0]
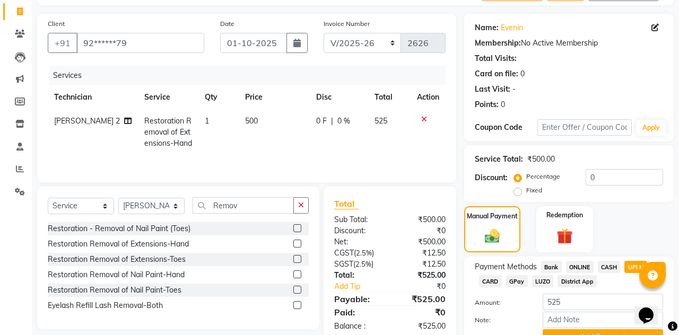
click at [612, 334] on button "Add Payment" at bounding box center [602, 337] width 120 height 16
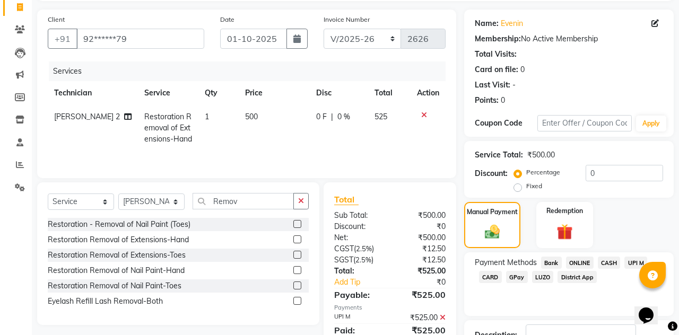
scroll to position [97, 0]
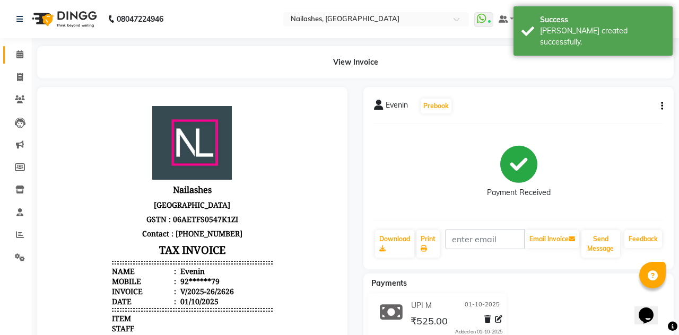
click at [17, 58] on icon at bounding box center [19, 54] width 7 height 8
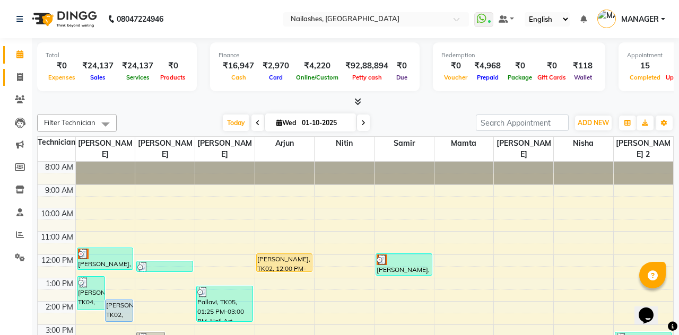
click at [14, 82] on span at bounding box center [20, 78] width 19 height 12
select select "service"
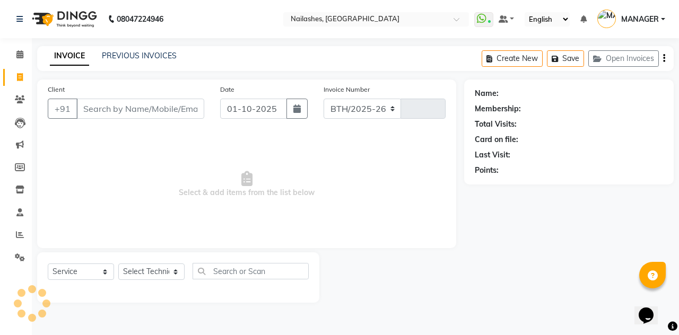
select select "3926"
type input "2627"
click at [139, 104] on input "Client" at bounding box center [140, 109] width 128 height 20
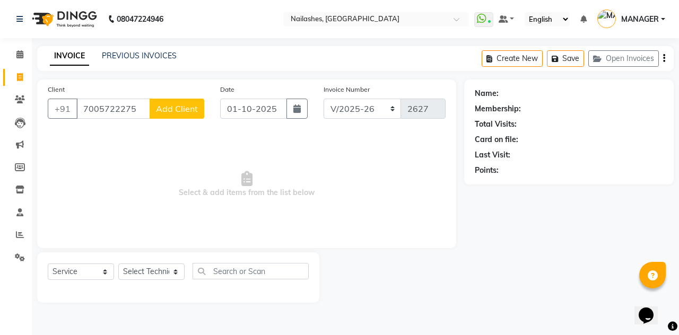
type input "7005722275"
click at [182, 110] on span "Add Client" at bounding box center [177, 108] width 42 height 11
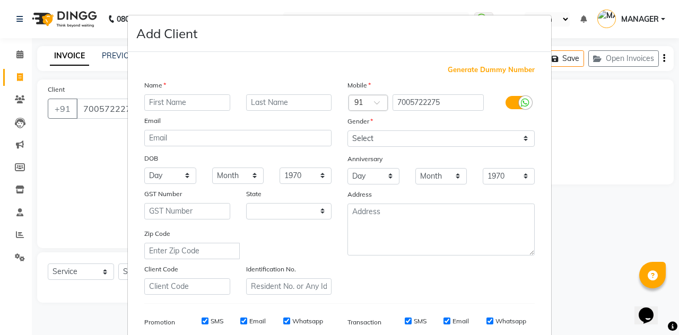
select select "21"
type input "[PERSON_NAME]"
click at [290, 100] on input "text" at bounding box center [289, 102] width 86 height 16
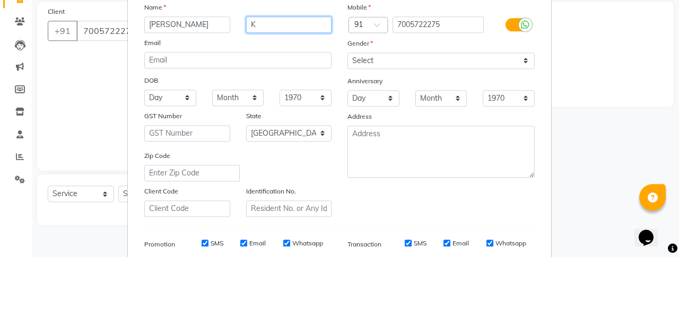
type input "K"
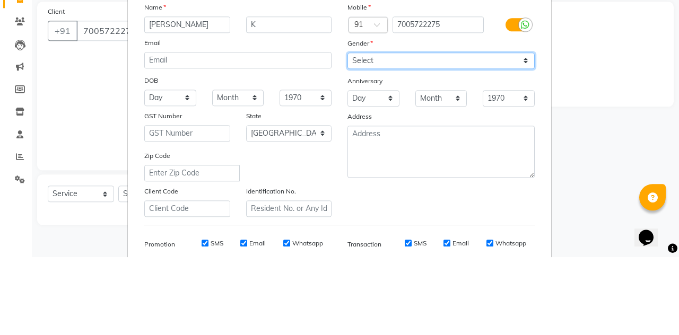
click at [526, 141] on select "Select [DEMOGRAPHIC_DATA] [DEMOGRAPHIC_DATA] Other Prefer Not To Say" at bounding box center [440, 138] width 187 height 16
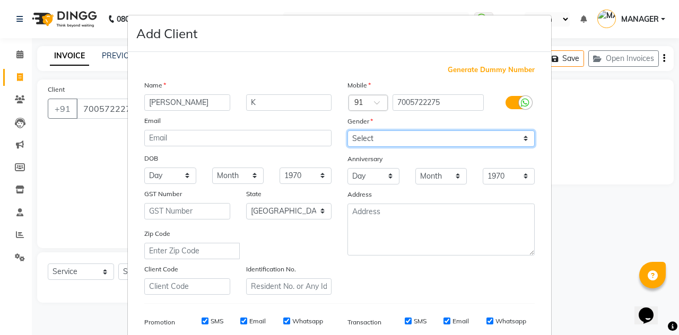
select select "[DEMOGRAPHIC_DATA]"
click at [347, 130] on select "Select [DEMOGRAPHIC_DATA] [DEMOGRAPHIC_DATA] Other Prefer Not To Say" at bounding box center [440, 138] width 187 height 16
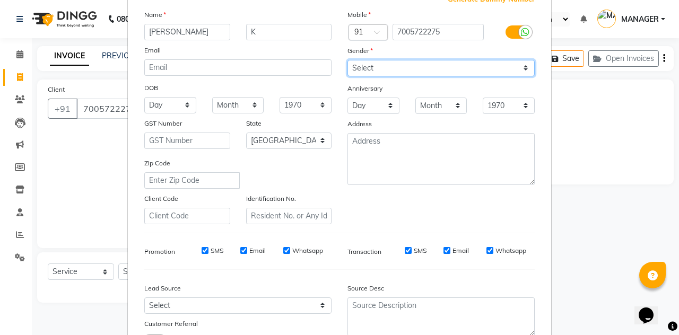
scroll to position [98, 0]
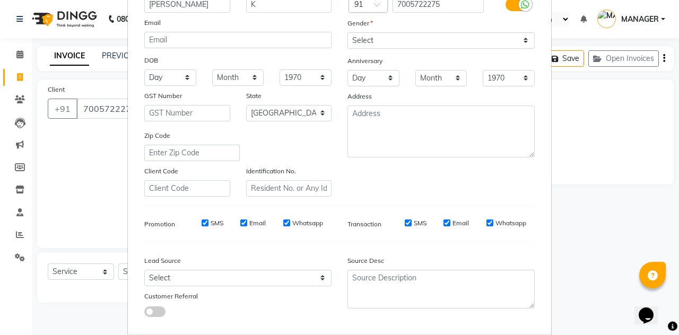
type input "70******75"
select select
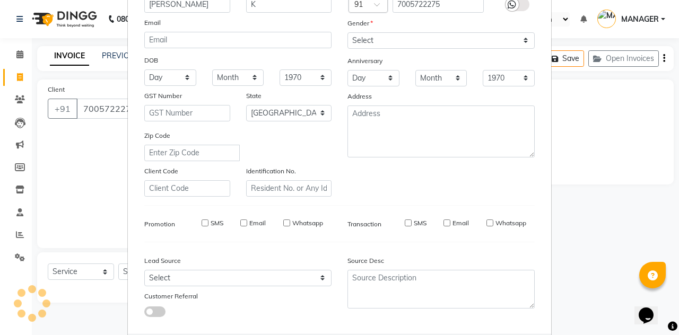
select select "null"
select select
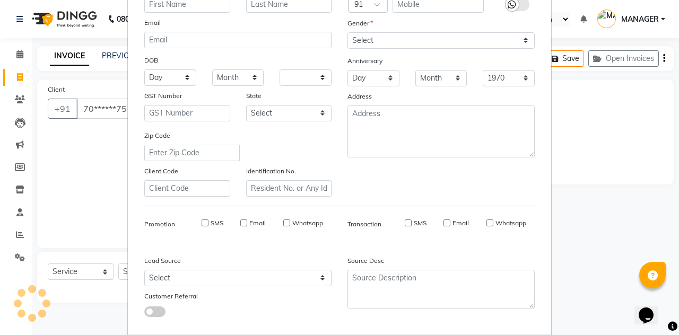
checkbox input "false"
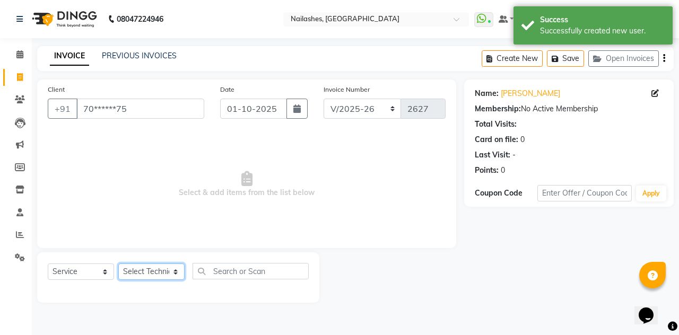
click at [163, 273] on select "Select Technician [PERSON_NAME] [PERSON_NAME] [PERSON_NAME] 2 [PERSON_NAME] MAN…" at bounding box center [151, 272] width 66 height 16
select select "38034"
click at [118, 264] on select "Select Technician [PERSON_NAME] [PERSON_NAME] [PERSON_NAME] 2 [PERSON_NAME] MAN…" at bounding box center [151, 272] width 66 height 16
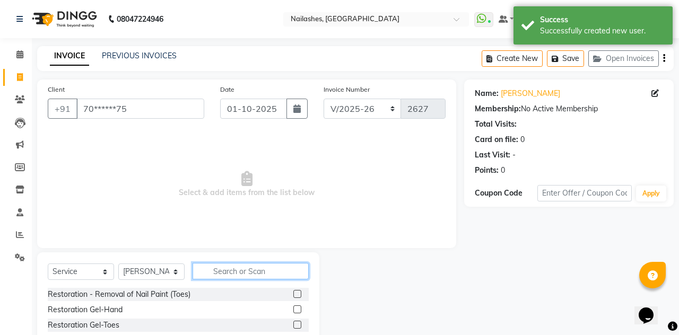
click at [252, 268] on input "text" at bounding box center [250, 271] width 116 height 16
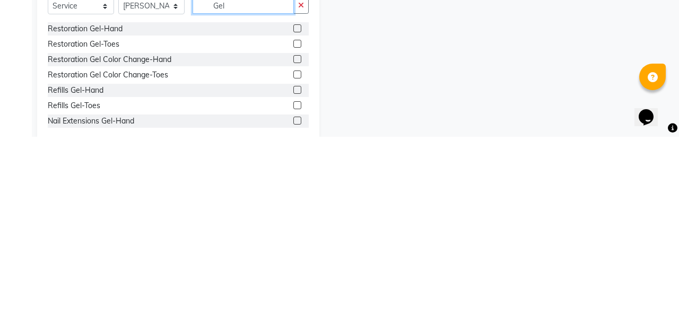
scroll to position [68, 0]
type input "Gel"
click at [296, 257] on label at bounding box center [297, 257] width 8 height 8
click at [296, 257] on input "checkbox" at bounding box center [296, 257] width 7 height 7
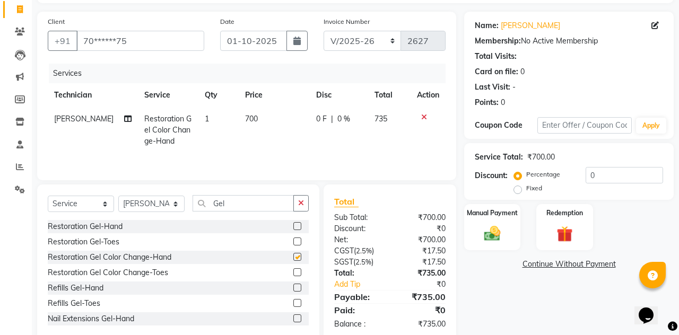
checkbox input "false"
click at [505, 228] on img at bounding box center [492, 233] width 27 height 19
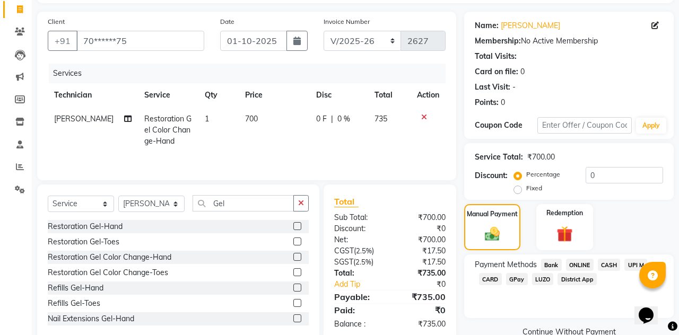
click at [579, 279] on span "District App" at bounding box center [576, 279] width 39 height 12
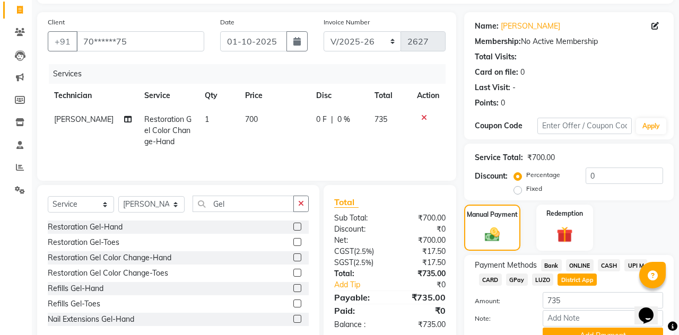
scroll to position [64, 0]
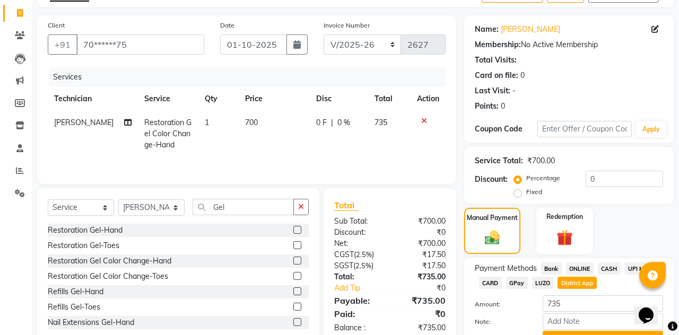
click at [594, 335] on button "Add Payment" at bounding box center [602, 339] width 120 height 16
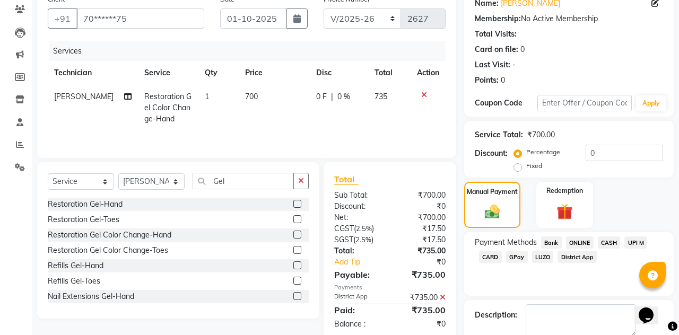
scroll to position [97, 0]
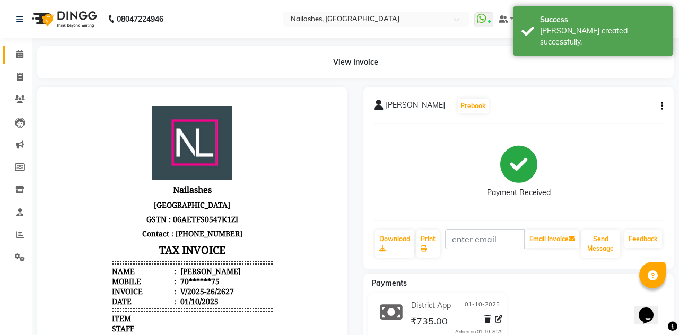
click at [16, 57] on icon at bounding box center [19, 54] width 7 height 8
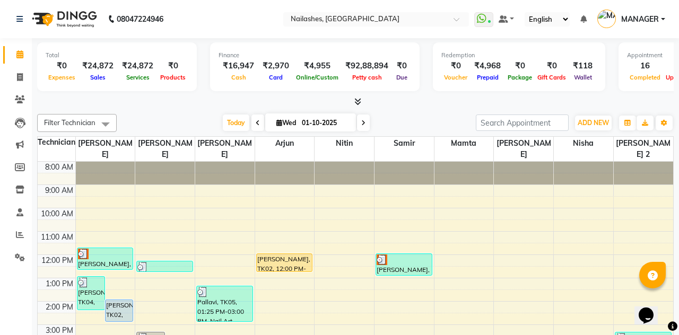
click at [357, 99] on icon at bounding box center [357, 102] width 7 height 8
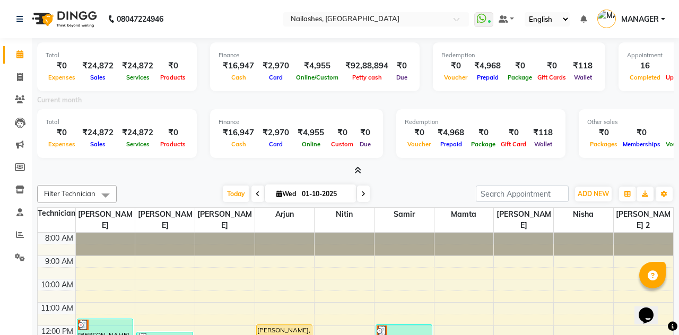
click at [357, 169] on icon at bounding box center [357, 171] width 7 height 8
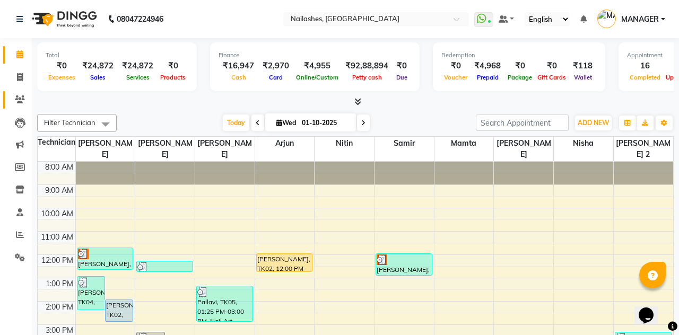
click at [18, 98] on icon at bounding box center [20, 99] width 10 height 8
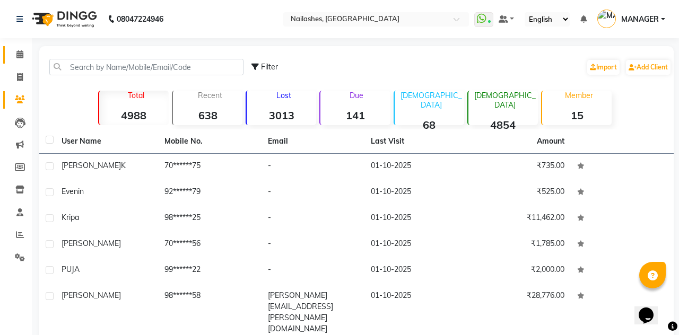
click at [23, 52] on icon at bounding box center [19, 54] width 7 height 8
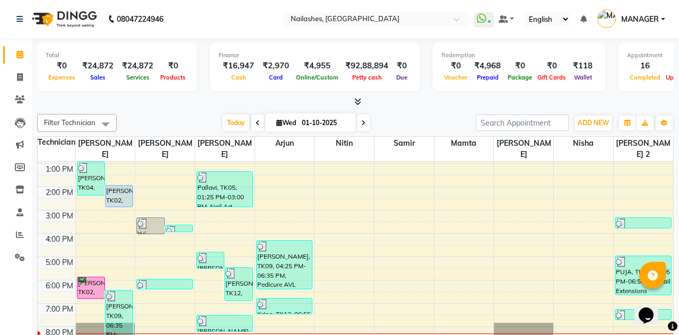
scroll to position [162, 0]
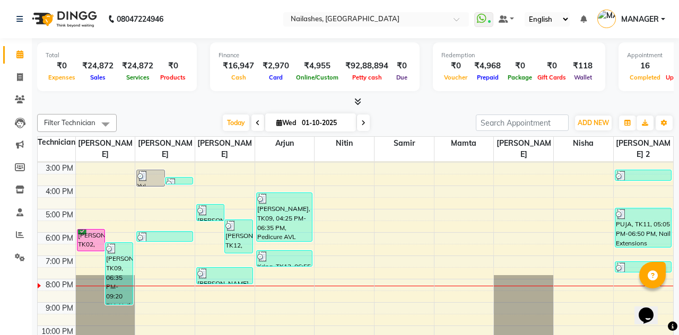
click at [92, 230] on div "[PERSON_NAME], TK02, 06:00 PM-07:00 PM, Nail Extensions Gel-Hand" at bounding box center [90, 240] width 27 height 21
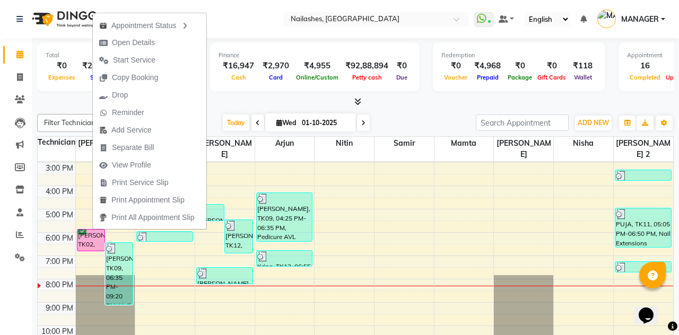
click at [165, 69] on button "Start Service" at bounding box center [149, 59] width 113 height 17
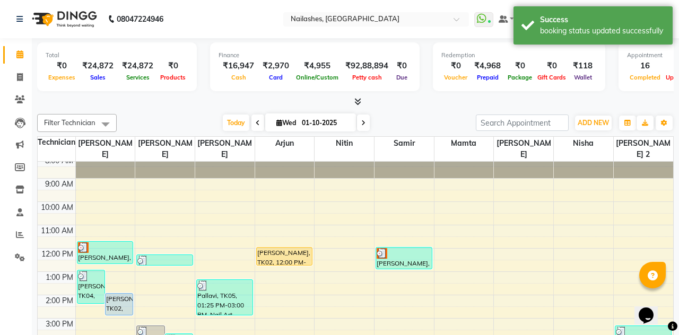
scroll to position [20, 0]
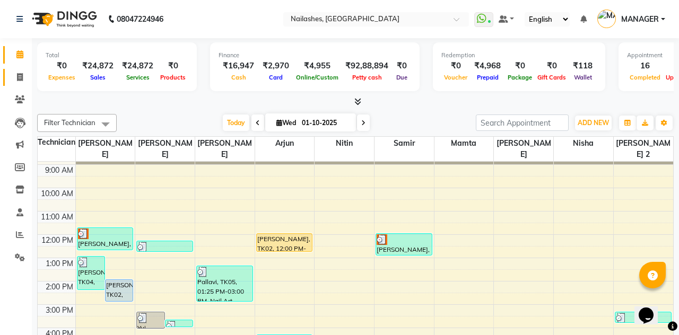
click at [18, 81] on icon at bounding box center [20, 77] width 6 height 8
select select "service"
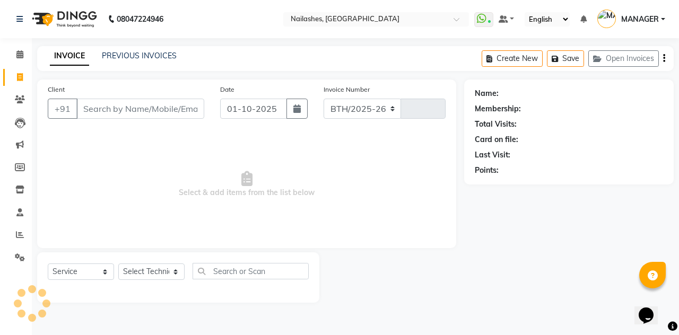
select select "3926"
type input "2628"
click at [154, 107] on input "Client" at bounding box center [140, 109] width 128 height 20
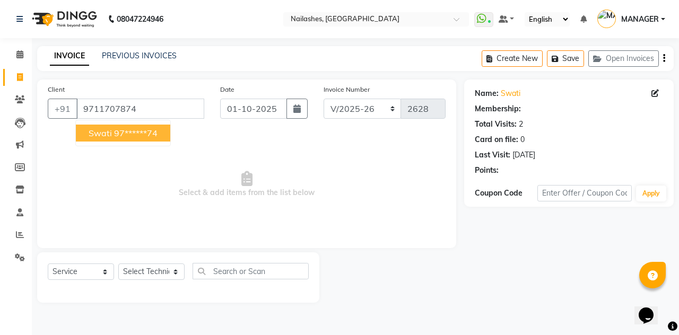
click at [144, 130] on ngb-highlight "97******74" at bounding box center [135, 133] width 43 height 11
type input "97******74"
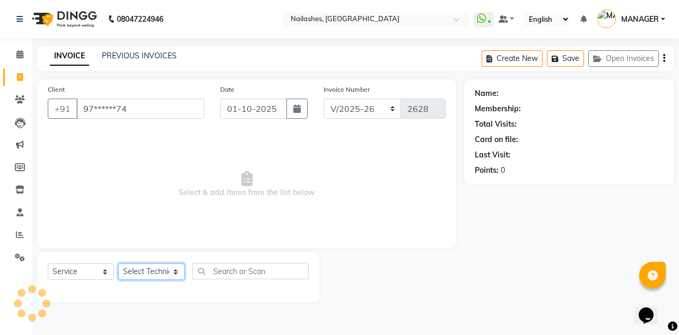
click at [162, 269] on select "Select Technician [PERSON_NAME] [PERSON_NAME] [PERSON_NAME] 2 [PERSON_NAME] MAN…" at bounding box center [151, 272] width 66 height 16
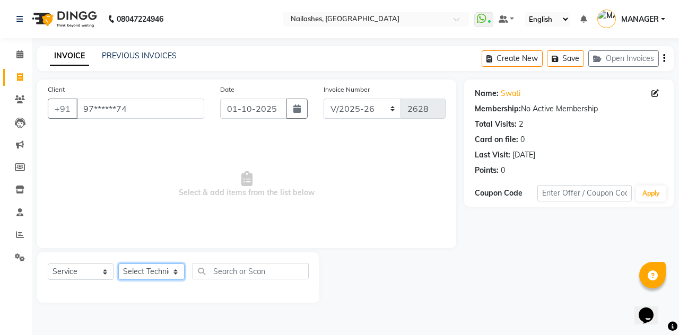
select select "19580"
click at [118, 264] on select "Select Technician [PERSON_NAME] [PERSON_NAME] [PERSON_NAME] 2 [PERSON_NAME] MAN…" at bounding box center [151, 272] width 66 height 16
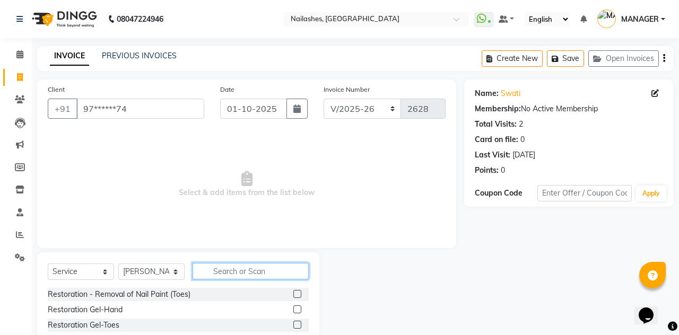
click at [250, 269] on input "text" at bounding box center [250, 271] width 116 height 16
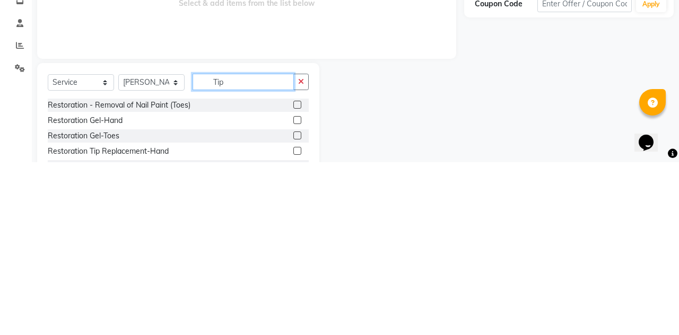
scroll to position [15, 0]
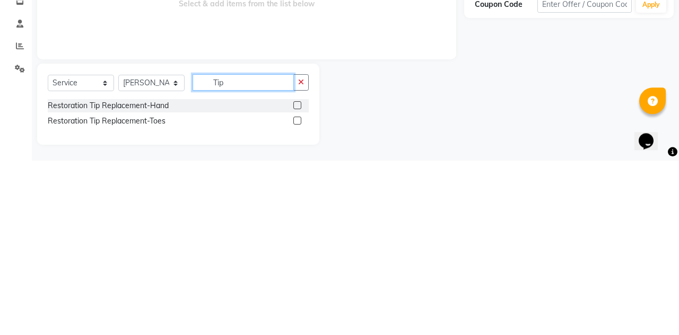
type input "Tip"
click at [295, 276] on label at bounding box center [297, 280] width 8 height 8
click at [295, 277] on input "checkbox" at bounding box center [296, 280] width 7 height 7
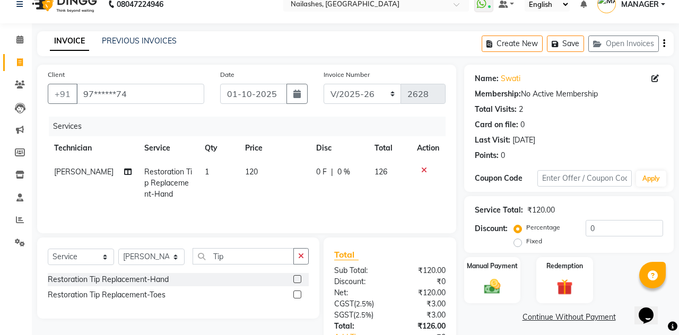
checkbox input "false"
click at [258, 168] on td "120" at bounding box center [274, 183] width 71 height 46
select select "19580"
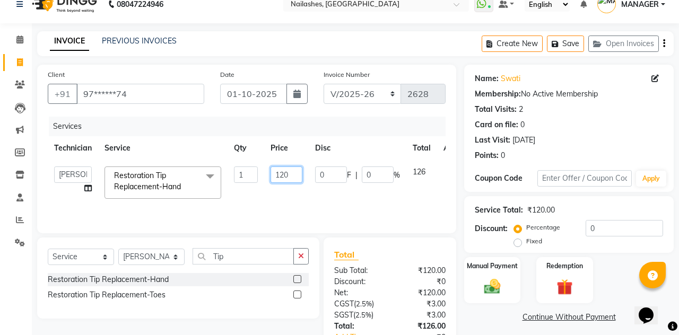
click at [292, 175] on input "120" at bounding box center [286, 175] width 32 height 16
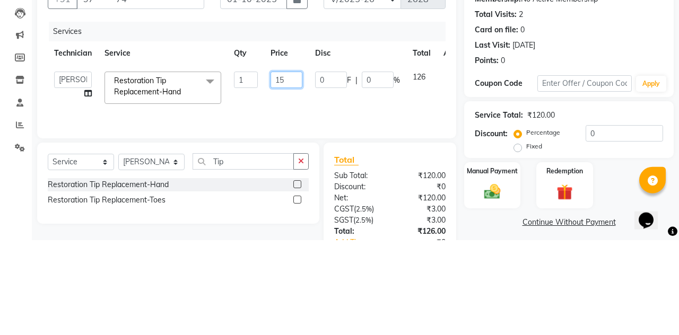
type input "150"
click at [428, 199] on tr "[PERSON_NAME] [PERSON_NAME] [PERSON_NAME] 2 [PERSON_NAME] MANAGER [PERSON_NAME]…" at bounding box center [260, 182] width 424 height 45
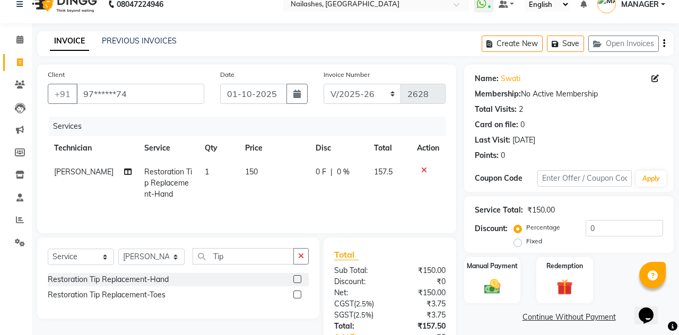
click at [307, 253] on button "button" at bounding box center [300, 256] width 15 height 16
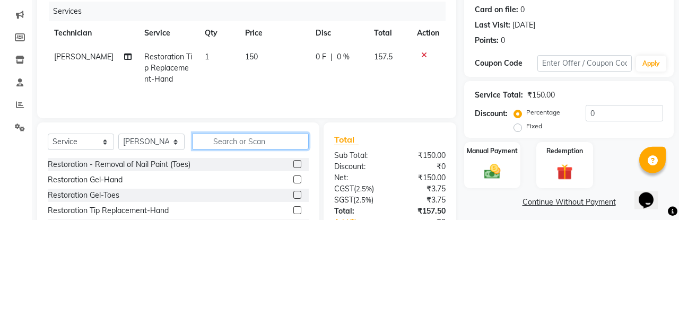
scroll to position [16, 0]
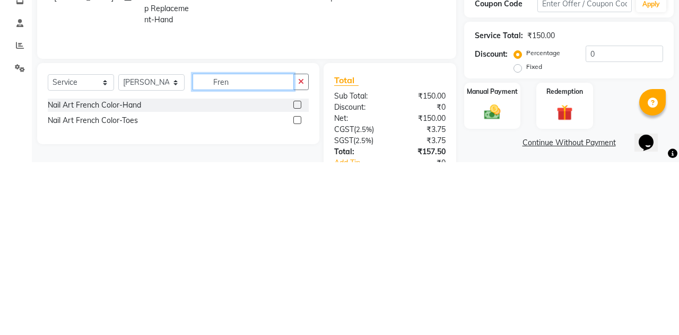
type input "Fren"
click at [295, 278] on label at bounding box center [297, 278] width 8 height 8
click at [295, 278] on input "checkbox" at bounding box center [296, 278] width 7 height 7
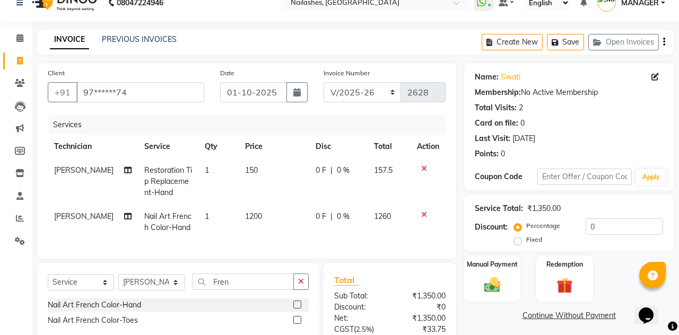
checkbox input "false"
click at [303, 280] on icon "button" at bounding box center [301, 281] width 6 height 7
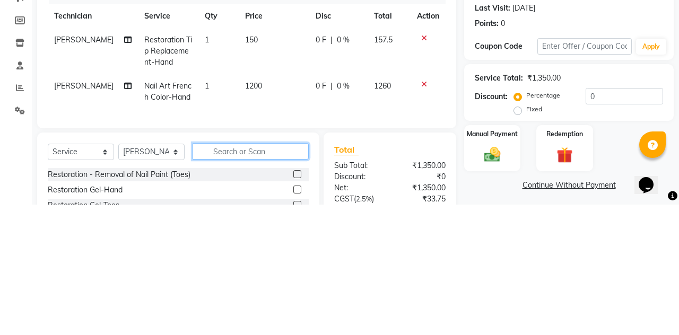
scroll to position [43, 0]
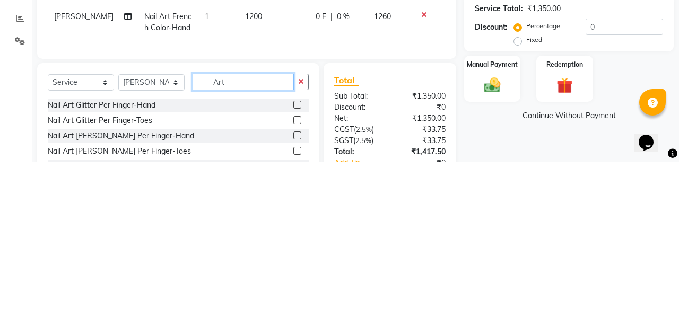
type input "Art"
click at [295, 276] on label at bounding box center [297, 278] width 8 height 8
click at [295, 276] on input "checkbox" at bounding box center [296, 278] width 7 height 7
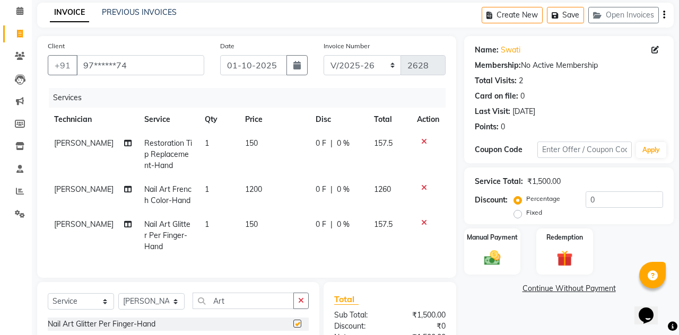
checkbox input "false"
click at [263, 224] on td "150" at bounding box center [274, 236] width 71 height 46
select select "19580"
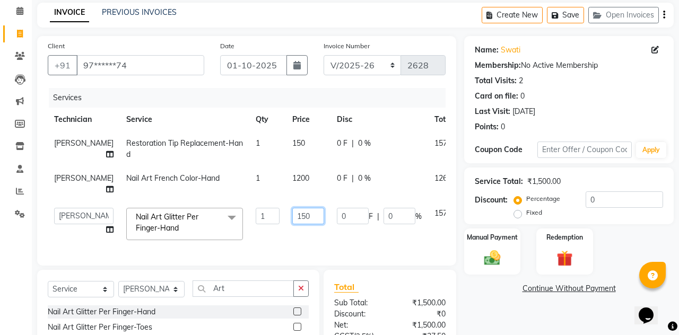
click at [293, 208] on input "150" at bounding box center [308, 216] width 32 height 16
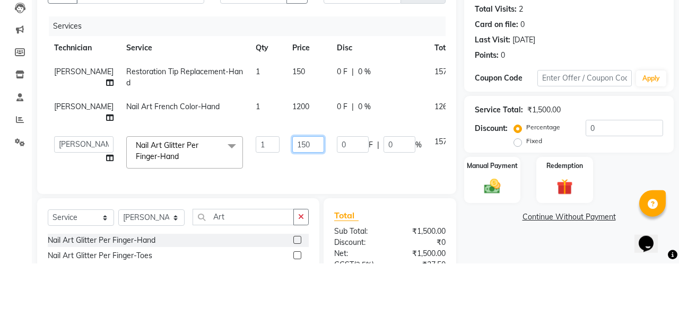
scroll to position [43, 0]
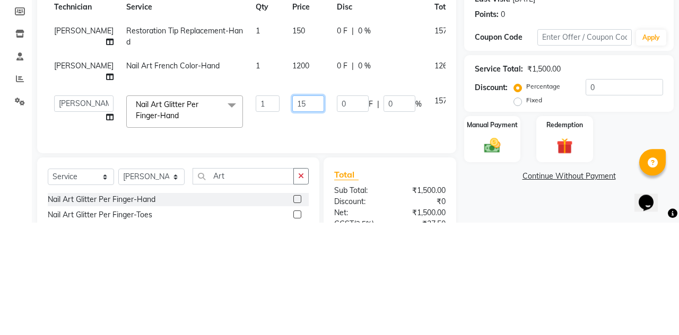
type input "1"
type input "100"
click at [436, 234] on tr "[PERSON_NAME] [PERSON_NAME] [PERSON_NAME] 2 [PERSON_NAME] MANAGER [PERSON_NAME]…" at bounding box center [271, 224] width 447 height 45
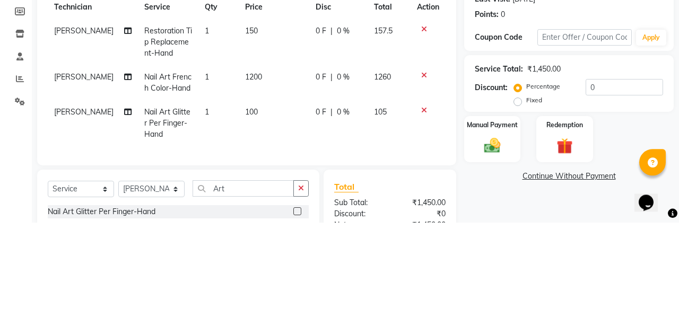
scroll to position [43, 0]
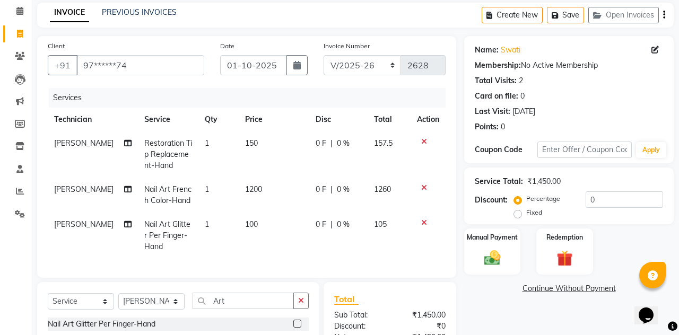
click at [304, 299] on button "button" at bounding box center [300, 301] width 15 height 16
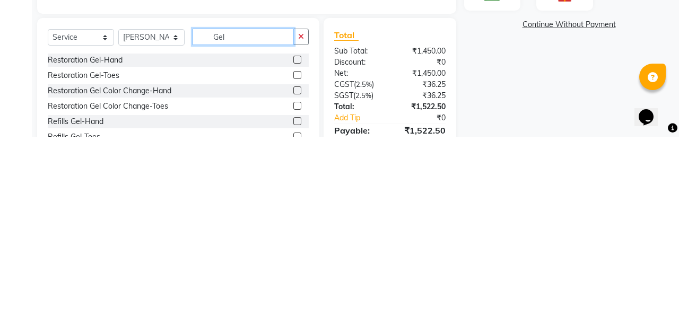
scroll to position [113, 0]
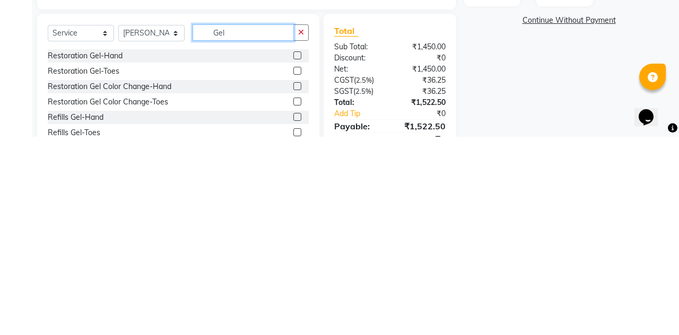
type input "Gel"
click at [296, 301] on label at bounding box center [297, 300] width 8 height 8
click at [296, 301] on input "checkbox" at bounding box center [296, 300] width 7 height 7
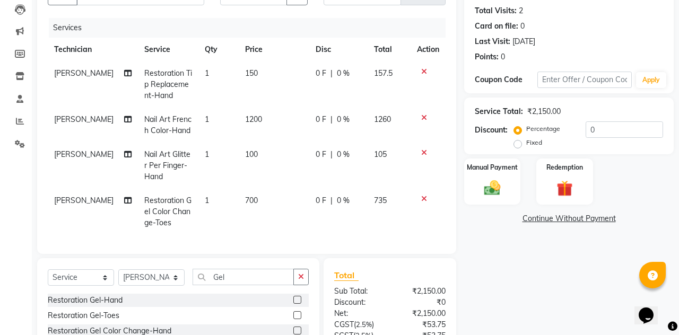
checkbox input "false"
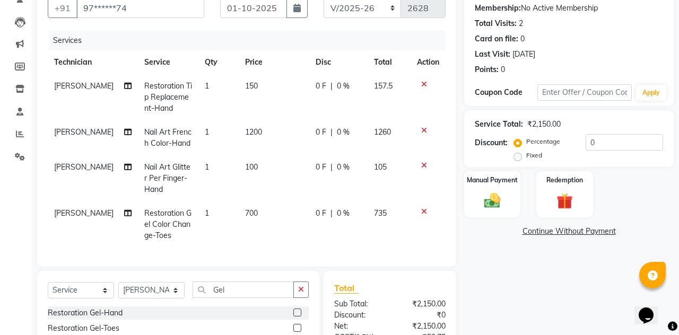
scroll to position [101, 0]
click at [489, 189] on div "Manual Payment" at bounding box center [492, 194] width 56 height 47
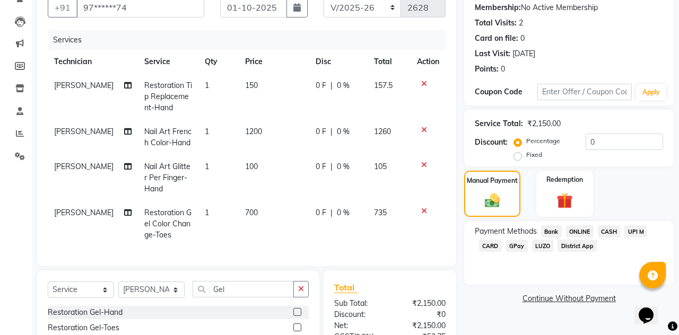
click at [637, 234] on span "UPI M" at bounding box center [635, 231] width 23 height 12
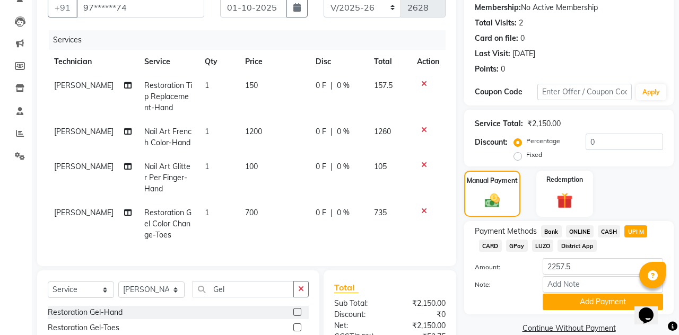
click at [612, 302] on button "Add Payment" at bounding box center [602, 302] width 120 height 16
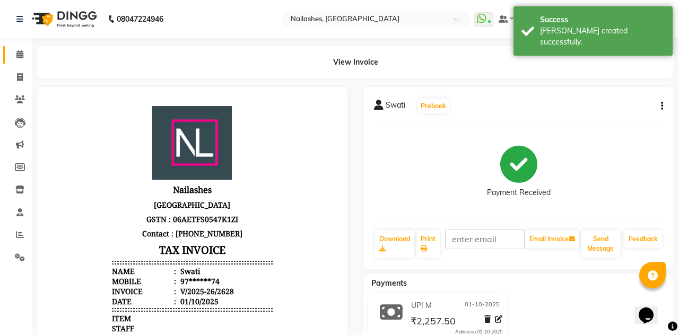
click at [19, 49] on span at bounding box center [20, 55] width 19 height 12
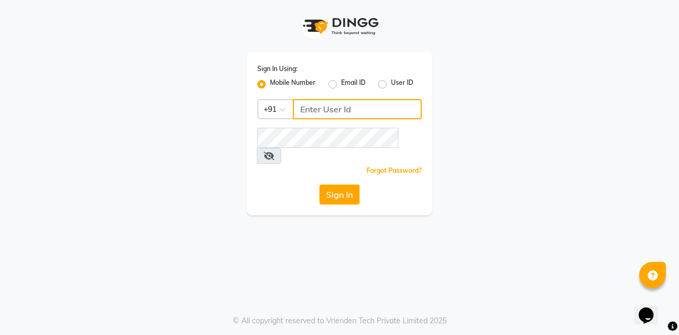
click at [321, 105] on input "Username" at bounding box center [357, 109] width 129 height 20
type input "9910665171"
click at [319, 185] on button "Sign In" at bounding box center [339, 195] width 40 height 20
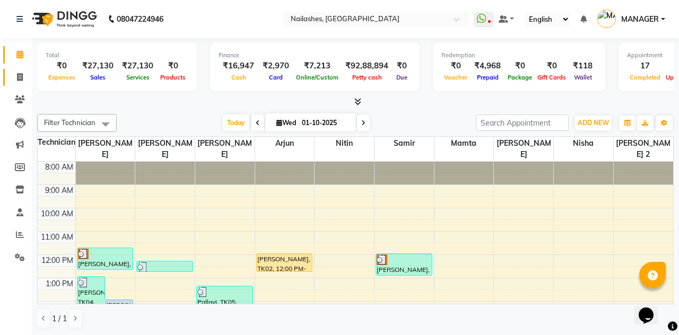
click at [16, 77] on span at bounding box center [20, 78] width 19 height 12
select select "service"
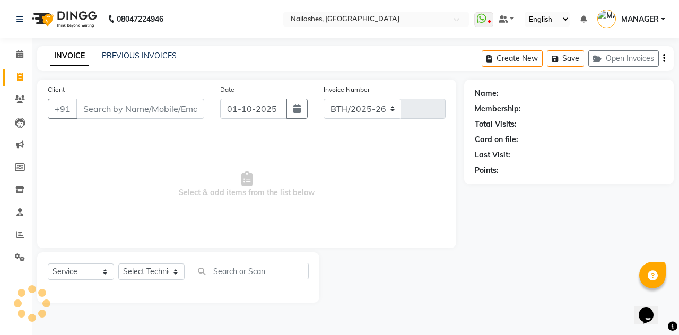
select select "3926"
type input "2629"
click at [22, 98] on icon at bounding box center [20, 99] width 10 height 8
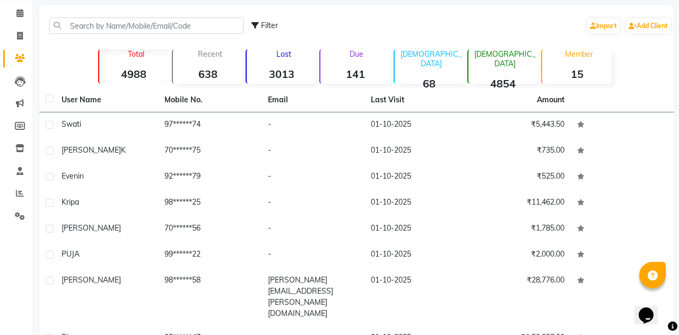
scroll to position [34, 0]
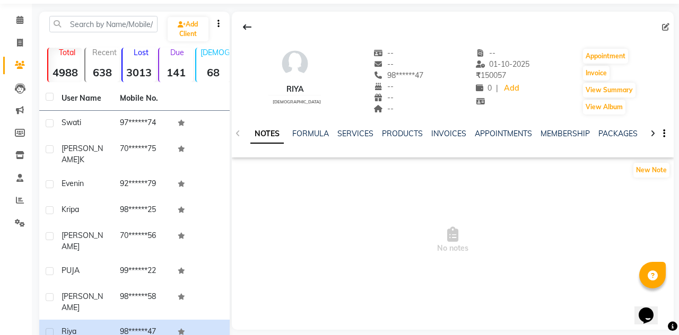
click at [664, 28] on icon at bounding box center [665, 26] width 7 height 7
select select "21"
select select "[DEMOGRAPHIC_DATA]"
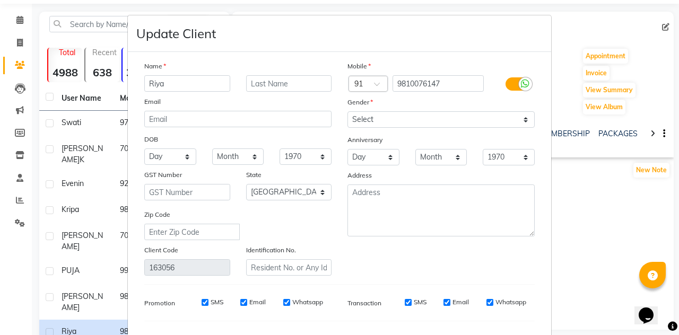
scroll to position [47, 0]
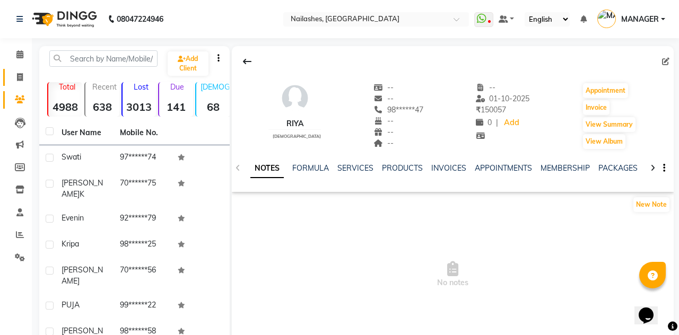
click at [28, 72] on span at bounding box center [20, 78] width 19 height 12
select select "service"
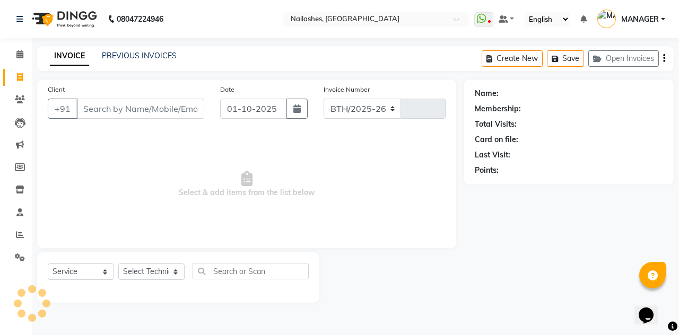
select select "3926"
type input "2629"
type input "9810076147"
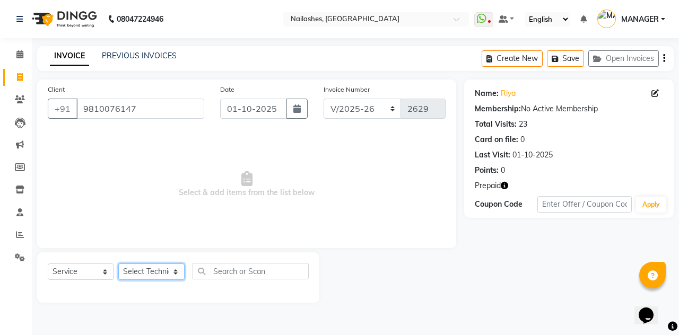
click at [159, 270] on select "Select Technician [PERSON_NAME] [PERSON_NAME] [PERSON_NAME] 2 [PERSON_NAME] MAN…" at bounding box center [151, 272] width 66 height 16
select select "19477"
click at [118, 264] on select "Select Technician [PERSON_NAME] [PERSON_NAME] [PERSON_NAME] 2 [PERSON_NAME] MAN…" at bounding box center [151, 272] width 66 height 16
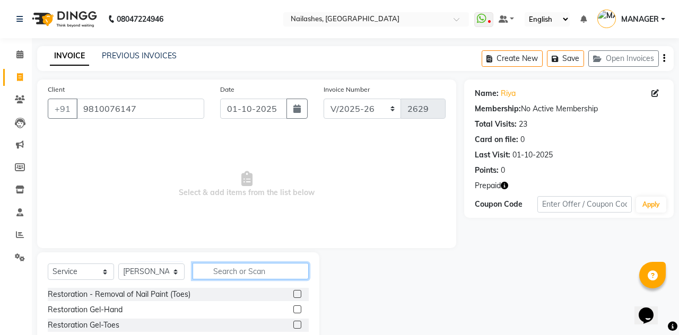
click at [244, 267] on input "text" at bounding box center [250, 271] width 116 height 16
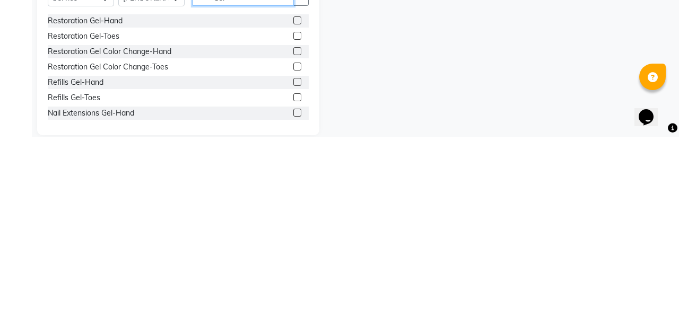
scroll to position [77, 0]
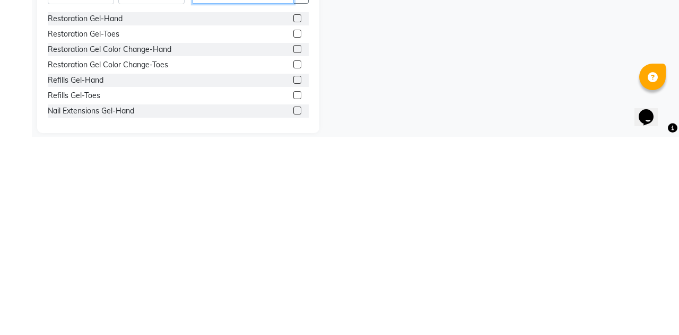
type input "Gel"
click at [296, 313] on label at bounding box center [297, 309] width 8 height 8
click at [296, 313] on input "checkbox" at bounding box center [296, 309] width 7 height 7
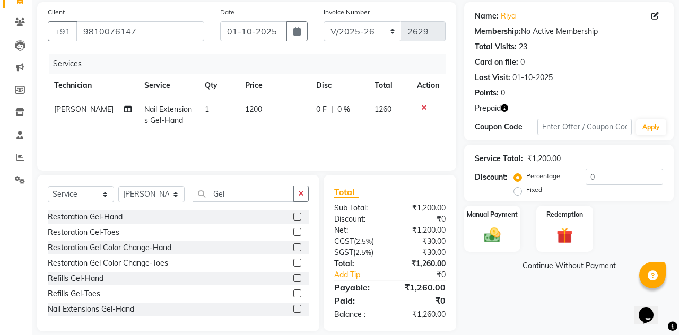
checkbox input "false"
click at [302, 193] on icon "button" at bounding box center [301, 193] width 6 height 7
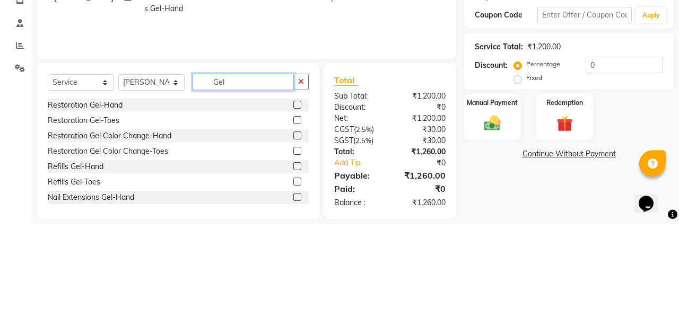
type input "Gel"
click at [295, 217] on label at bounding box center [297, 217] width 8 height 8
click at [295, 217] on input "checkbox" at bounding box center [296, 217] width 7 height 7
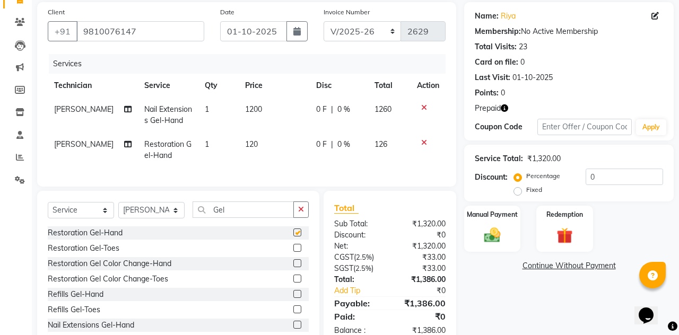
checkbox input "false"
click at [424, 143] on icon at bounding box center [424, 142] width 6 height 7
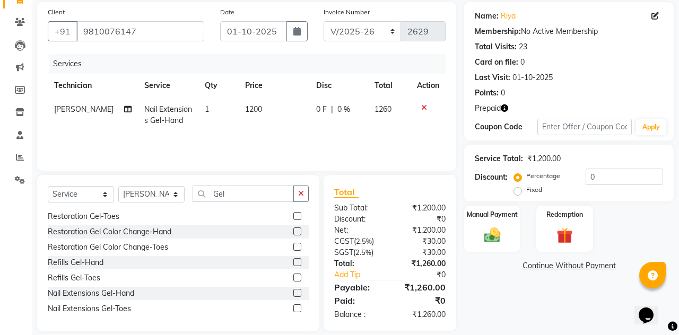
scroll to position [16, 0]
click at [296, 231] on label at bounding box center [297, 231] width 8 height 8
click at [296, 231] on input "checkbox" at bounding box center [296, 232] width 7 height 7
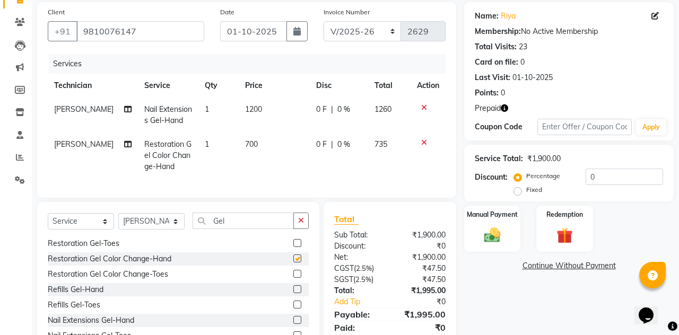
checkbox input "false"
click at [305, 220] on button "button" at bounding box center [300, 221] width 15 height 16
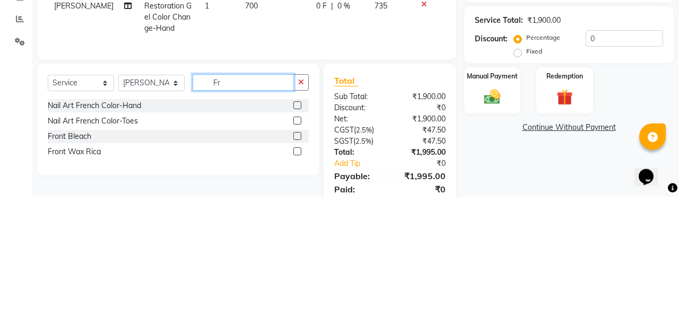
scroll to position [0, 0]
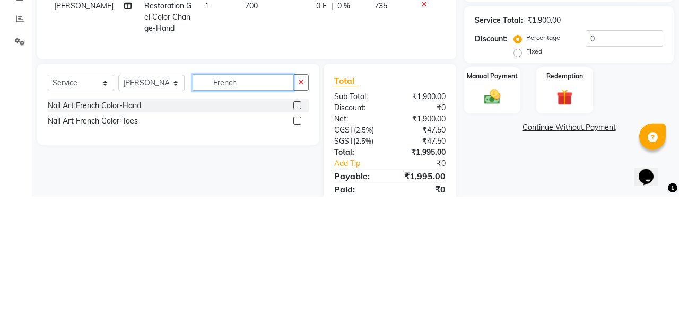
type input "French"
click at [296, 242] on label at bounding box center [297, 244] width 8 height 8
click at [296, 242] on input "checkbox" at bounding box center [296, 244] width 7 height 7
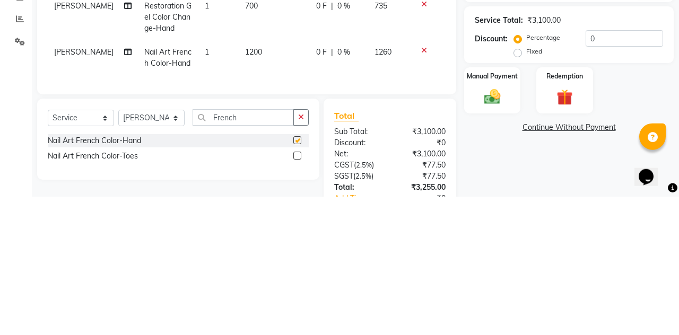
scroll to position [77, 0]
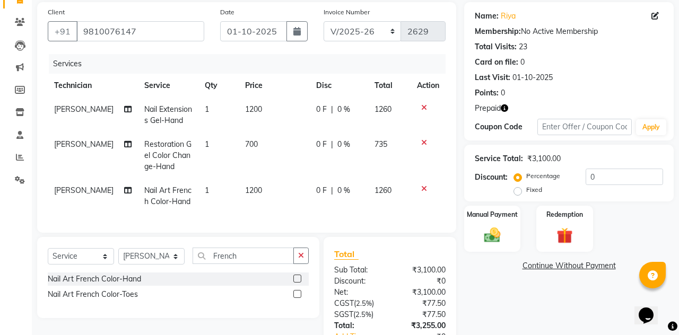
checkbox input "false"
click at [250, 187] on span "1200" at bounding box center [253, 191] width 17 height 10
select select "19477"
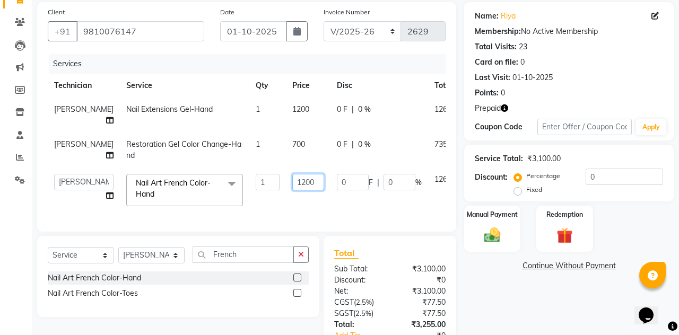
click at [294, 181] on input "1200" at bounding box center [308, 182] width 32 height 16
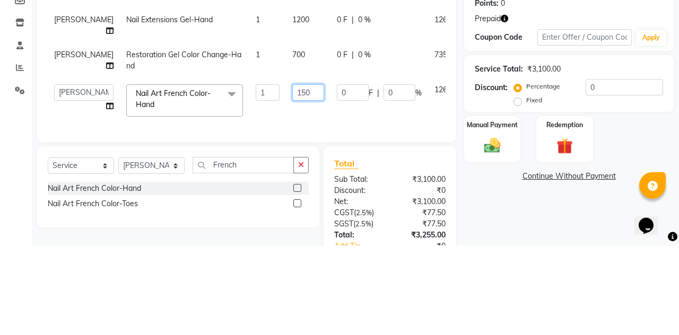
type input "1500"
click at [459, 207] on td at bounding box center [476, 190] width 35 height 45
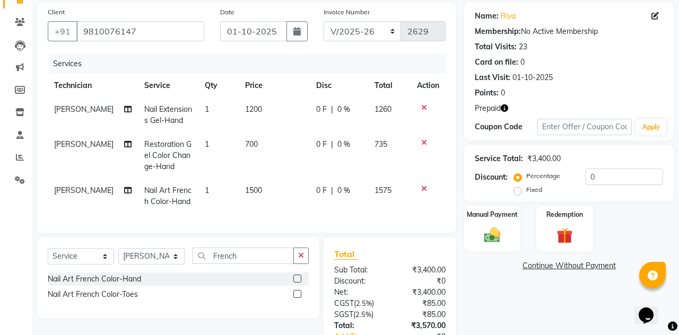
click at [303, 259] on button "button" at bounding box center [300, 256] width 15 height 16
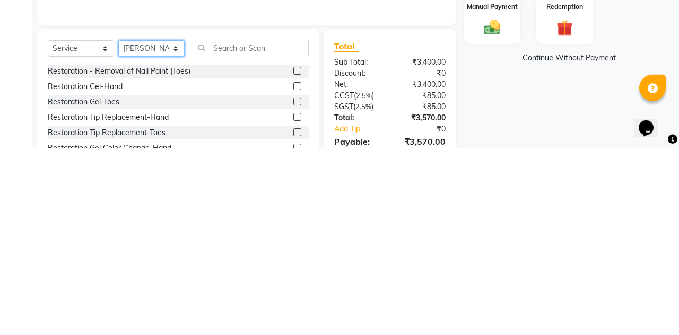
click at [170, 230] on select "Select Technician [PERSON_NAME] [PERSON_NAME] [PERSON_NAME] 2 [PERSON_NAME] MAN…" at bounding box center [151, 235] width 66 height 16
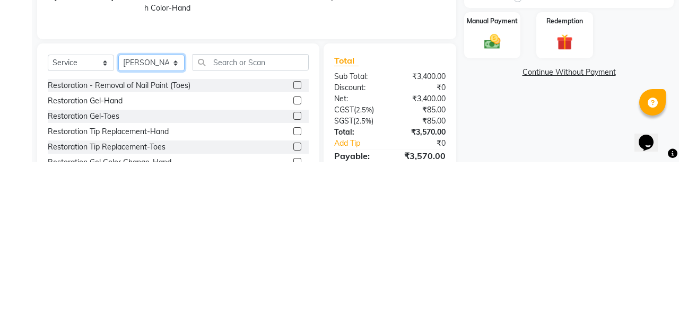
scroll to position [98, 0]
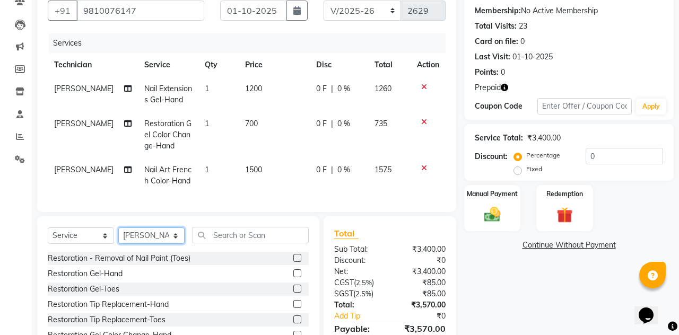
select select "38034"
click at [118, 227] on select "Select Technician [PERSON_NAME] [PERSON_NAME] [PERSON_NAME] 2 [PERSON_NAME] MAN…" at bounding box center [151, 235] width 66 height 16
click at [257, 235] on input "text" at bounding box center [250, 235] width 116 height 16
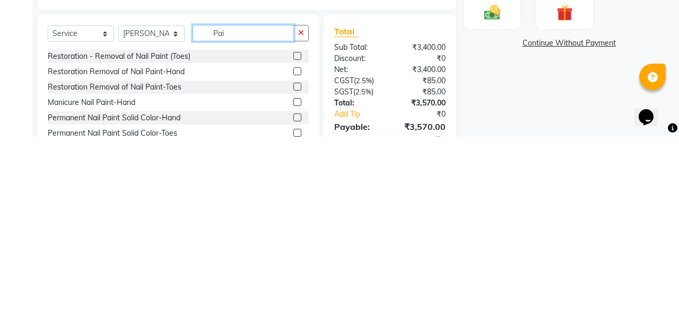
type input "Pai"
click at [295, 287] on label at bounding box center [297, 285] width 8 height 8
click at [295, 287] on input "checkbox" at bounding box center [296, 285] width 7 height 7
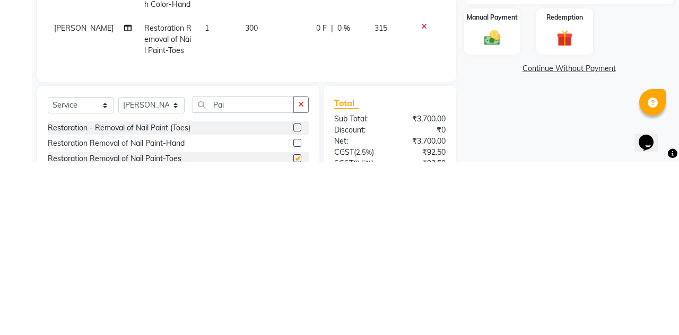
scroll to position [102, 0]
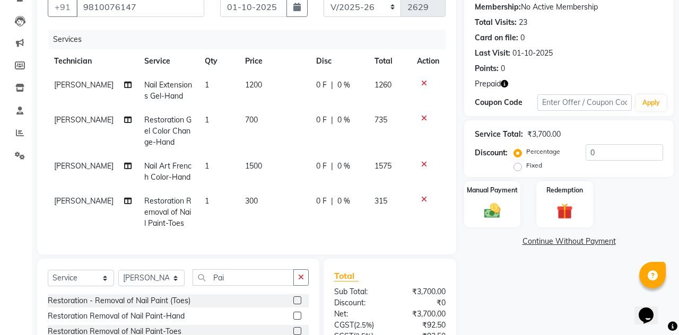
checkbox input "false"
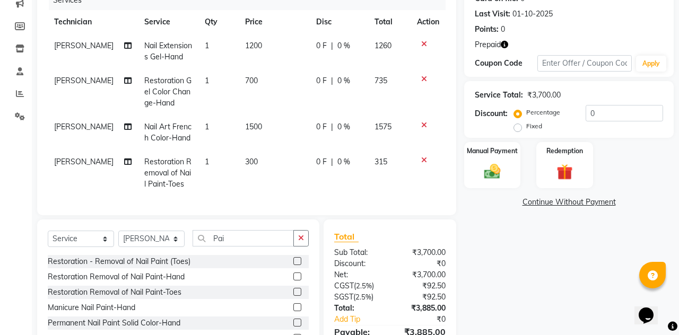
scroll to position [142, 0]
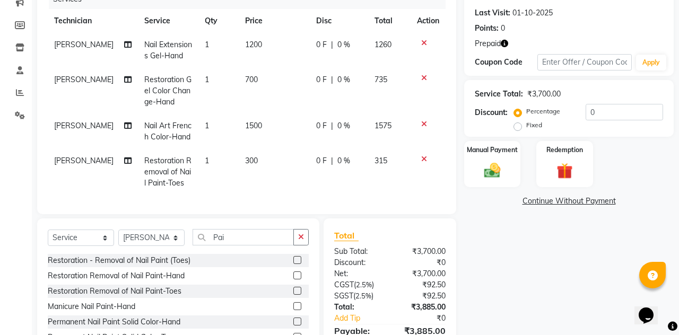
click at [296, 335] on label at bounding box center [297, 337] width 8 height 8
click at [296, 335] on input "checkbox" at bounding box center [296, 337] width 7 height 7
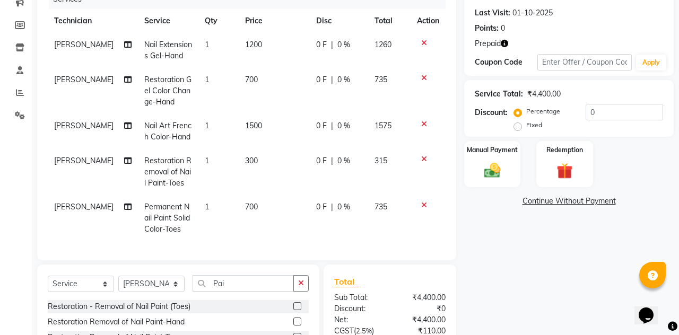
checkbox input "false"
click at [425, 161] on icon at bounding box center [424, 158] width 6 height 7
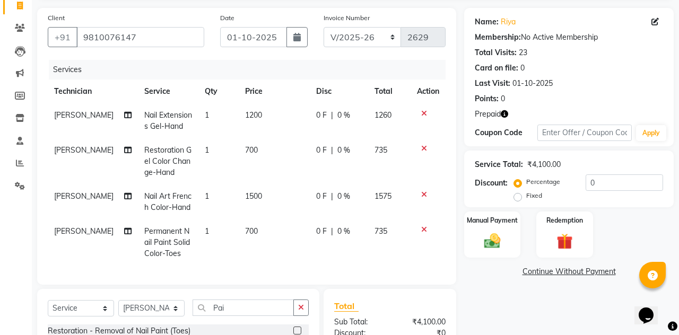
scroll to position [69, 0]
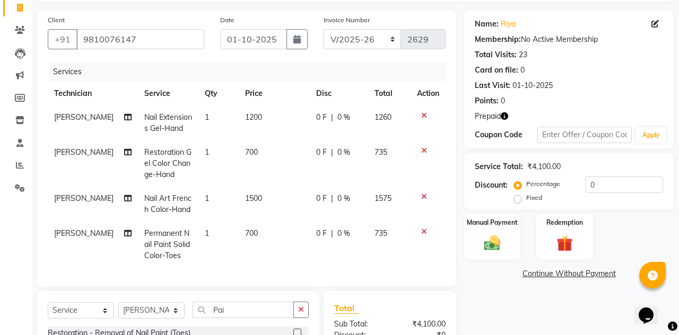
click at [507, 120] on button "button" at bounding box center [504, 116] width 7 height 11
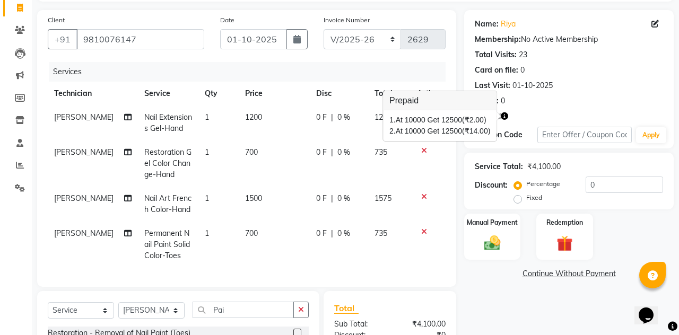
click at [467, 243] on div "Manual Payment" at bounding box center [492, 237] width 56 height 47
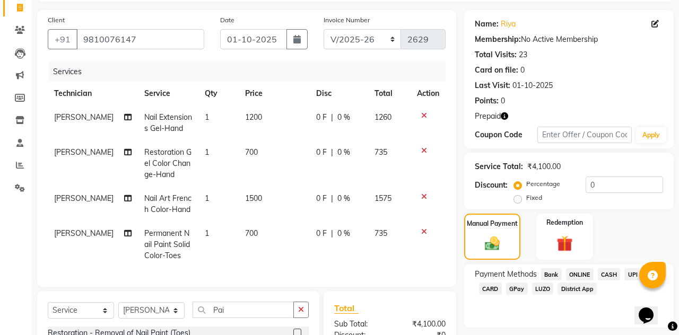
click at [505, 112] on icon "button" at bounding box center [504, 115] width 7 height 7
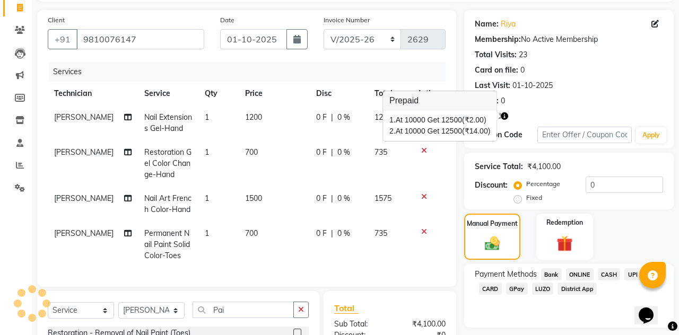
click at [457, 287] on div "Client [PHONE_NUMBER] Date [DATE] Invoice Number BTH/2025-26 RED/2025-26 V/2025…" at bounding box center [246, 228] width 435 height 437
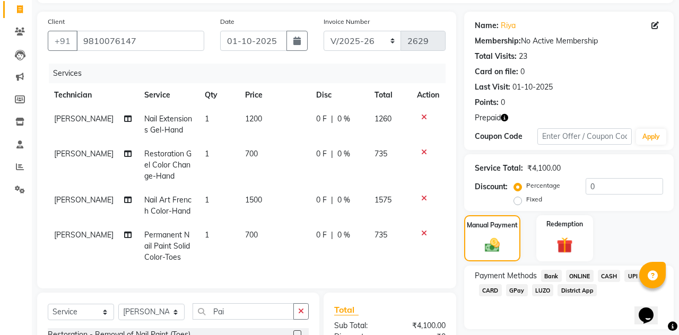
scroll to position [0, 0]
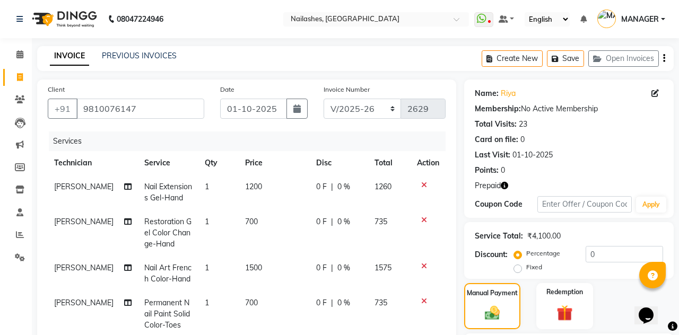
click at [574, 60] on button "Save" at bounding box center [565, 58] width 37 height 16
click at [565, 55] on button "Save" at bounding box center [565, 58] width 37 height 16
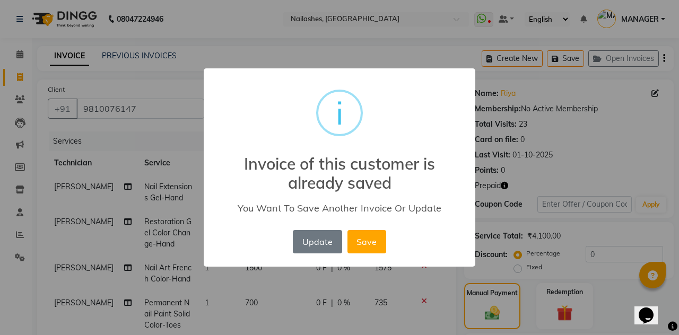
click at [372, 238] on button "Save" at bounding box center [366, 241] width 39 height 23
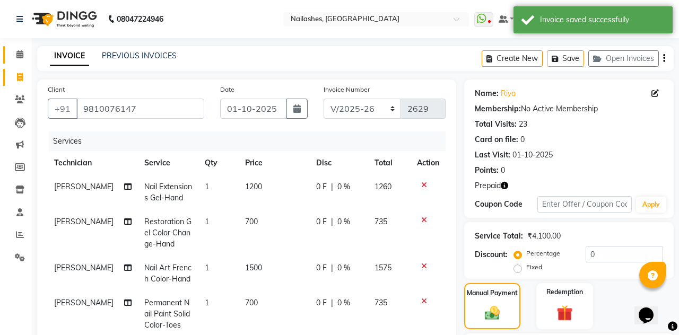
click at [27, 59] on span at bounding box center [20, 55] width 19 height 12
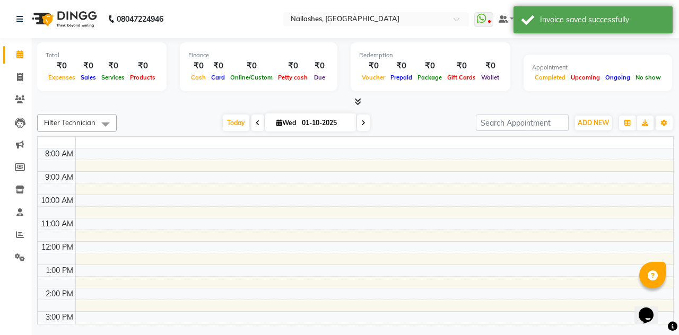
click at [16, 61] on link "Calendar" at bounding box center [15, 54] width 25 height 17
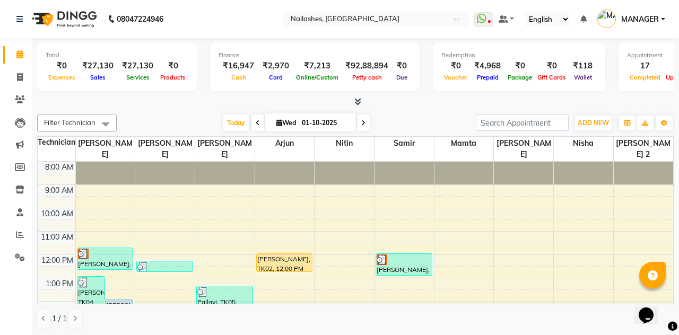
click at [356, 98] on icon at bounding box center [357, 102] width 7 height 8
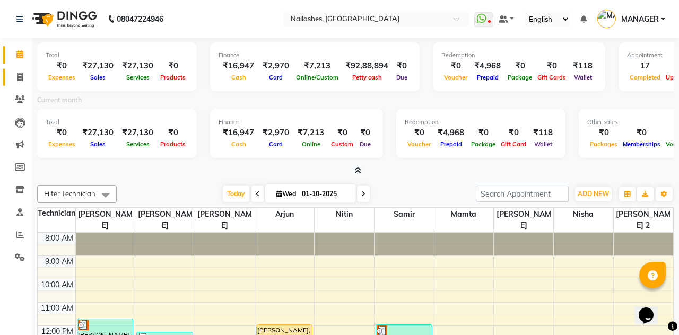
click at [20, 80] on icon at bounding box center [20, 77] width 6 height 8
select select "service"
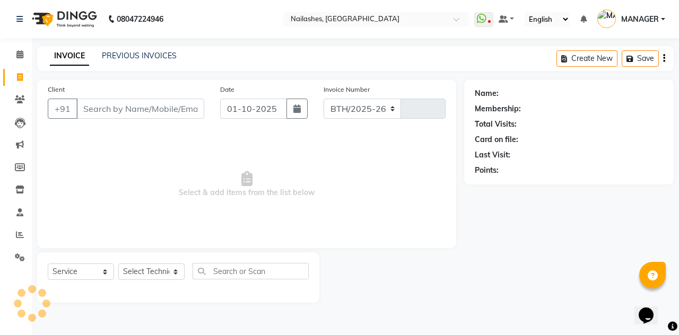
select select "3926"
type input "2629"
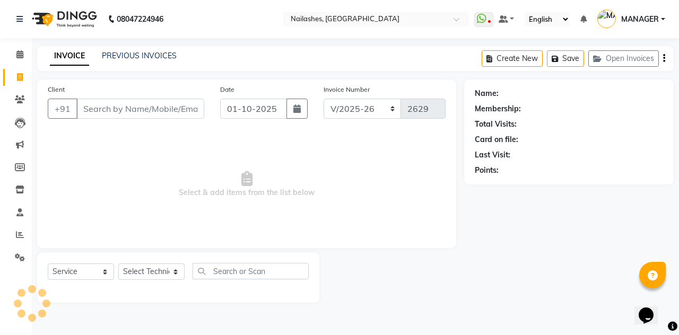
click at [632, 56] on button "Open Invoices" at bounding box center [623, 58] width 71 height 16
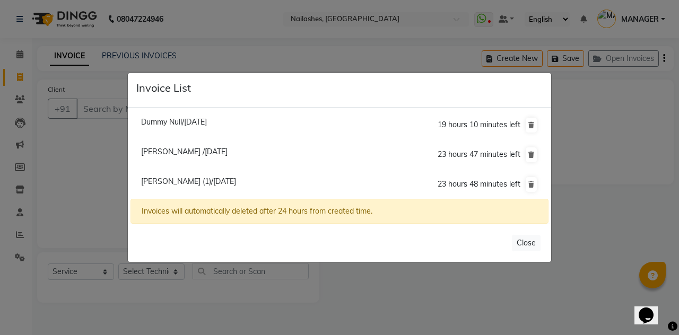
click at [355, 199] on li "[PERSON_NAME] (1)/[DATE] 23 hours 48 minutes left" at bounding box center [339, 185] width 418 height 30
click at [472, 189] on span "23 hours 48 minutes left" at bounding box center [478, 184] width 83 height 10
click at [489, 189] on span "23 hours 48 minutes left" at bounding box center [478, 184] width 83 height 10
click at [189, 186] on span "[PERSON_NAME] (1)/[DATE]" at bounding box center [188, 182] width 95 height 10
type input "98******47"
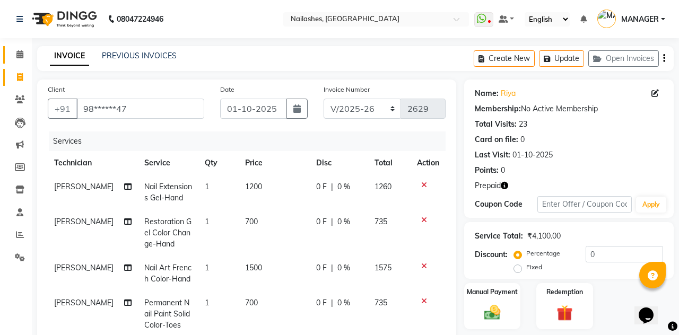
click at [15, 48] on link "Calendar" at bounding box center [15, 54] width 25 height 17
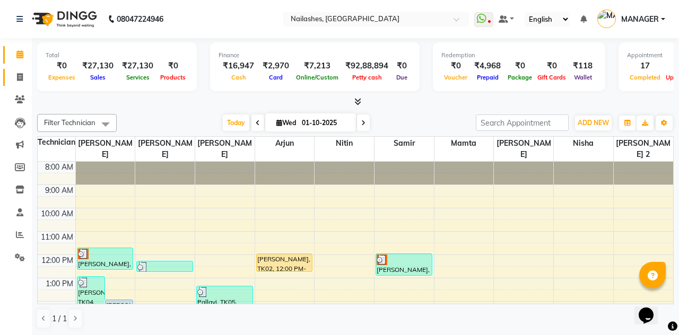
click at [17, 74] on icon at bounding box center [20, 77] width 6 height 8
select select "service"
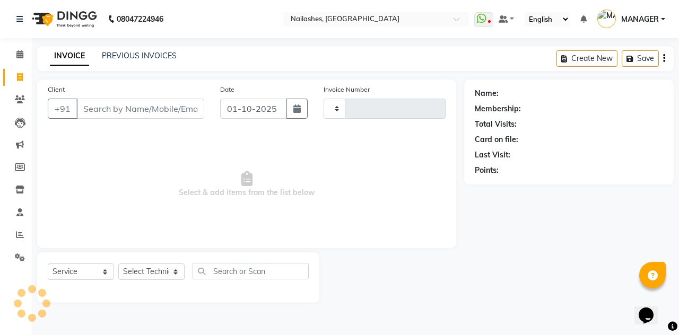
type input "2629"
select select "3926"
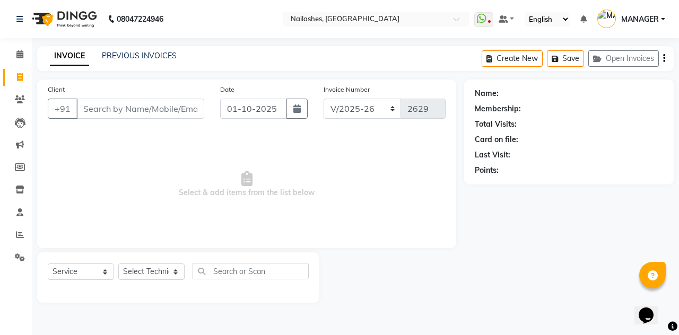
click at [636, 62] on button "Open Invoices" at bounding box center [623, 58] width 71 height 16
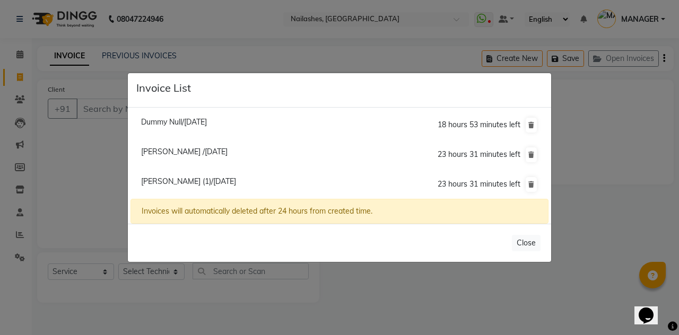
click at [462, 189] on span "23 hours 31 minutes left" at bounding box center [478, 184] width 83 height 10
click at [485, 189] on span "23 hours 31 minutes left" at bounding box center [478, 184] width 83 height 10
click at [474, 189] on span "23 hours 31 minutes left" at bounding box center [478, 184] width 83 height 10
click at [193, 186] on span "[PERSON_NAME] (1)/[DATE]" at bounding box center [188, 182] width 95 height 10
type input "98******47"
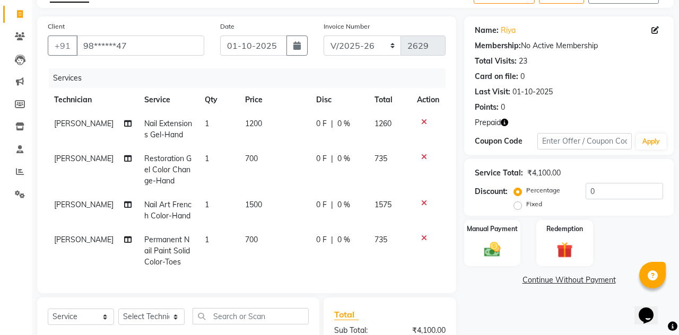
scroll to position [64, 0]
click at [495, 244] on img at bounding box center [492, 249] width 27 height 19
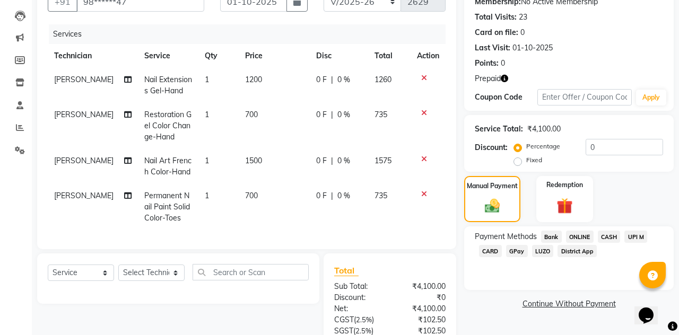
scroll to position [125, 0]
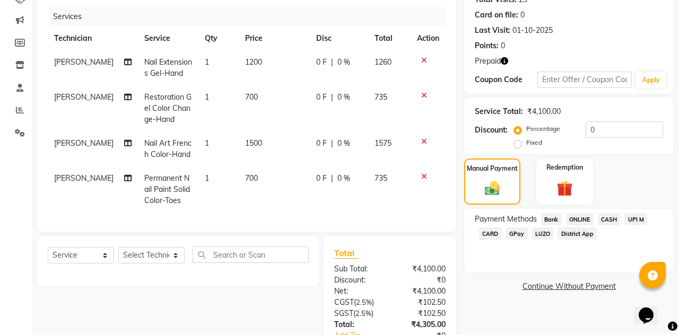
click at [614, 217] on span "CASH" at bounding box center [609, 219] width 23 height 12
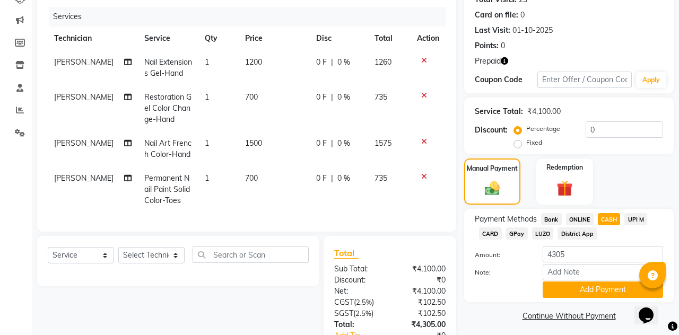
click at [612, 283] on button "Add Payment" at bounding box center [602, 290] width 120 height 16
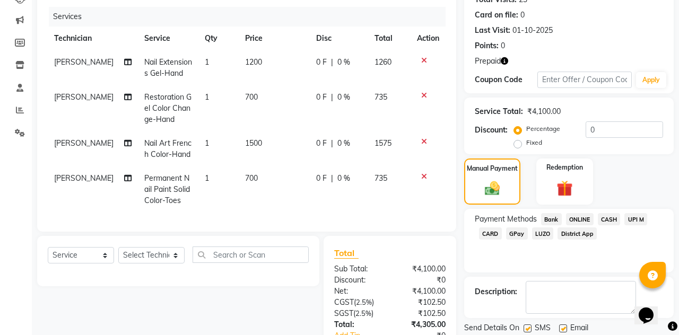
click at [528, 328] on label at bounding box center [527, 329] width 8 height 8
click at [528, 328] on input "checkbox" at bounding box center [526, 329] width 7 height 7
checkbox input "false"
click at [563, 326] on label at bounding box center [563, 329] width 8 height 8
click at [563, 326] on input "checkbox" at bounding box center [562, 329] width 7 height 7
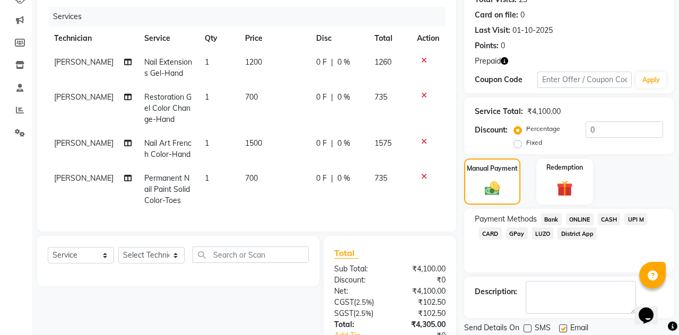
checkbox input "false"
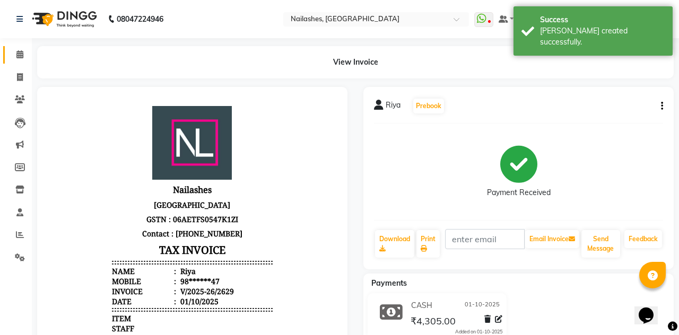
click at [19, 50] on span at bounding box center [20, 55] width 19 height 12
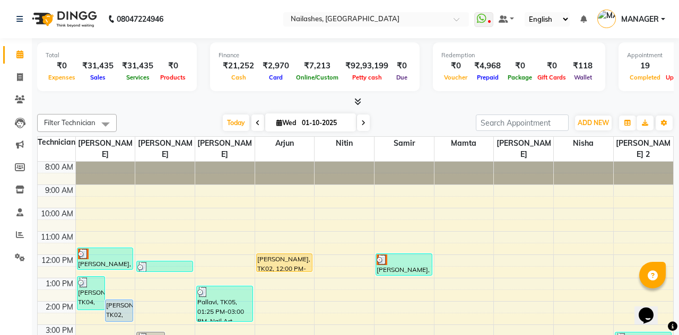
click at [670, 255] on td at bounding box center [374, 261] width 598 height 12
